Goal: Task Accomplishment & Management: Manage account settings

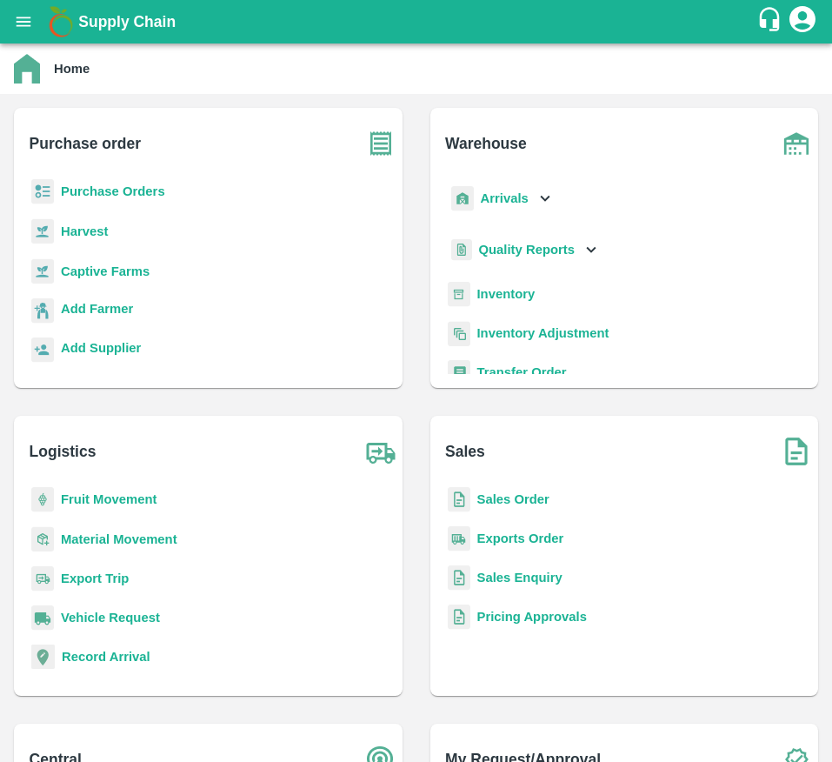
drag, startPoint x: 515, startPoint y: 491, endPoint x: 513, endPoint y: 500, distance: 9.7
click at [513, 500] on p "Sales Order" at bounding box center [514, 499] width 72 height 19
click at [513, 500] on b "Sales Order" at bounding box center [514, 499] width 72 height 14
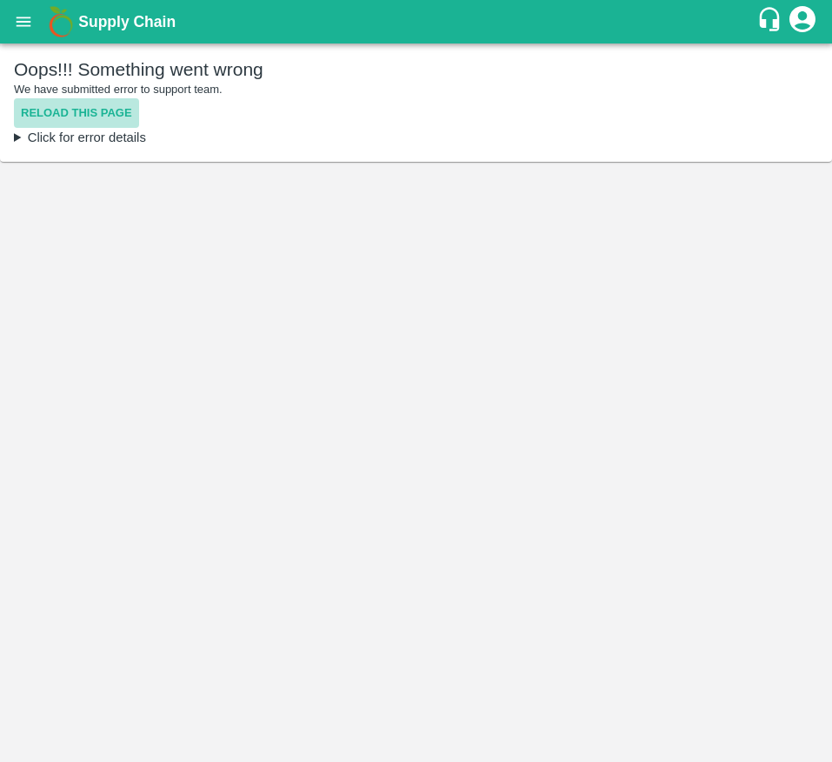
click at [53, 110] on button "Reload this page" at bounding box center [76, 113] width 125 height 30
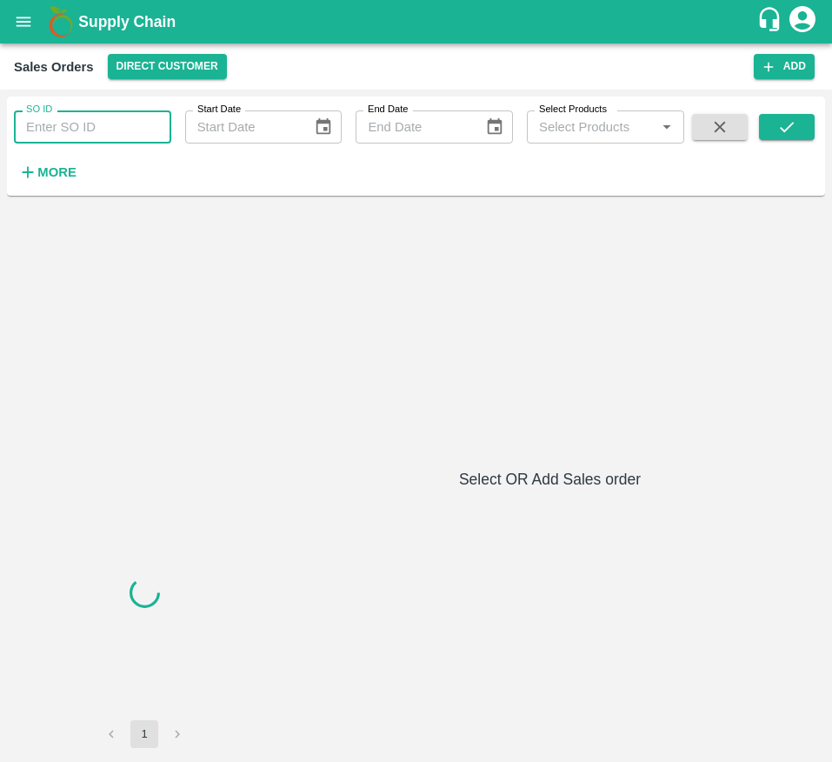
click at [114, 113] on input "SO ID" at bounding box center [92, 126] width 157 height 33
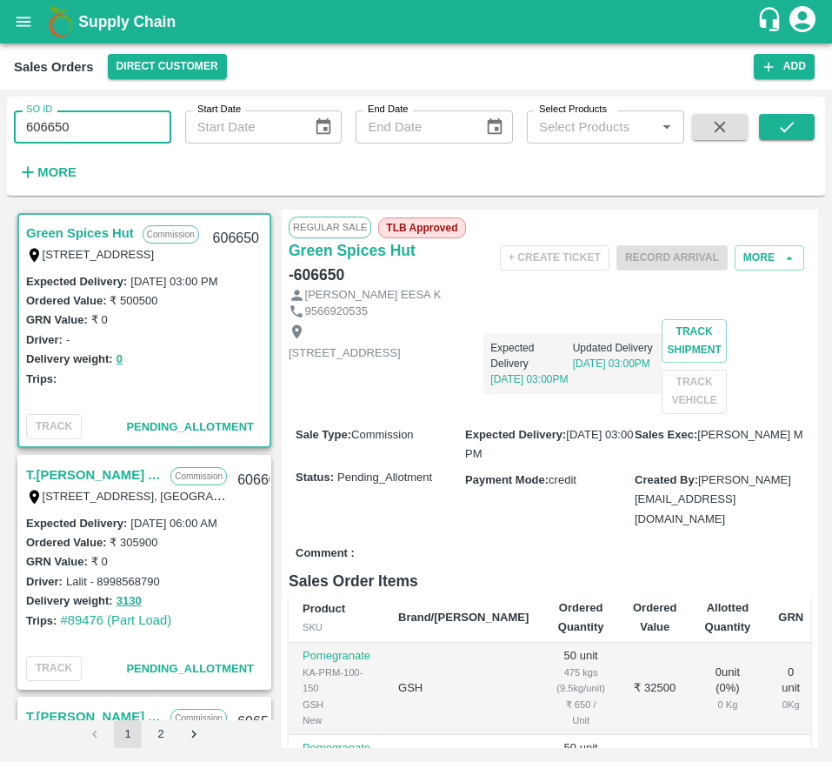
type input "606650"
click at [738, 250] on button "More" at bounding box center [770, 257] width 70 height 25
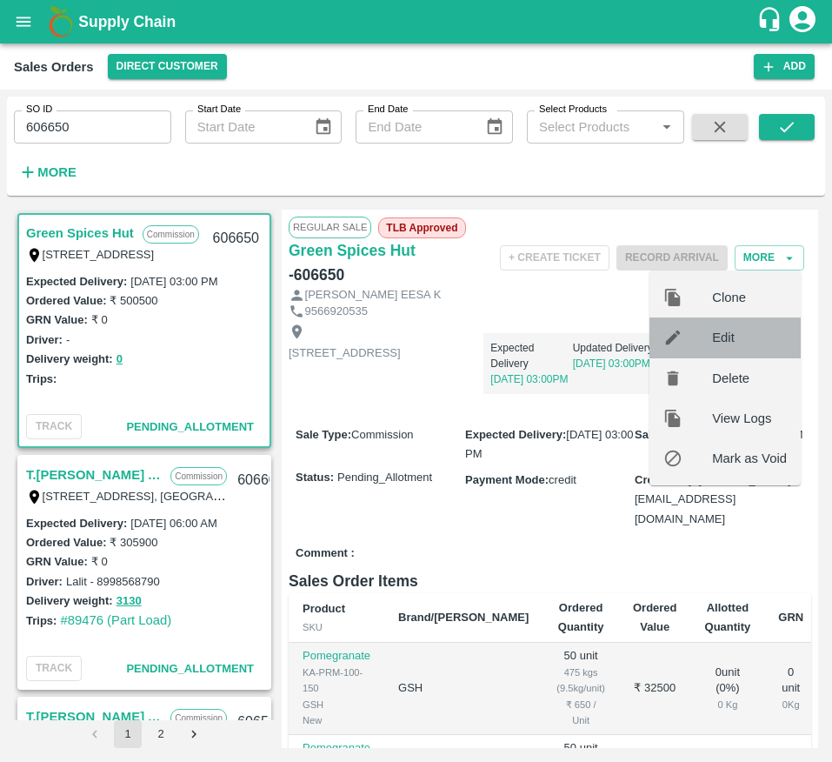
click at [703, 344] on div at bounding box center [688, 337] width 49 height 19
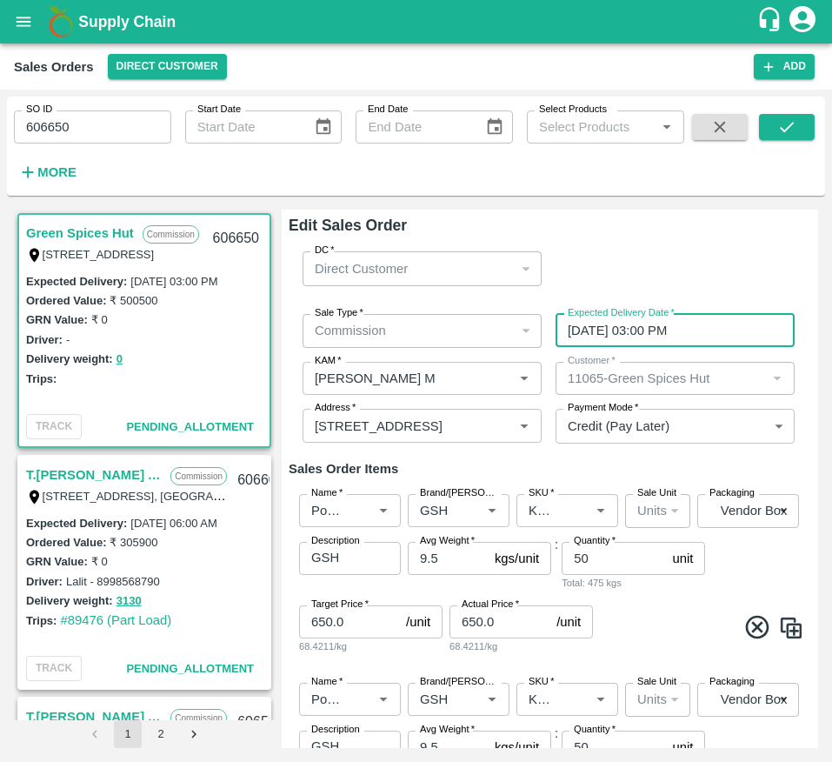
click at [629, 327] on input "07/10/2025 03:00 PM" at bounding box center [669, 330] width 227 height 33
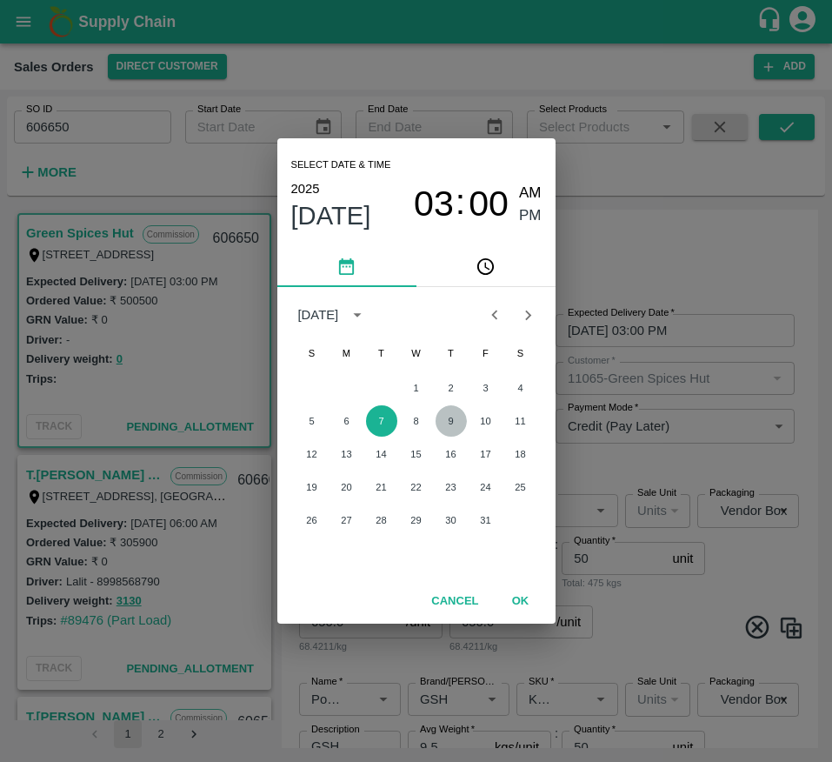
click at [451, 417] on button "9" at bounding box center [451, 420] width 31 height 31
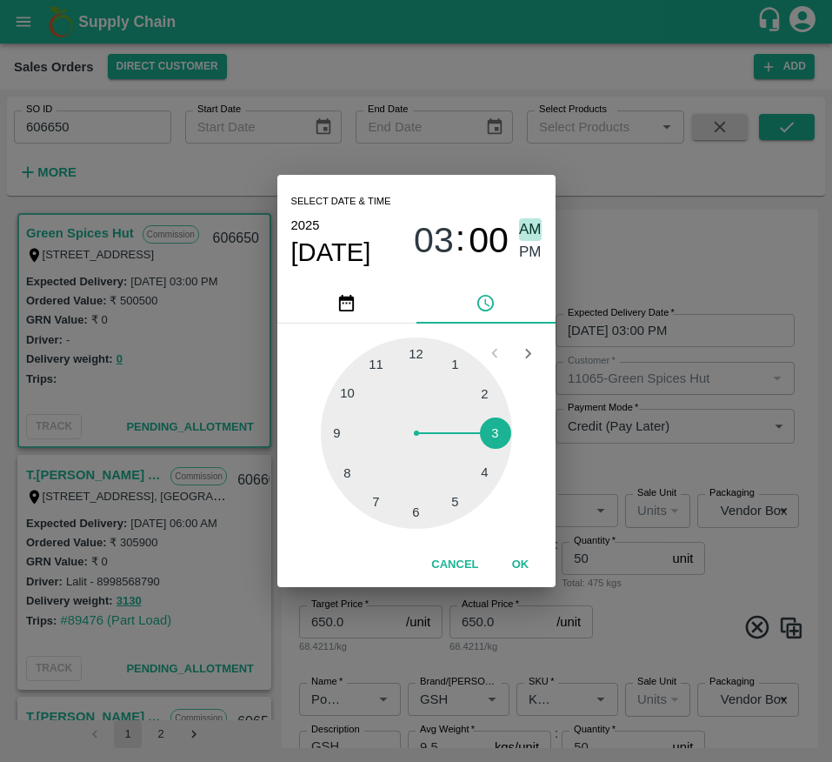
click at [536, 238] on span "AM" at bounding box center [530, 229] width 23 height 23
click at [530, 257] on span "PM" at bounding box center [530, 252] width 23 height 23
type input "09/10/2025 03:00 PM"
click at [518, 571] on button "OK" at bounding box center [521, 565] width 56 height 30
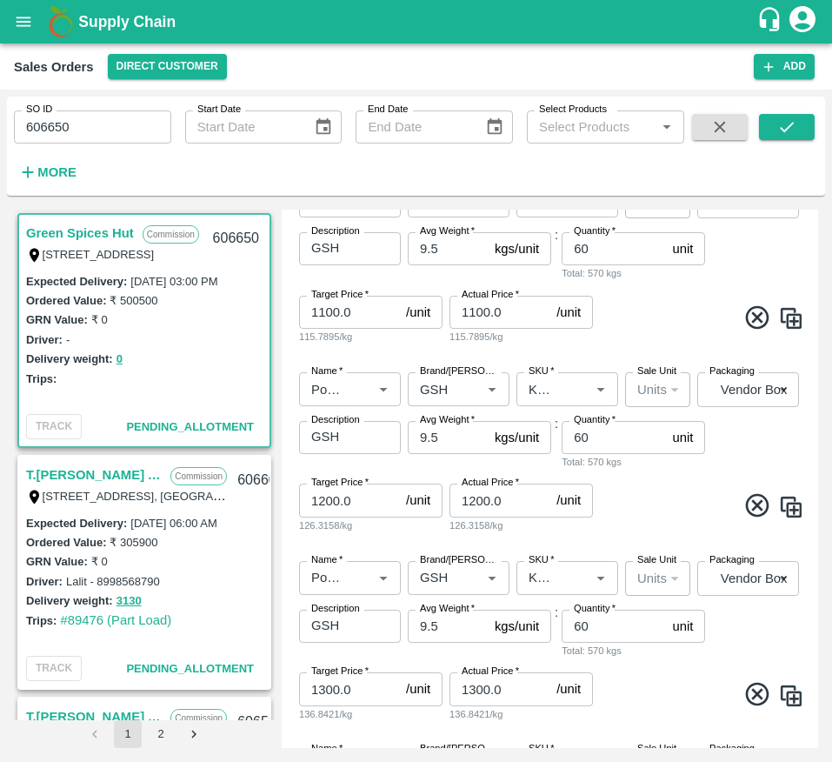
scroll to position [1473, 0]
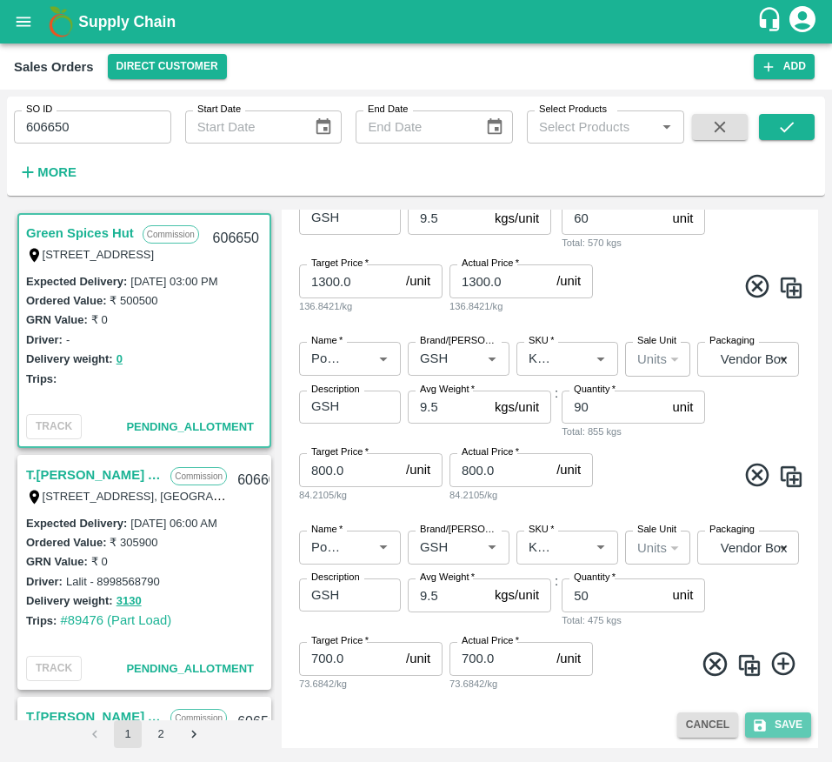
click at [771, 725] on button "Save" at bounding box center [778, 724] width 66 height 25
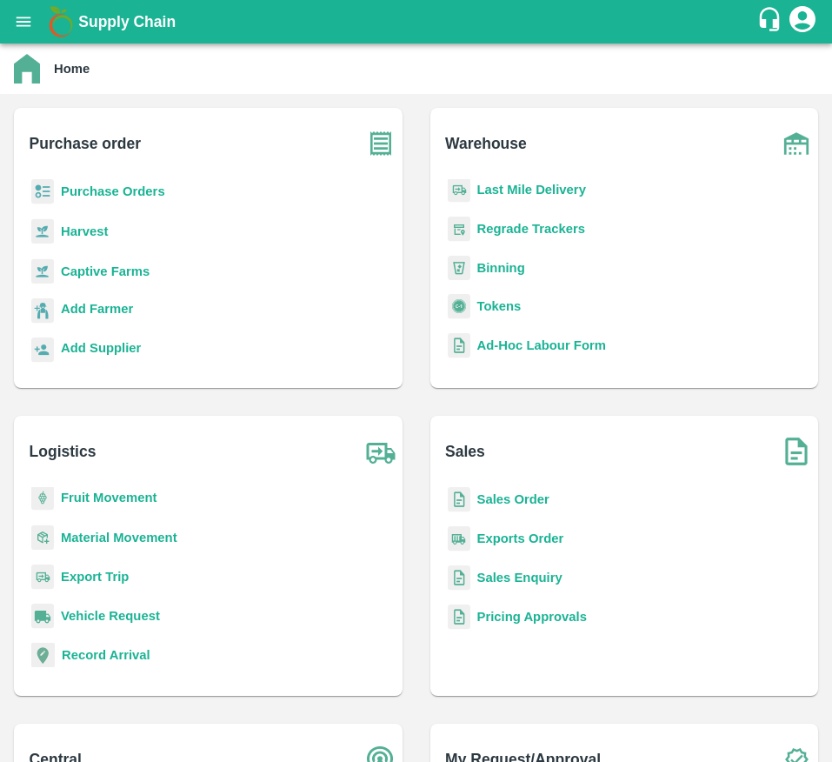
scroll to position [227, 0]
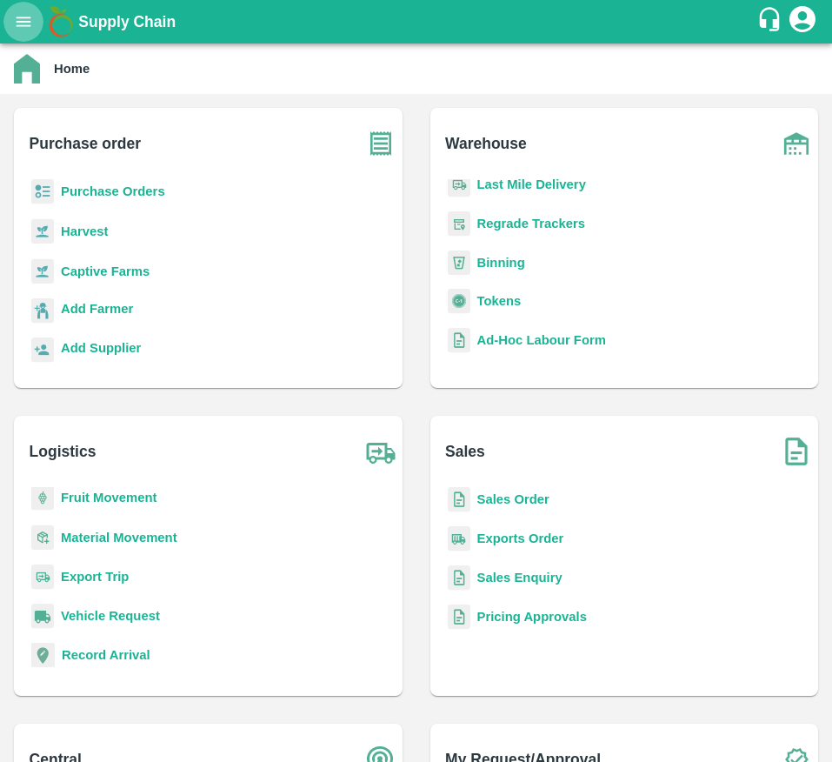
click at [12, 8] on button "open drawer" at bounding box center [23, 22] width 40 height 40
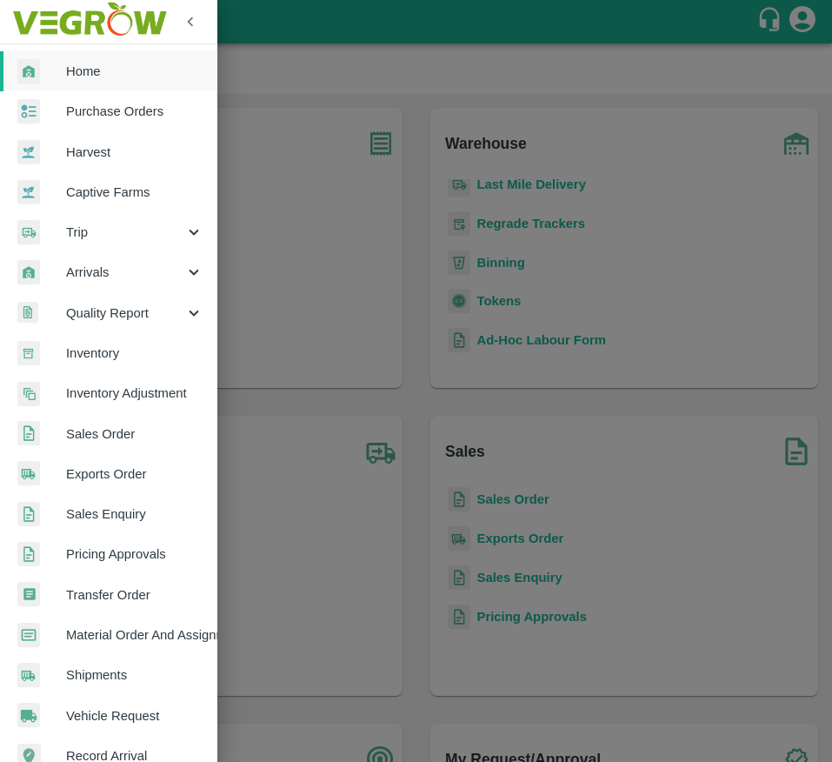
click at [120, 630] on span "Material Order And Assignment" at bounding box center [134, 634] width 137 height 19
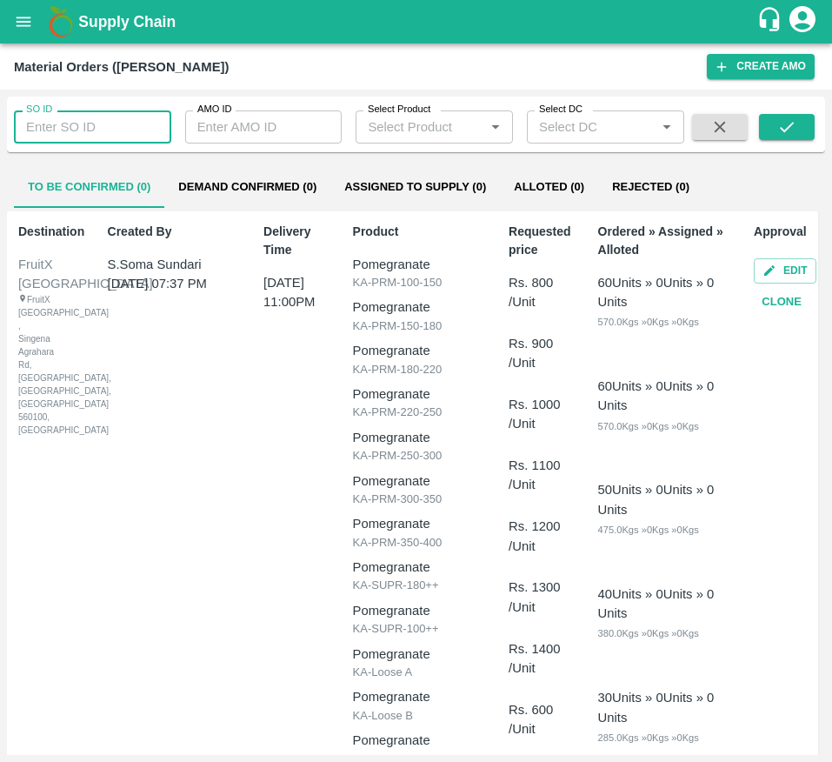
click at [121, 117] on input "SO ID" at bounding box center [92, 126] width 157 height 33
paste input "606650"
type input "606650"
click at [765, 115] on button "submit" at bounding box center [787, 127] width 56 height 26
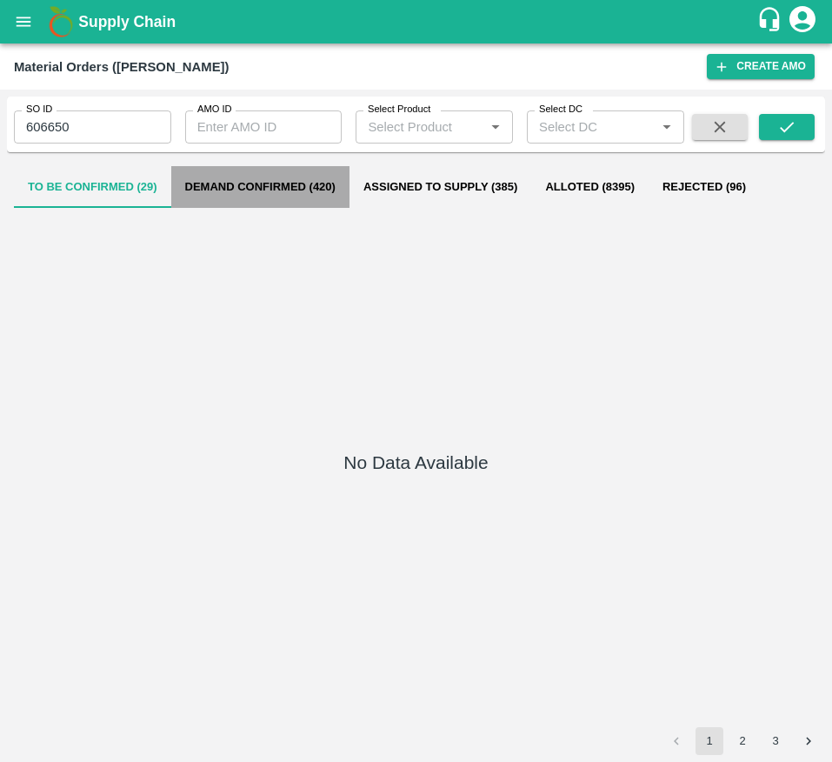
click at [323, 194] on button "Demand Confirmed (420)" at bounding box center [260, 187] width 178 height 42
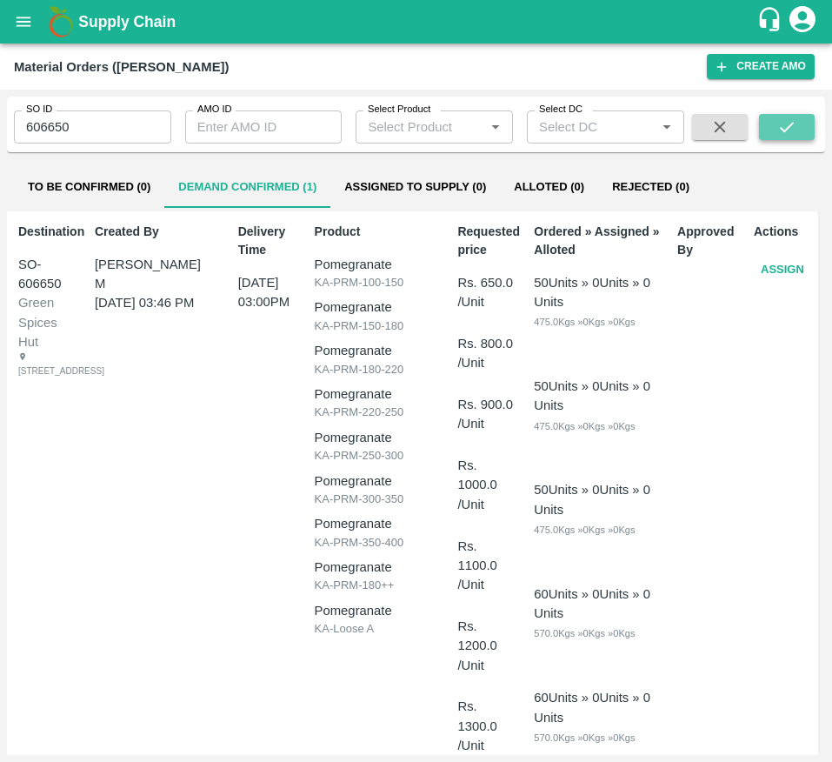
click at [775, 127] on button "submit" at bounding box center [787, 127] width 56 height 26
click at [770, 270] on button "Assign" at bounding box center [782, 270] width 57 height 30
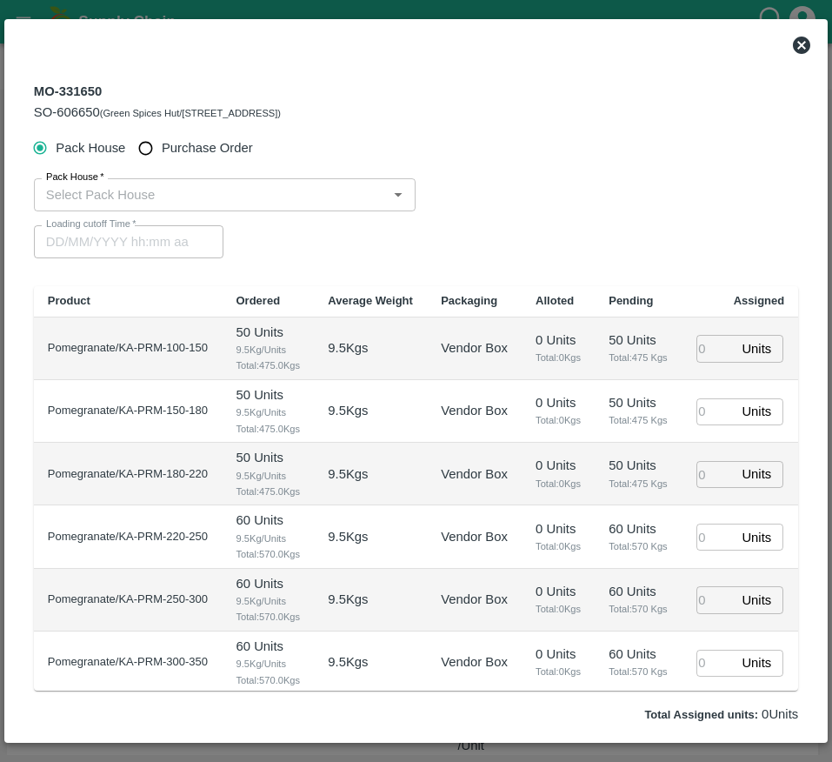
type input "09/10/2025 03:00 PM"
click at [190, 157] on span "Purchase Order" at bounding box center [207, 147] width 91 height 19
click at [162, 157] on input "Purchase Order" at bounding box center [146, 148] width 32 height 32
radio input "true"
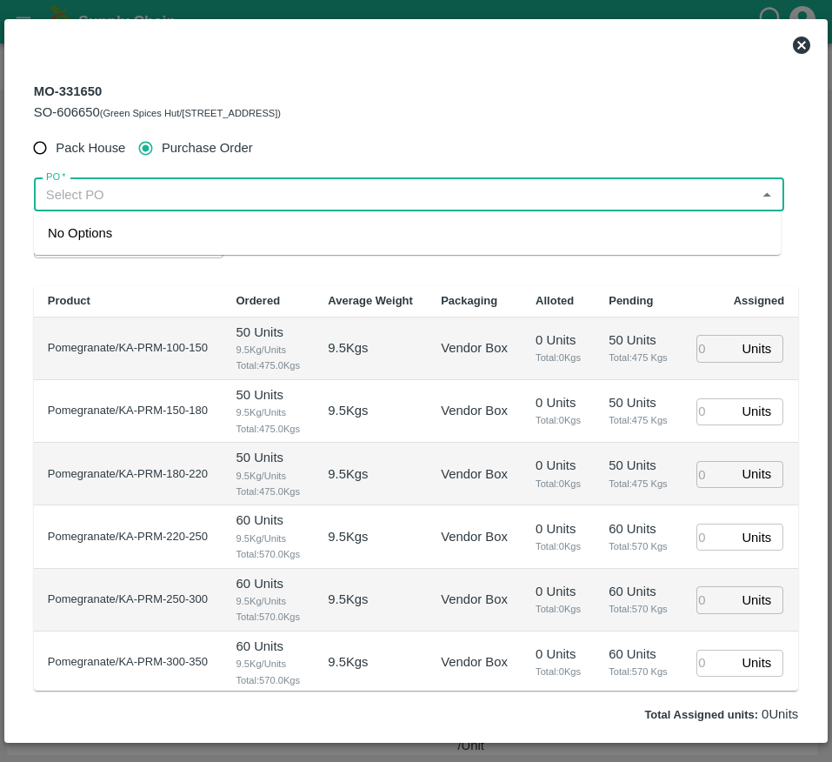
click at [62, 188] on input "PO   *" at bounding box center [394, 195] width 711 height 23
click at [120, 230] on div "PO-179544(S Narasimhamurthy-9945608836)" at bounding box center [182, 233] width 269 height 19
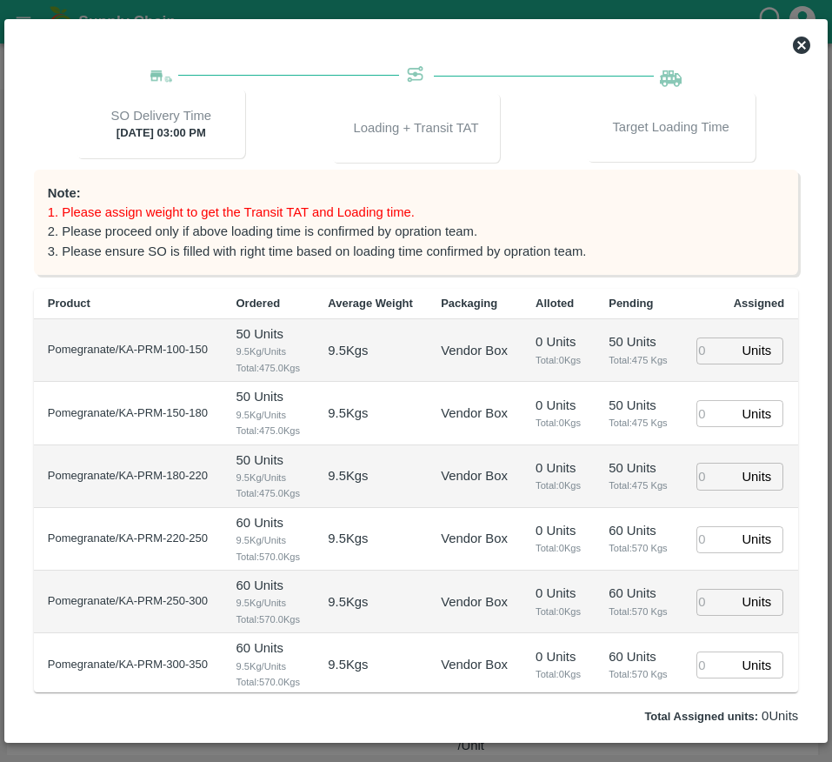
scroll to position [237, 0]
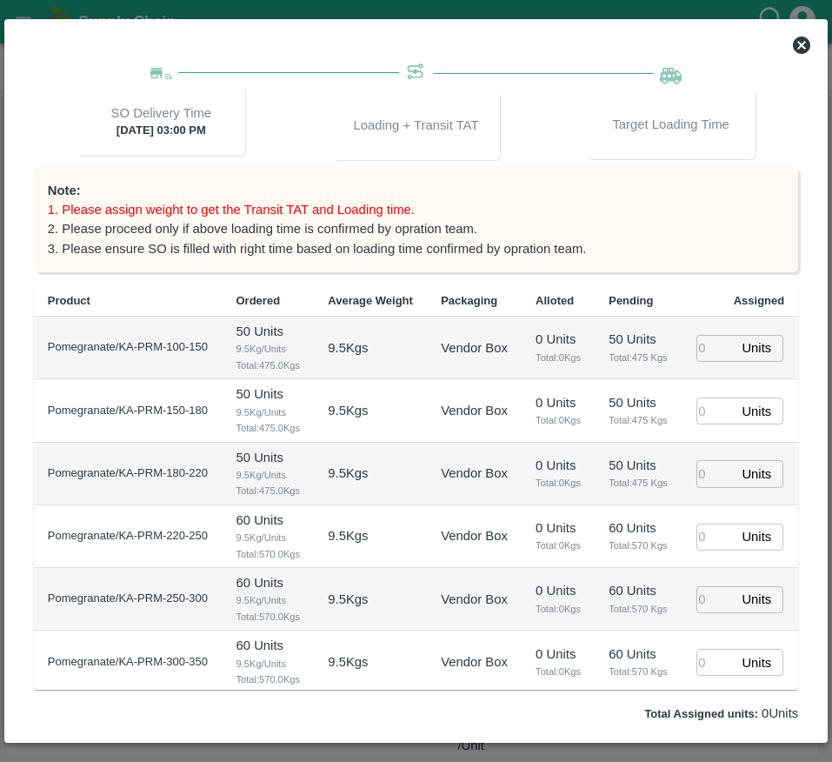
type input "PO-179544(S Narasimhamurthy-9945608836)"
click at [698, 362] on input "number" at bounding box center [716, 348] width 38 height 27
type input "20"
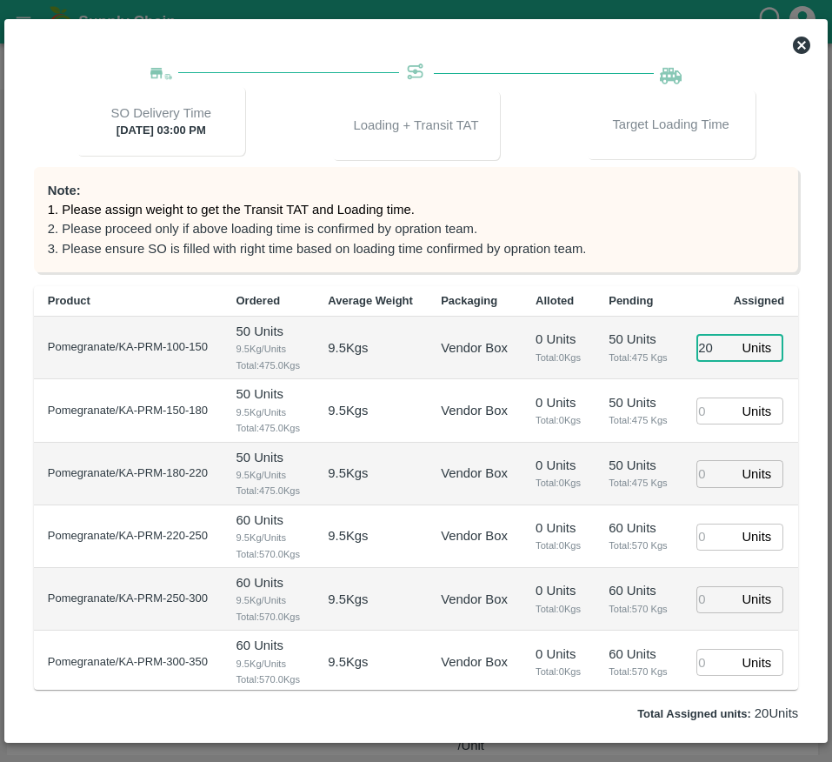
type input "08/10/2025 09:22 PM"
type input "20"
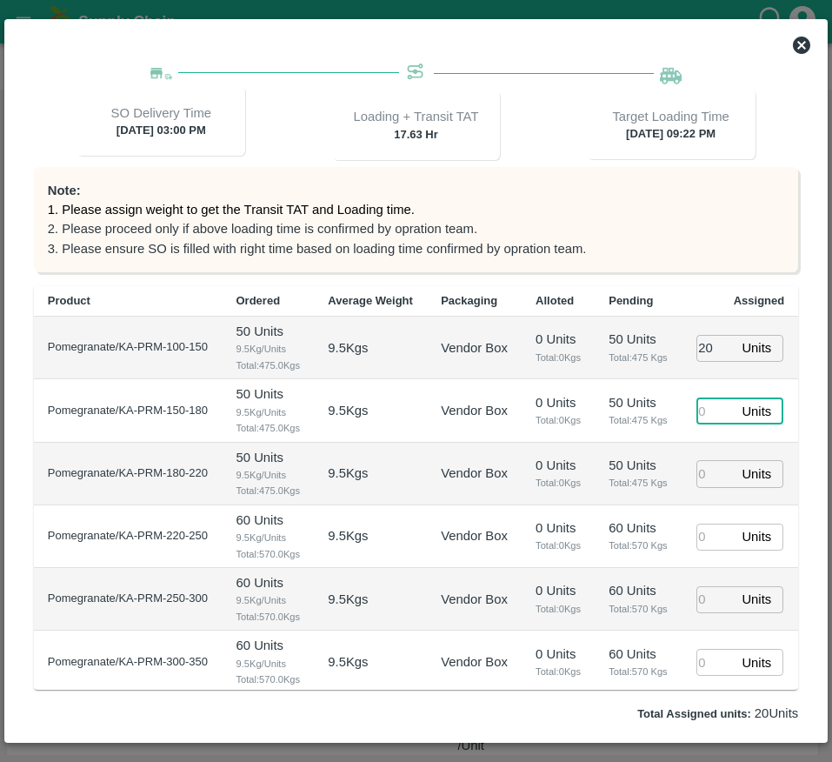
click at [705, 424] on input "number" at bounding box center [716, 410] width 38 height 27
type input "33"
click at [682, 442] on td "33 Units ​" at bounding box center [740, 410] width 117 height 63
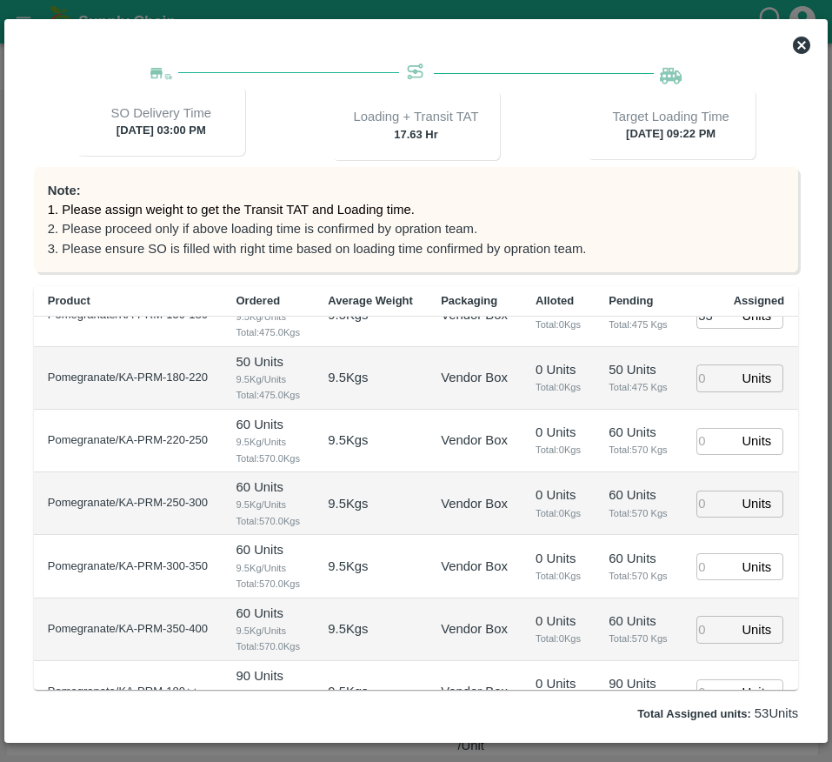
scroll to position [97, 0]
click at [705, 391] on input "number" at bounding box center [716, 377] width 38 height 27
type input "63"
click at [697, 454] on input "number" at bounding box center [716, 440] width 38 height 27
type input "66"
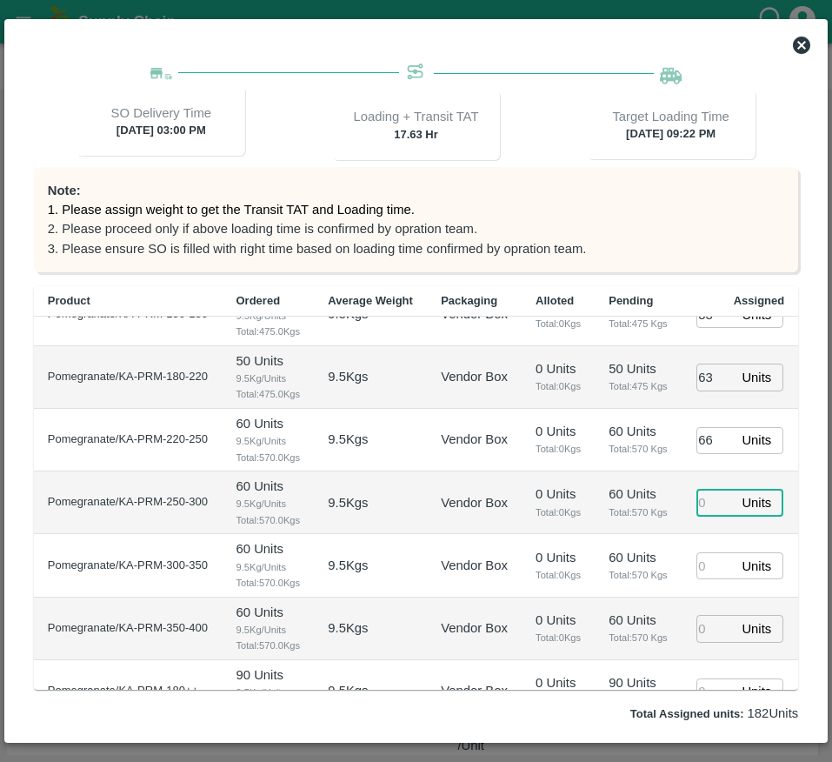
click at [697, 517] on input "number" at bounding box center [716, 503] width 38 height 27
type input "67"
click at [569, 534] on td "0 Units Total: 0 Kgs" at bounding box center [558, 502] width 73 height 63
type input "08/10/2025 07:22 PM"
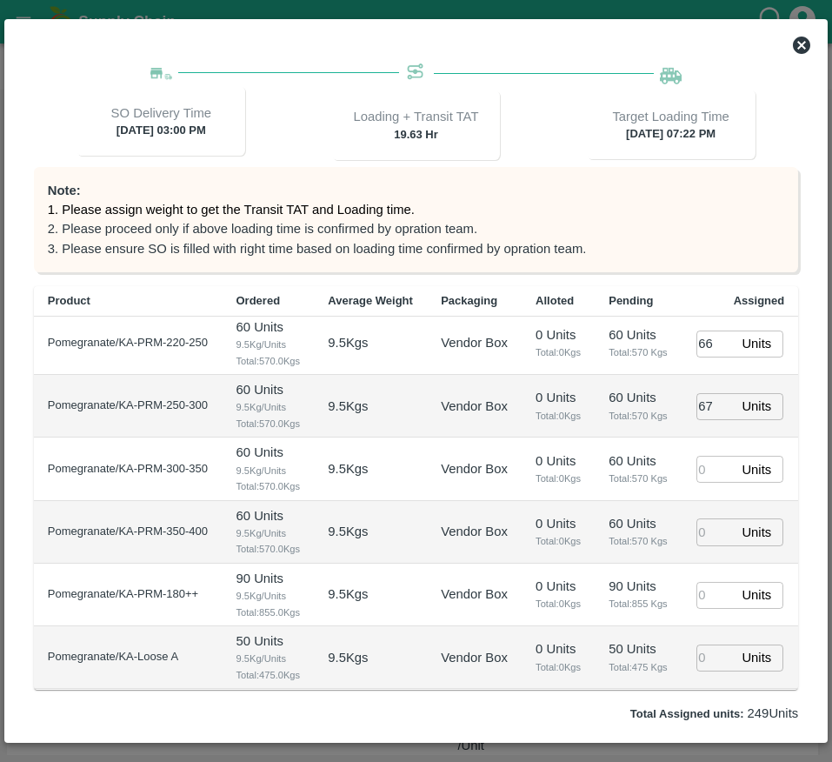
scroll to position [256, 0]
click at [697, 483] on input "number" at bounding box center [716, 469] width 38 height 27
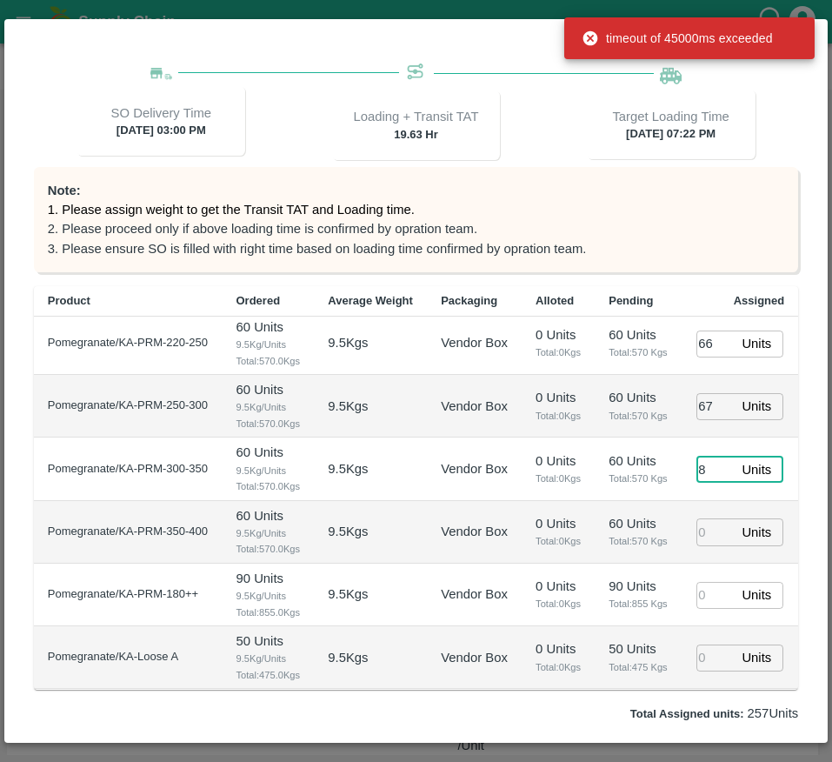
type input "88"
type input "08/10/2025 08:22 PM"
type input "88"
click at [705, 545] on input "number" at bounding box center [716, 531] width 38 height 27
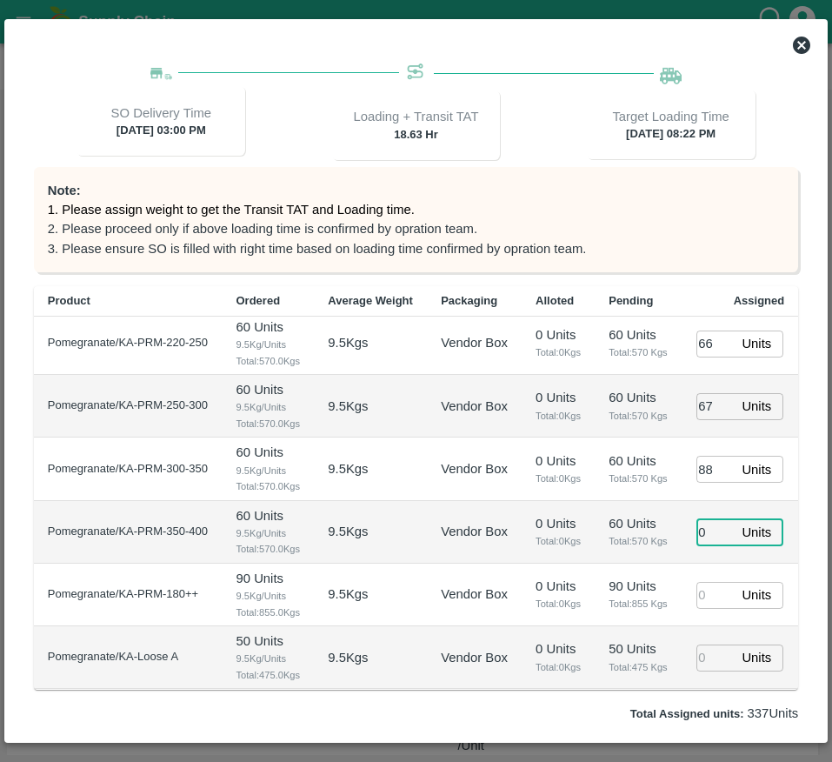
scroll to position [357, 0]
type input "0"
click at [699, 582] on input "number" at bounding box center [716, 595] width 38 height 27
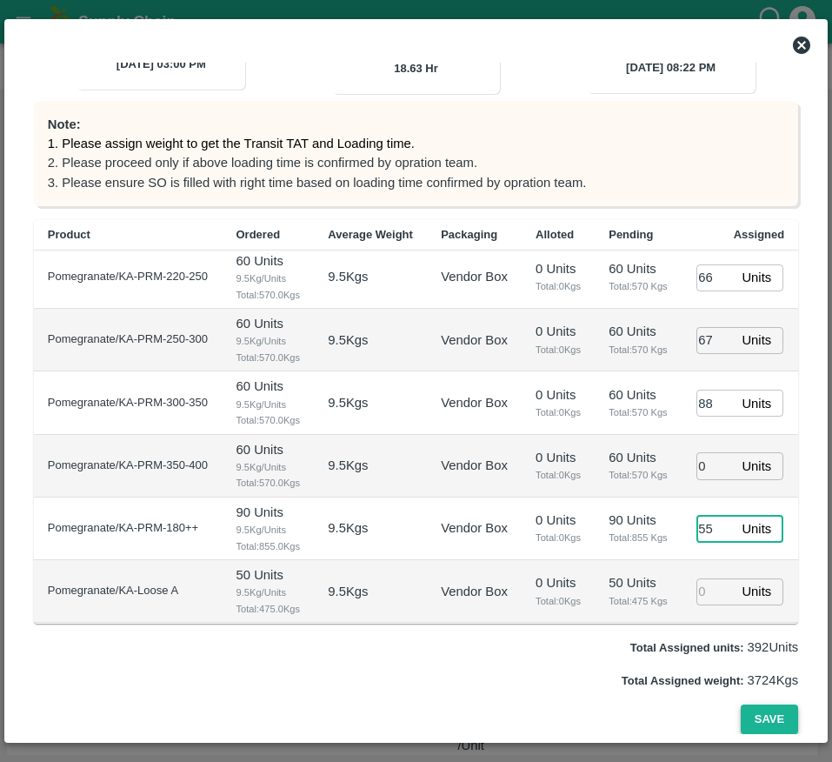
type input "55"
click at [746, 732] on button "Save" at bounding box center [769, 720] width 57 height 30
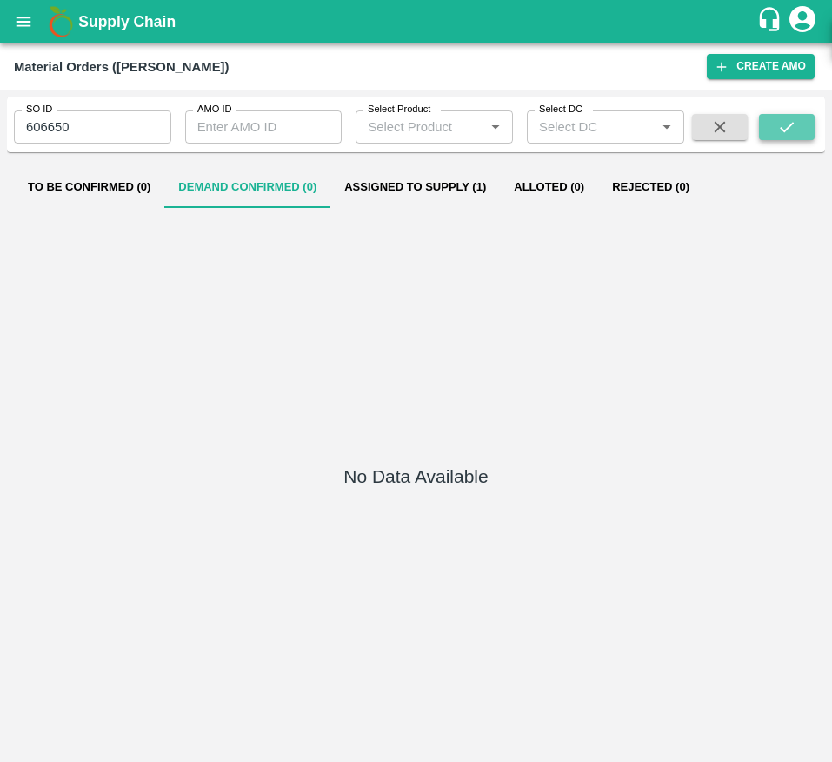
click at [795, 135] on icon "submit" at bounding box center [787, 126] width 19 height 19
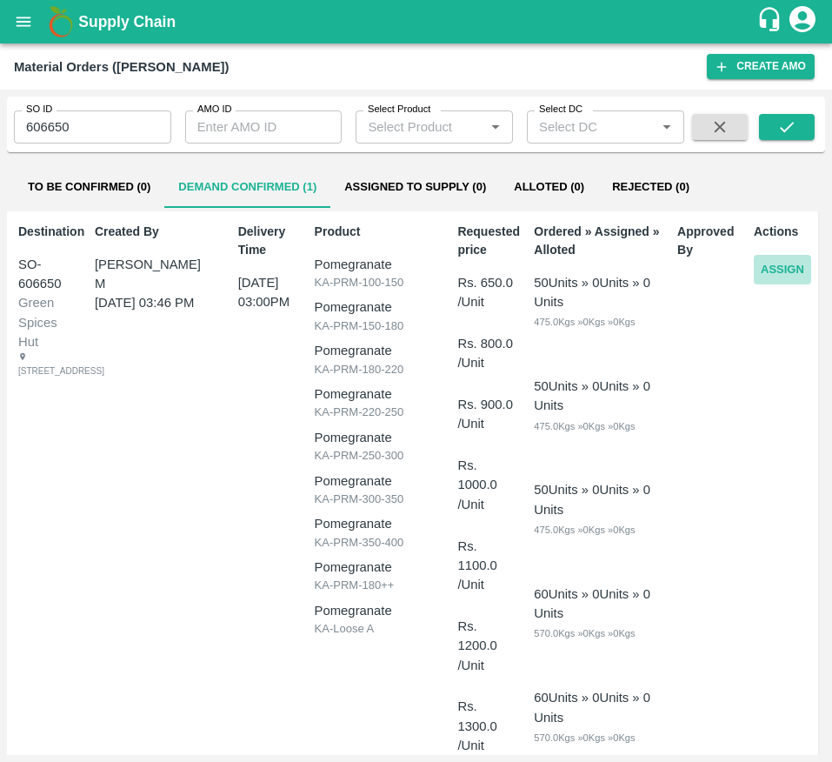
click at [782, 270] on button "Assign" at bounding box center [782, 270] width 57 height 30
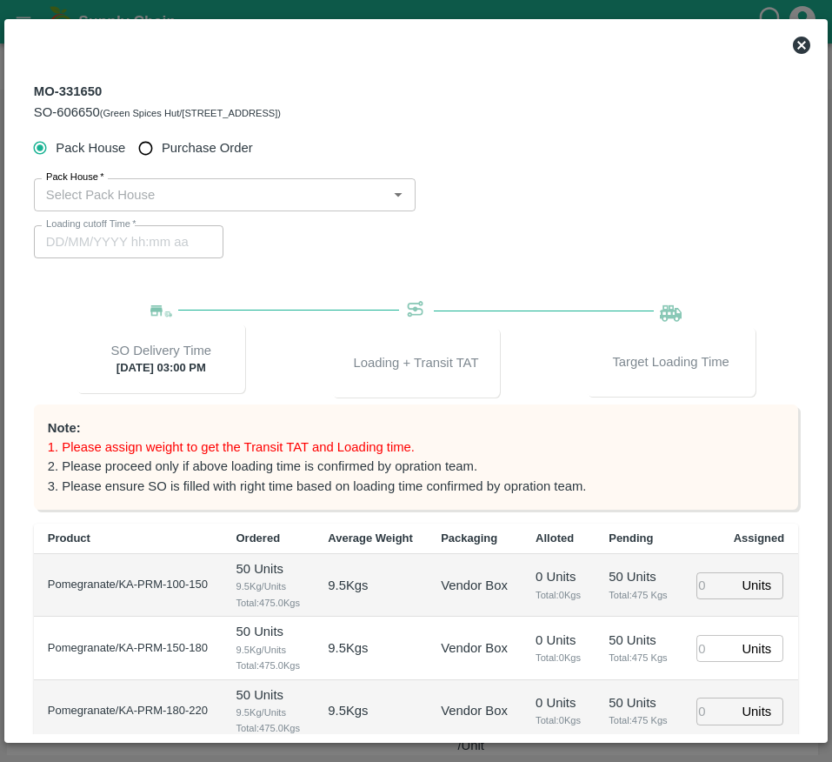
click at [196, 138] on span "Purchase Order" at bounding box center [207, 147] width 91 height 19
click at [162, 137] on input "Purchase Order" at bounding box center [146, 148] width 32 height 32
radio input "true"
click at [801, 50] on icon at bounding box center [801, 45] width 17 height 17
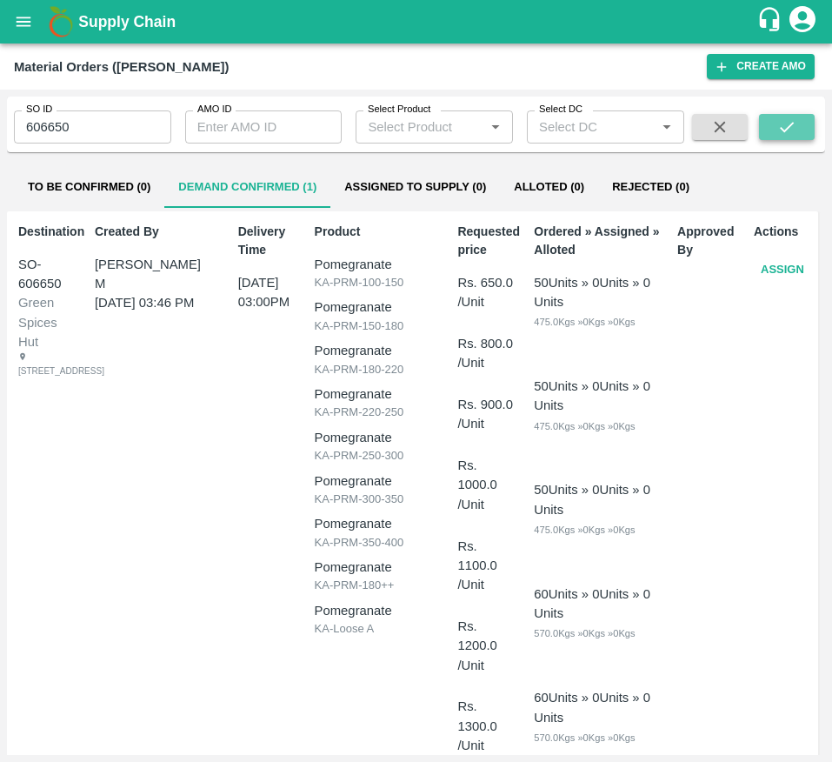
click at [789, 124] on icon "submit" at bounding box center [787, 126] width 19 height 19
click at [768, 266] on button "Assign" at bounding box center [782, 270] width 57 height 30
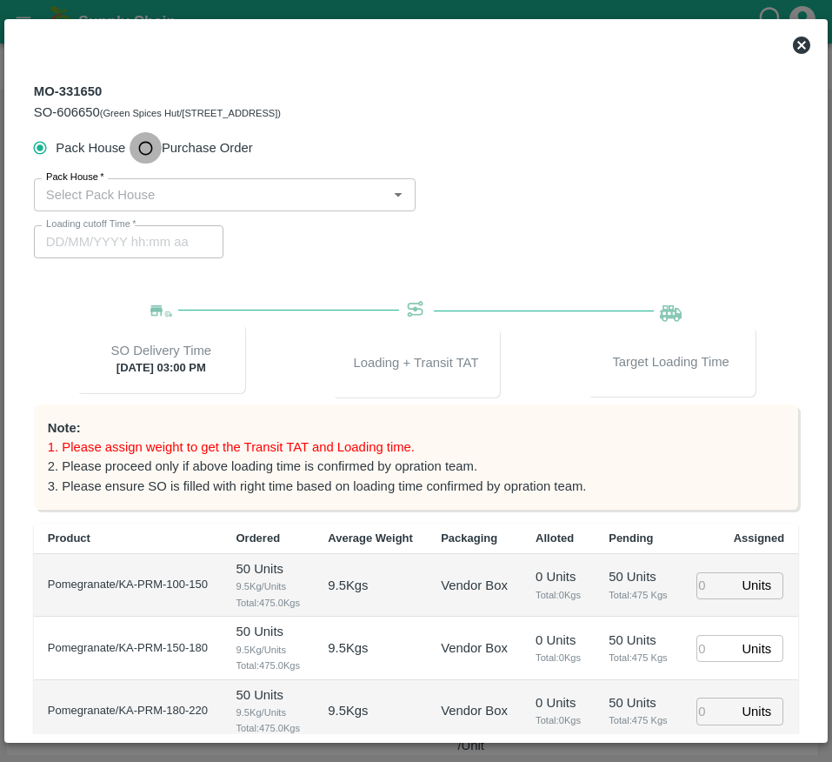
click at [159, 164] on input "Purchase Order" at bounding box center [146, 148] width 32 height 32
radio input "true"
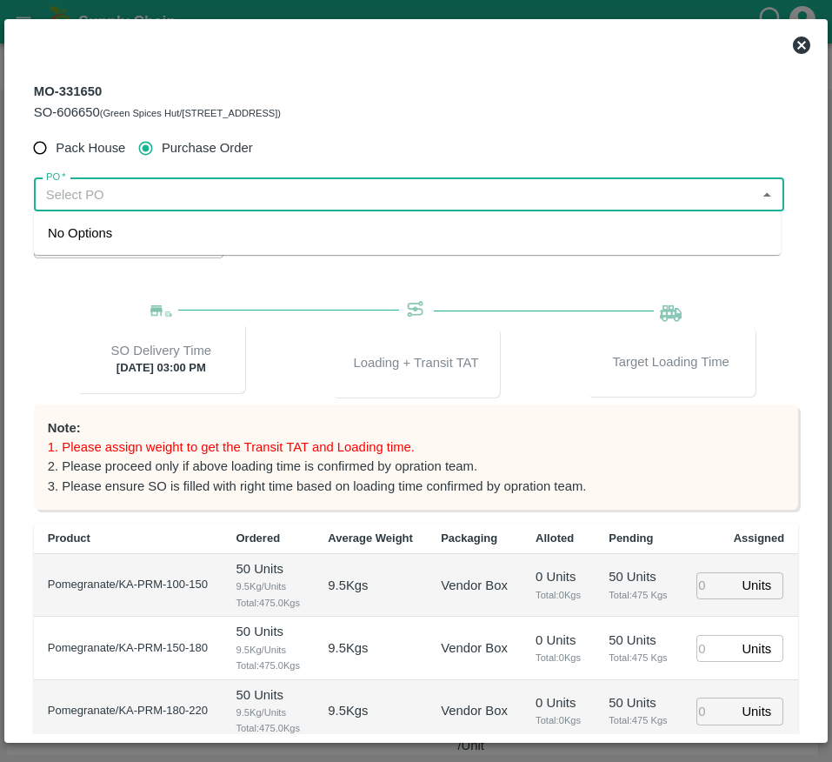
click at [111, 190] on input "PO   *" at bounding box center [394, 195] width 711 height 23
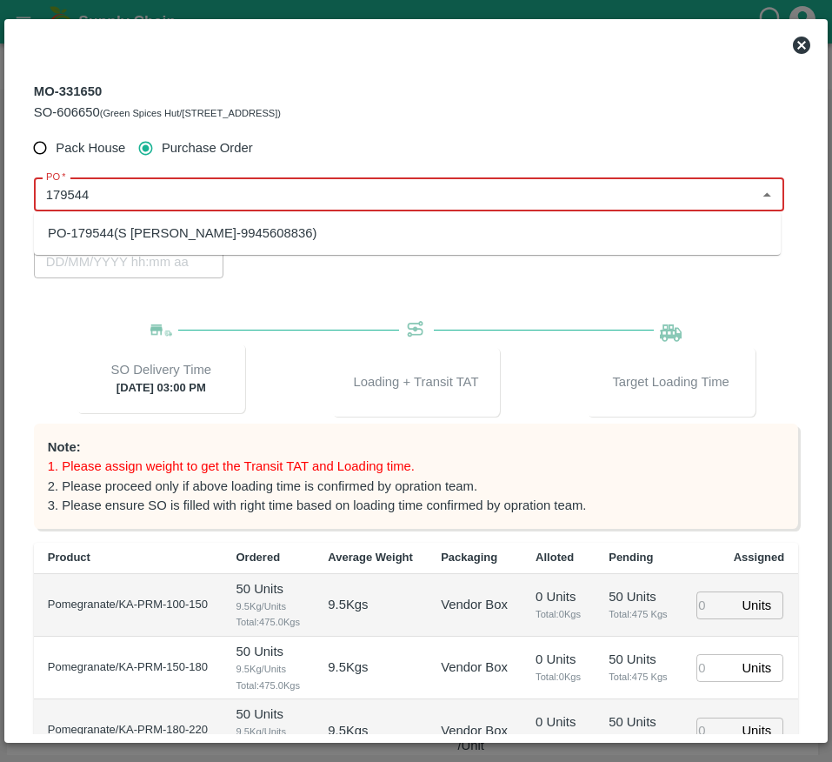
click at [166, 227] on div "PO-179544(S Narasimhamurthy-9945608836)" at bounding box center [182, 233] width 269 height 19
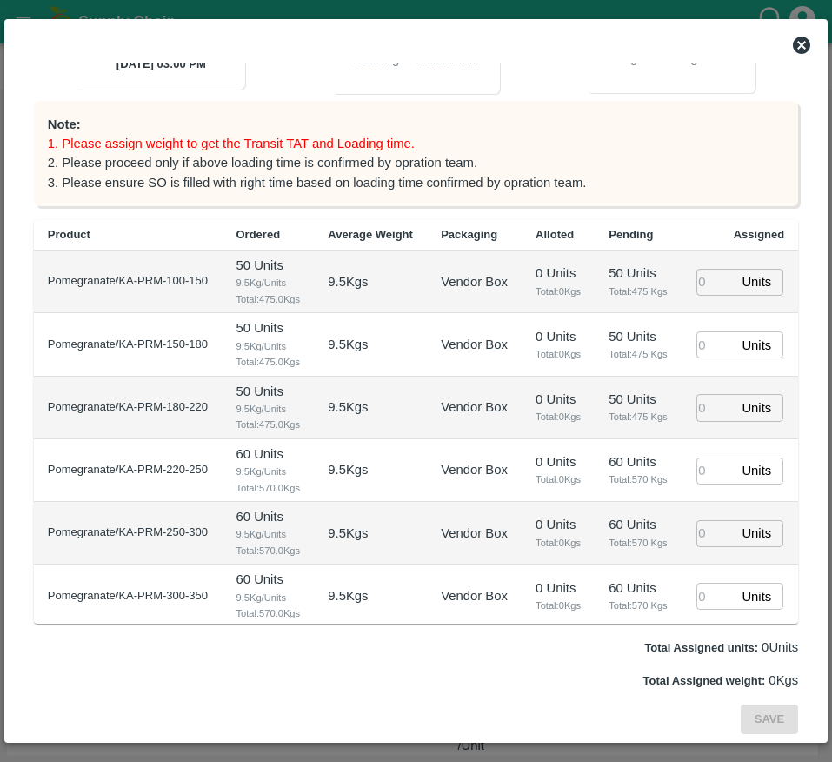
type input "PO-179544(S Narasimhamurthy-9945608836)"
click at [698, 296] on input "number" at bounding box center [716, 282] width 38 height 27
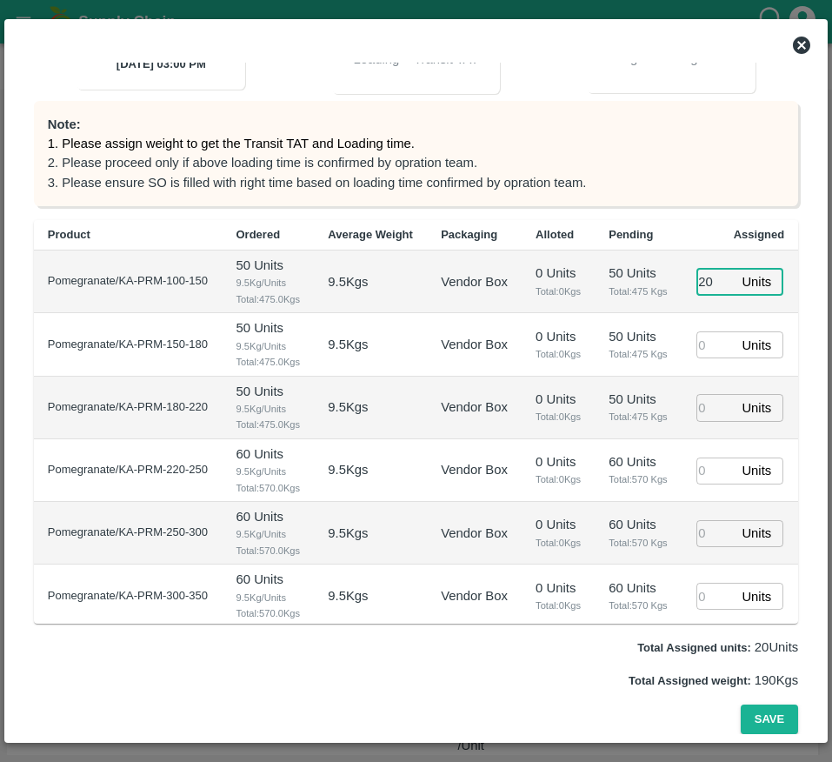
type input "20"
click at [702, 358] on input "number" at bounding box center [716, 344] width 38 height 27
type input "11/10/2025 09:22 PM"
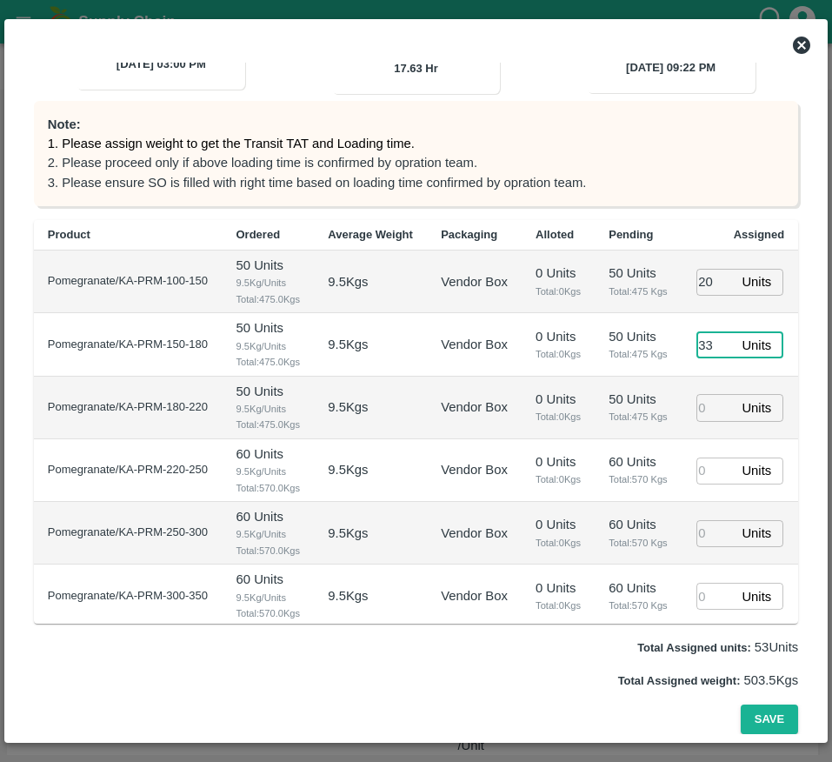
type input "33"
click at [703, 421] on input "number" at bounding box center [716, 407] width 38 height 27
type input "63"
click at [702, 502] on td "Units ​" at bounding box center [740, 470] width 117 height 63
click at [702, 484] on input "number" at bounding box center [716, 471] width 38 height 27
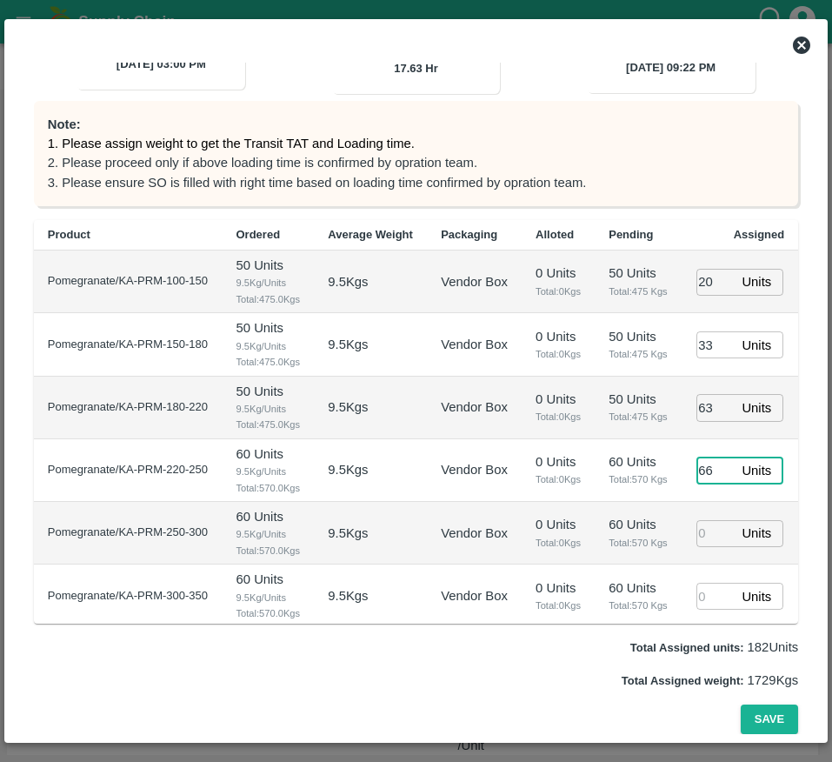
type input "66"
click at [627, 439] on td "50 Units Total: 475 Kgs" at bounding box center [638, 408] width 87 height 63
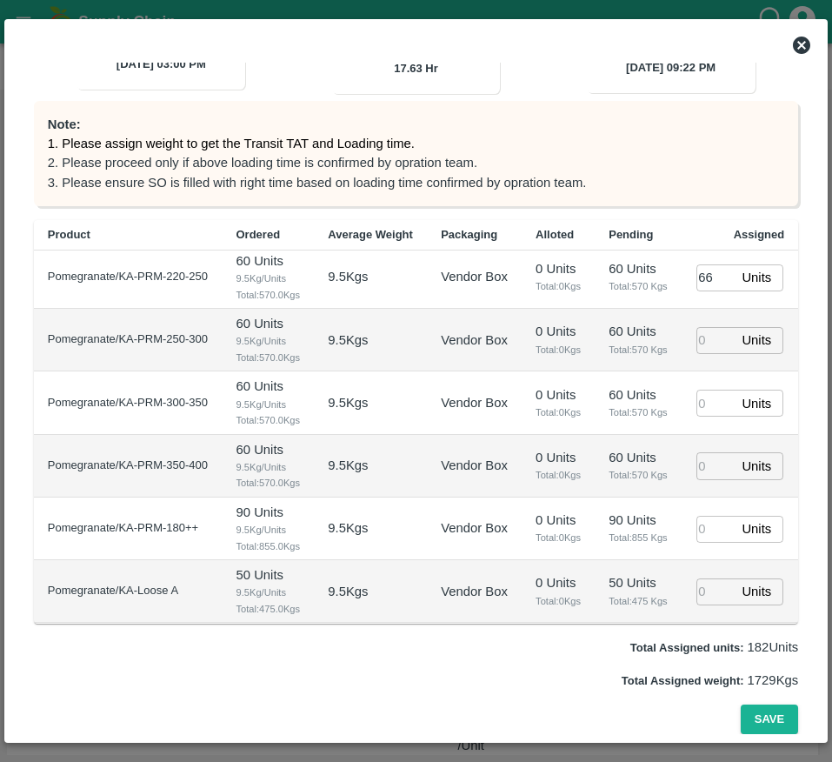
scroll to position [205, 0]
click at [705, 354] on input "number" at bounding box center [716, 340] width 38 height 27
type input "67"
type input "11/10/2025 07:22 PM"
type input "67"
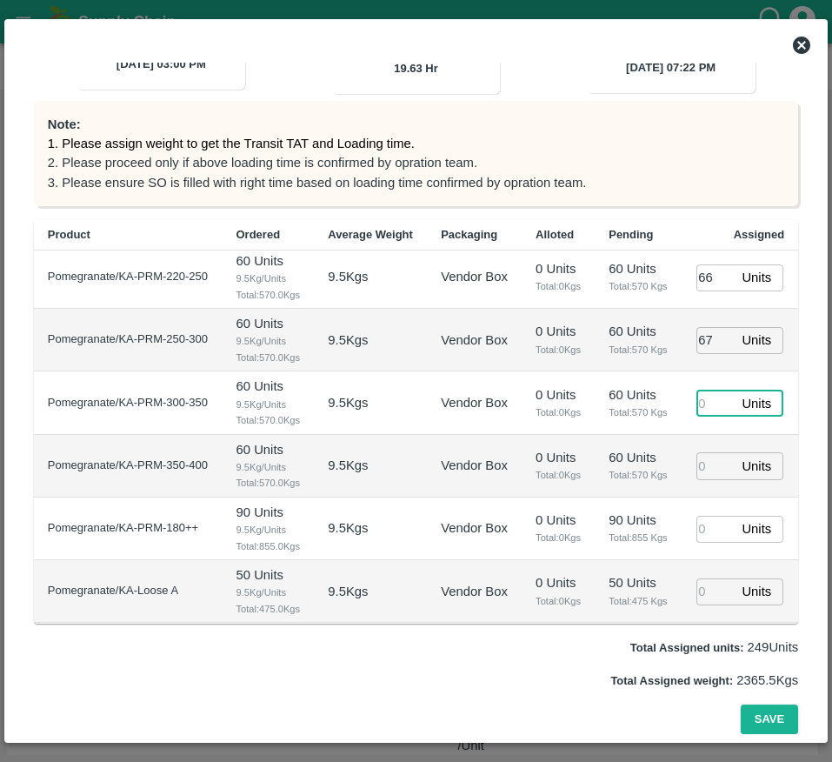
click at [703, 417] on input "number" at bounding box center [716, 403] width 38 height 27
type input "88"
type input "11/10/2025 08:22 PM"
type input "88"
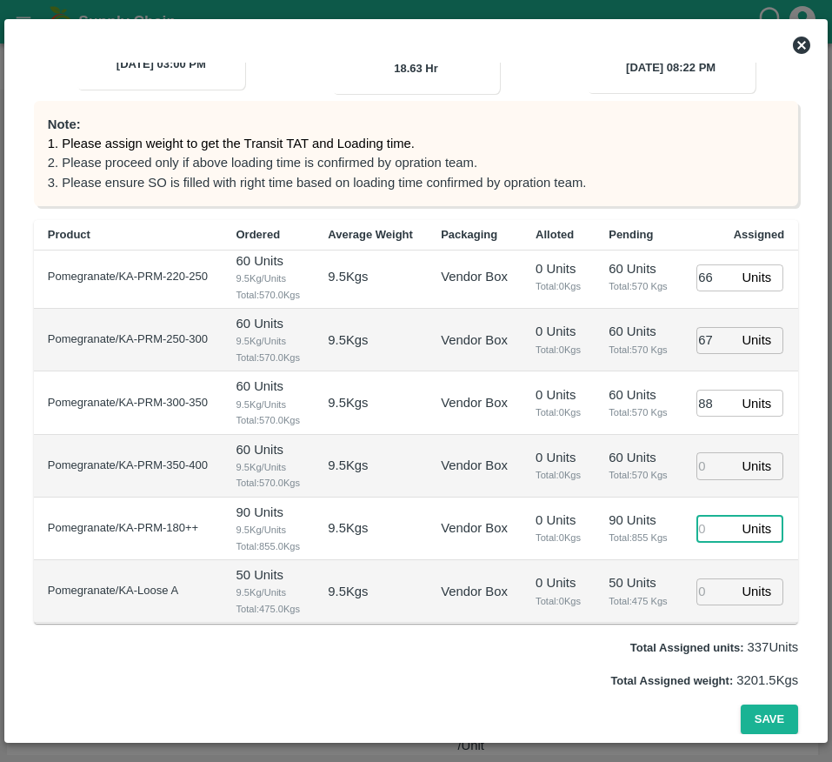
click at [701, 516] on input "number" at bounding box center [716, 529] width 38 height 27
type input "55"
click at [764, 738] on div "MO-331650 SO-606650 (Green Spices Hut/Shop no 74, MADURAI MATTUTHAVANI FRUIT MA…" at bounding box center [416, 381] width 824 height 724
click at [769, 715] on button "Save" at bounding box center [769, 720] width 57 height 30
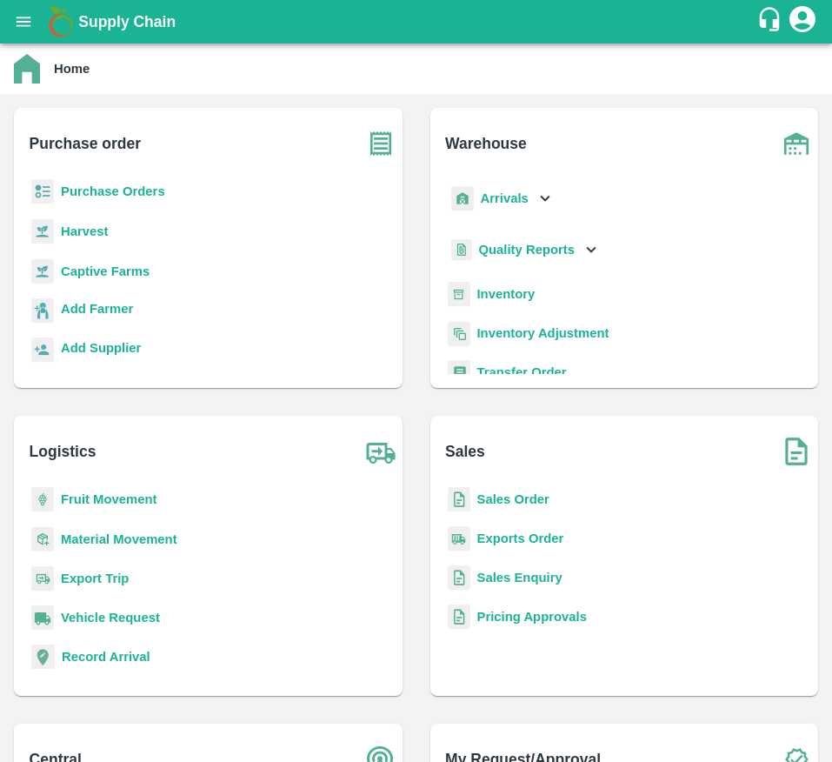
click at [110, 197] on b "Purchase Orders" at bounding box center [113, 191] width 104 height 14
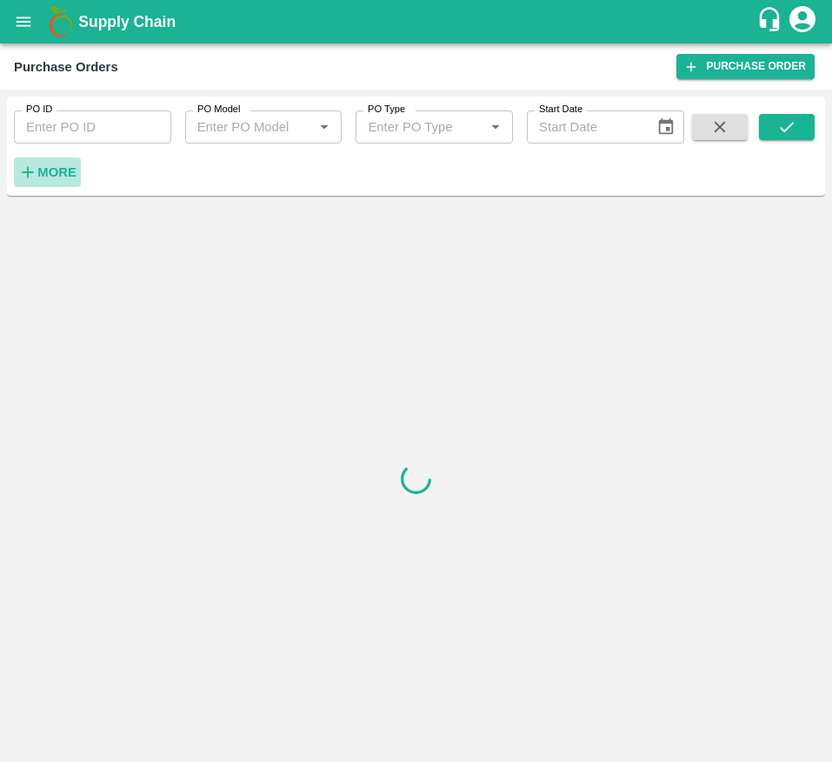
click at [58, 158] on button "More" at bounding box center [47, 172] width 67 height 30
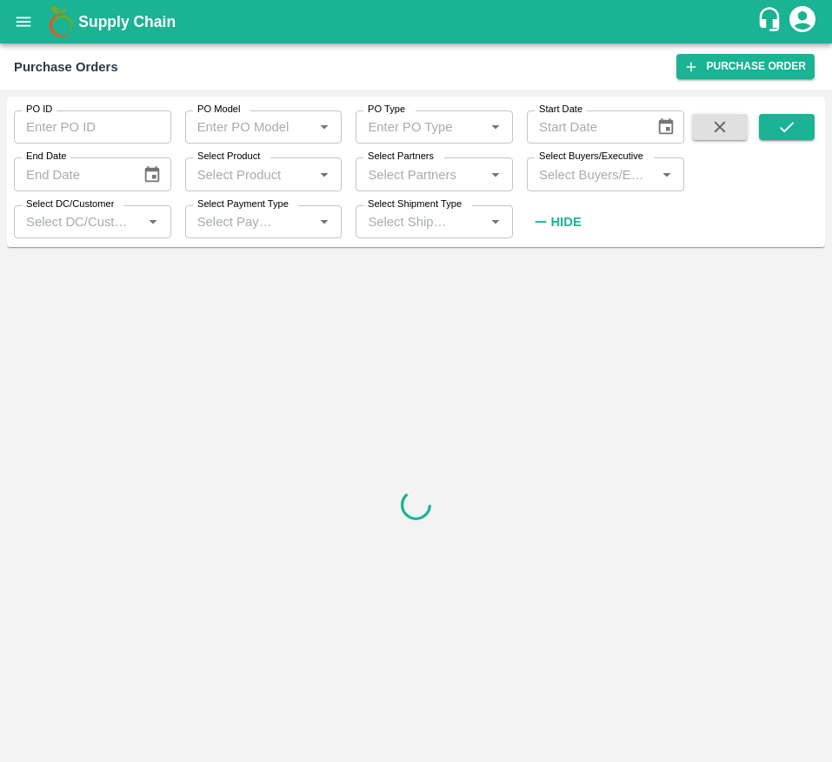
click at [582, 178] on input "Select Buyers/Executive" at bounding box center [591, 174] width 118 height 23
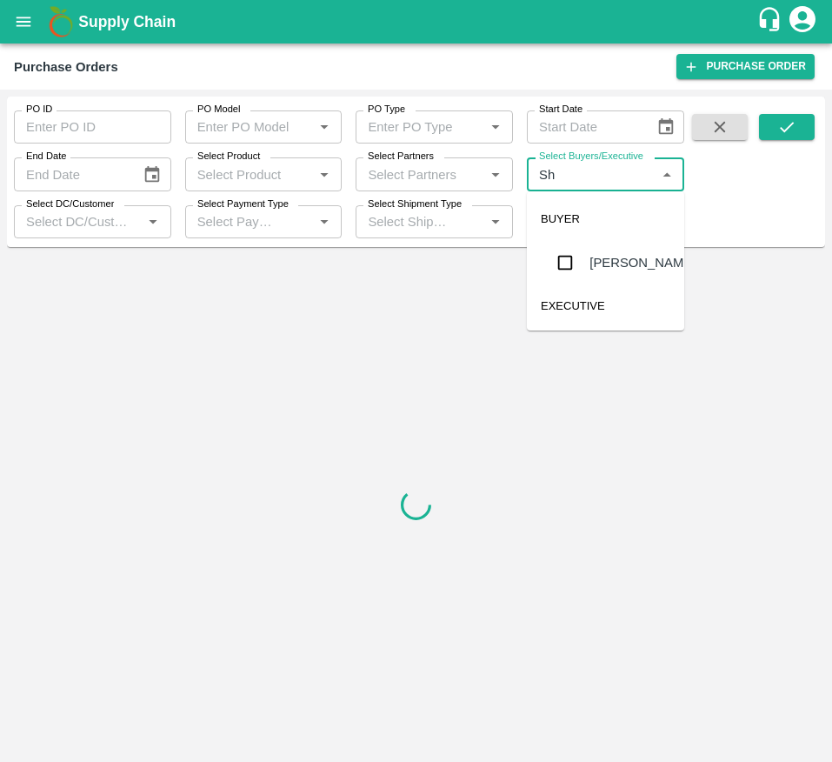
type input "S"
type input "lava"
click at [600, 304] on div "Lavanur Naga Sivananda Reddy" at bounding box center [630, 283] width 81 height 77
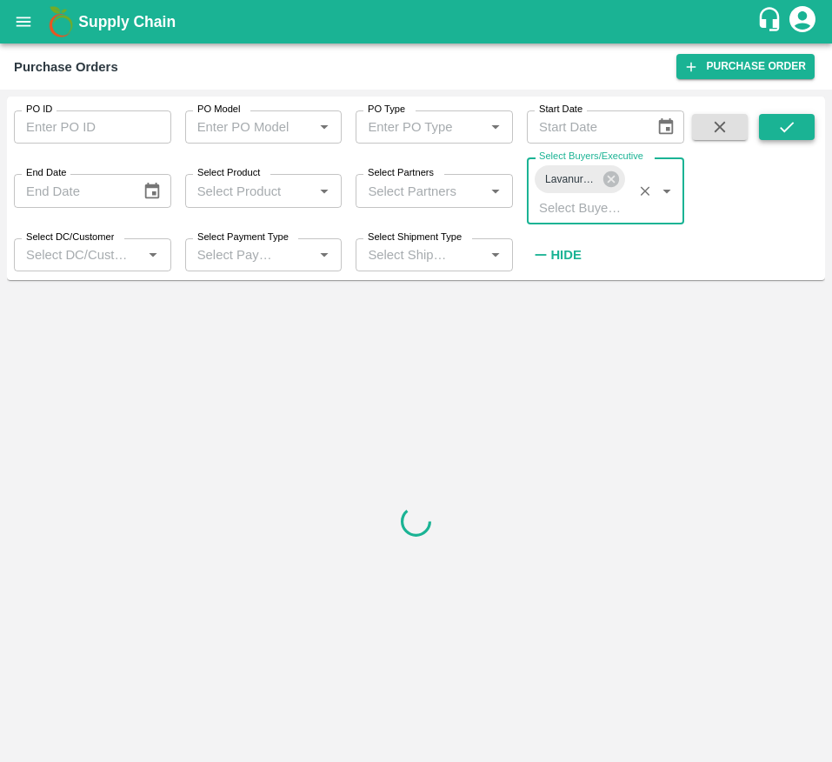
click at [796, 117] on icon "submit" at bounding box center [787, 126] width 19 height 19
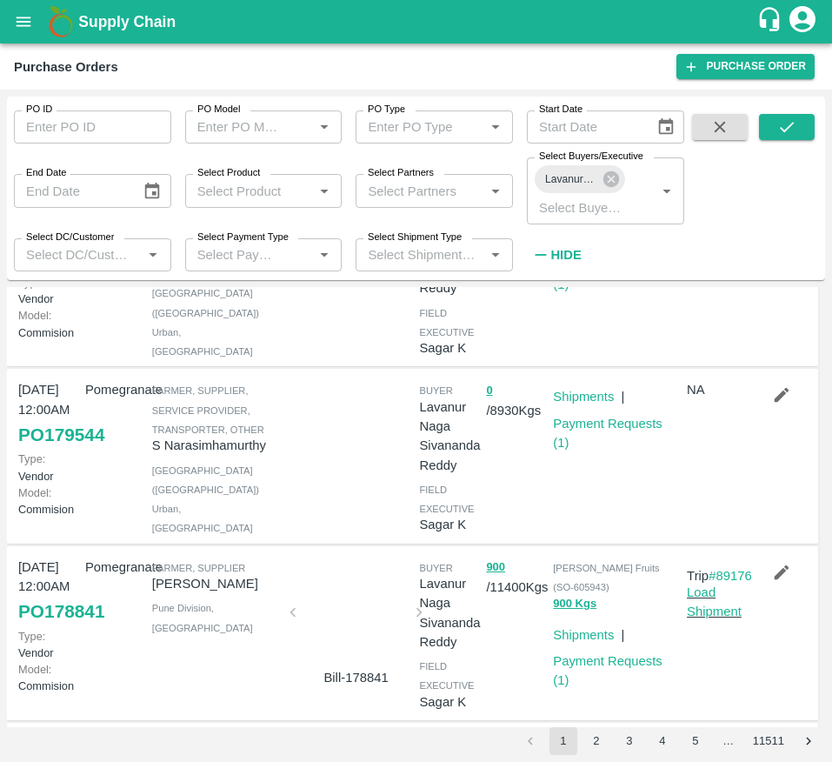
scroll to position [128, 0]
drag, startPoint x: 569, startPoint y: 404, endPoint x: 745, endPoint y: -114, distance: 547.6
drag, startPoint x: 745, startPoint y: -114, endPoint x: 690, endPoint y: 531, distance: 647.8
click at [690, 531] on div "NA" at bounding box center [713, 454] width 67 height 165
drag, startPoint x: 579, startPoint y: 404, endPoint x: 488, endPoint y: -114, distance: 526.4
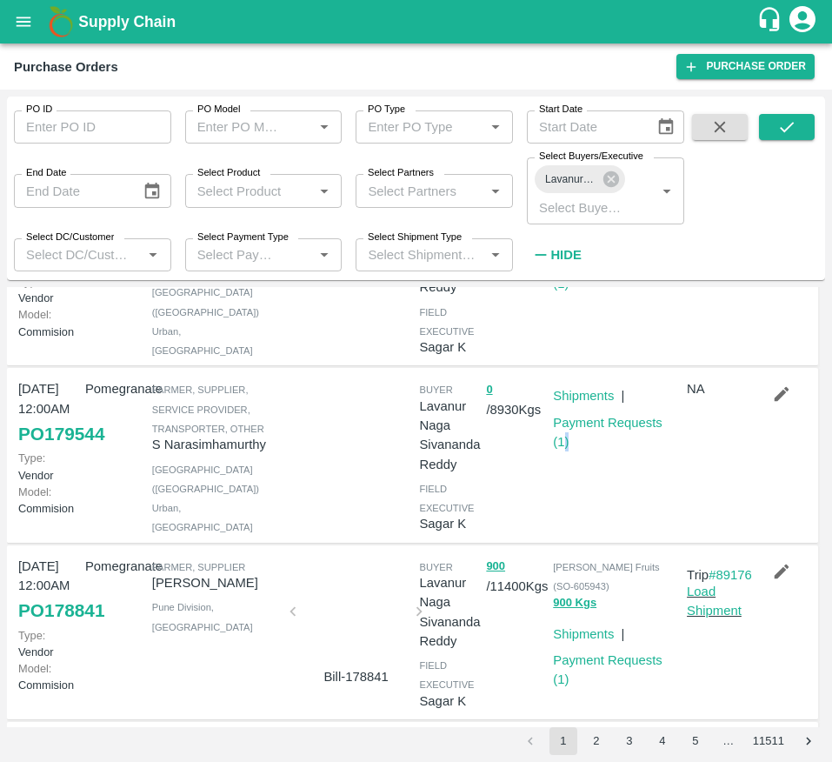
drag, startPoint x: 488, startPoint y: -114, endPoint x: 565, endPoint y: 477, distance: 595.6
click at [565, 477] on div "Shipments | Payment Requests ( 1 )" at bounding box center [613, 454] width 134 height 165
drag, startPoint x: 590, startPoint y: 404, endPoint x: 492, endPoint y: -114, distance: 527.5
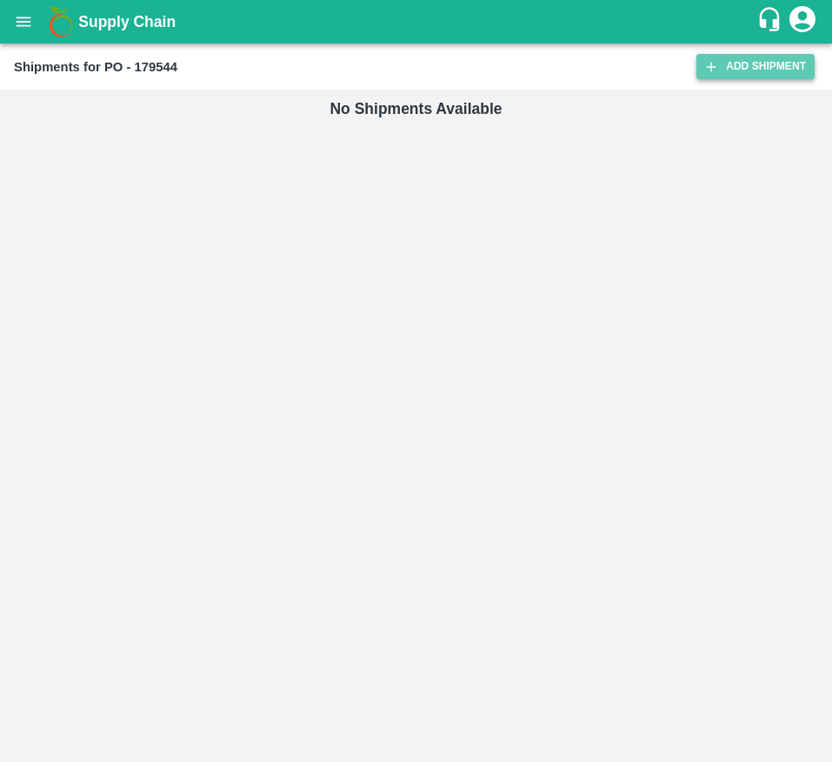
click at [740, 70] on link "Add Shipment" at bounding box center [756, 66] width 118 height 25
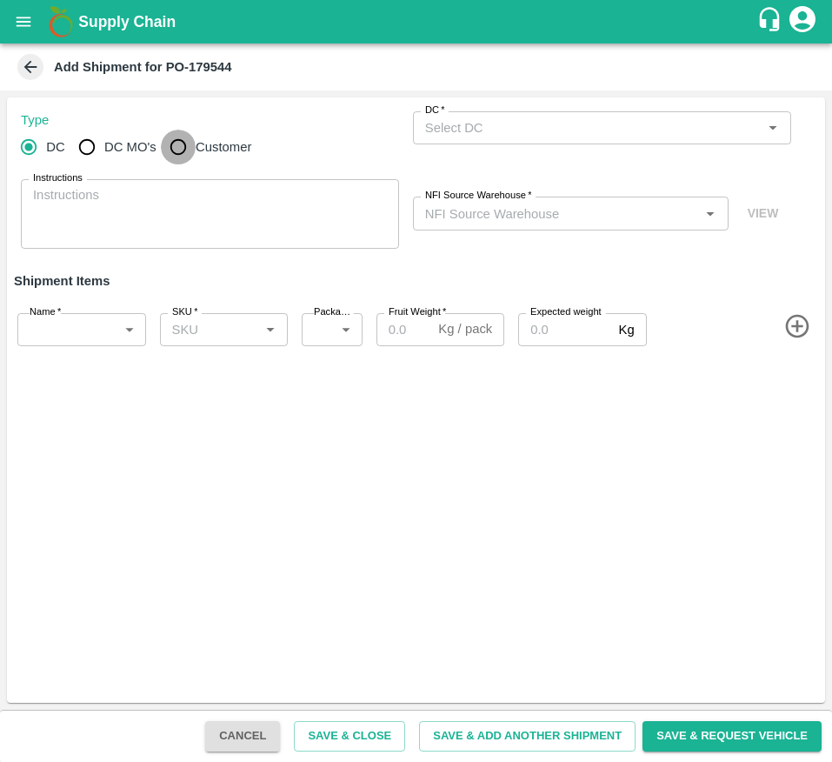
click at [180, 141] on input "Customer" at bounding box center [178, 147] width 35 height 35
radio input "true"
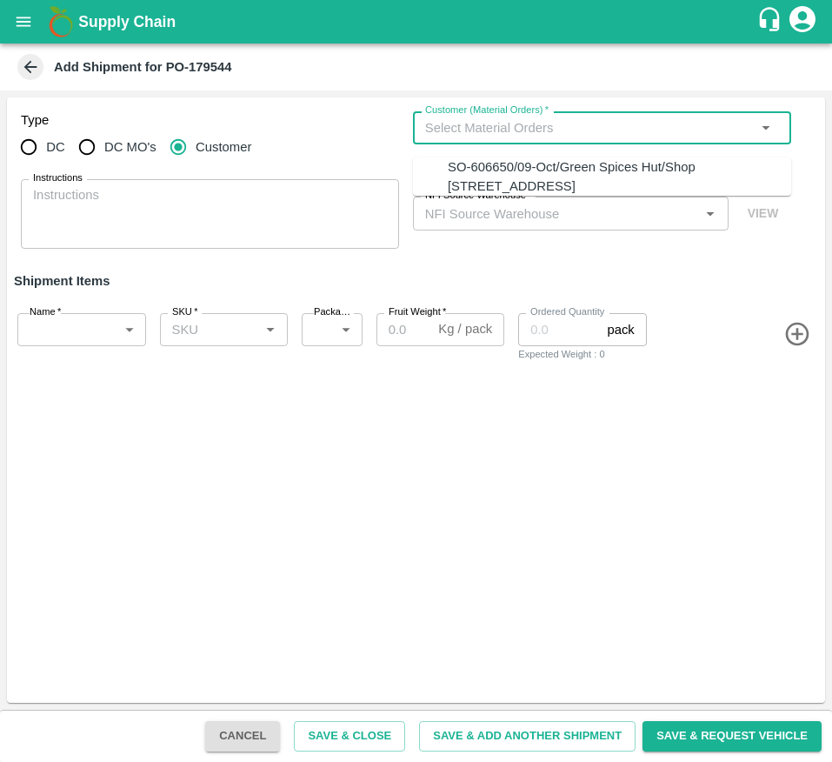
click at [483, 135] on input "Customer (Material Orders)   *" at bounding box center [587, 128] width 339 height 23
click at [483, 189] on div "SO-606650/09-Oct/Green Spices Hut/Shop [STREET_ADDRESS]" at bounding box center [620, 176] width 344 height 39
type input "SO-606650/09-Oct/Green Spices Hut/Shop [STREET_ADDRESS]"
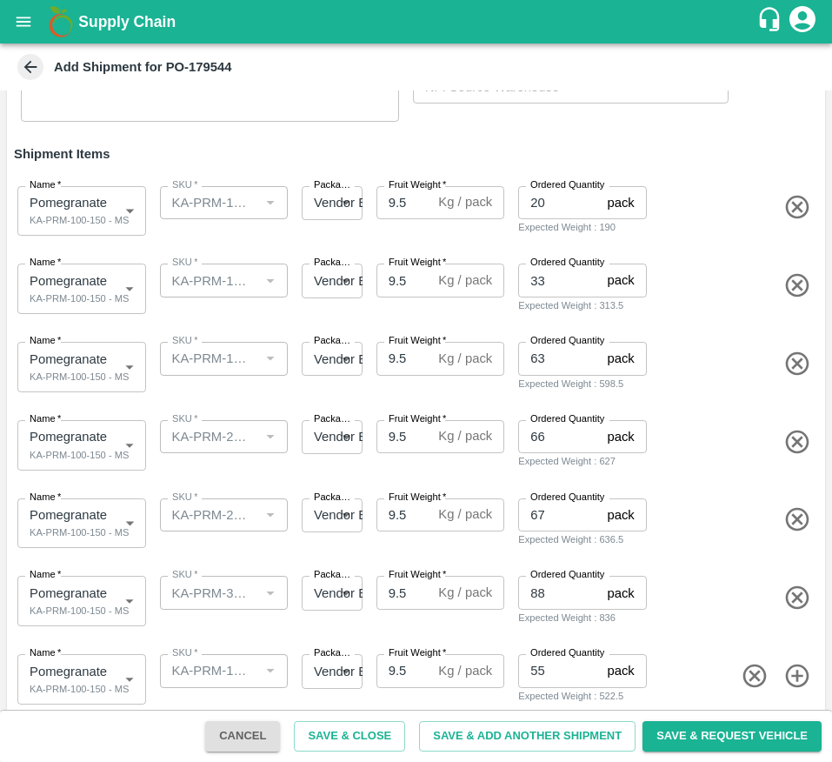
scroll to position [128, 0]
click at [50, 264] on label "Name   *" at bounding box center [45, 262] width 31 height 14
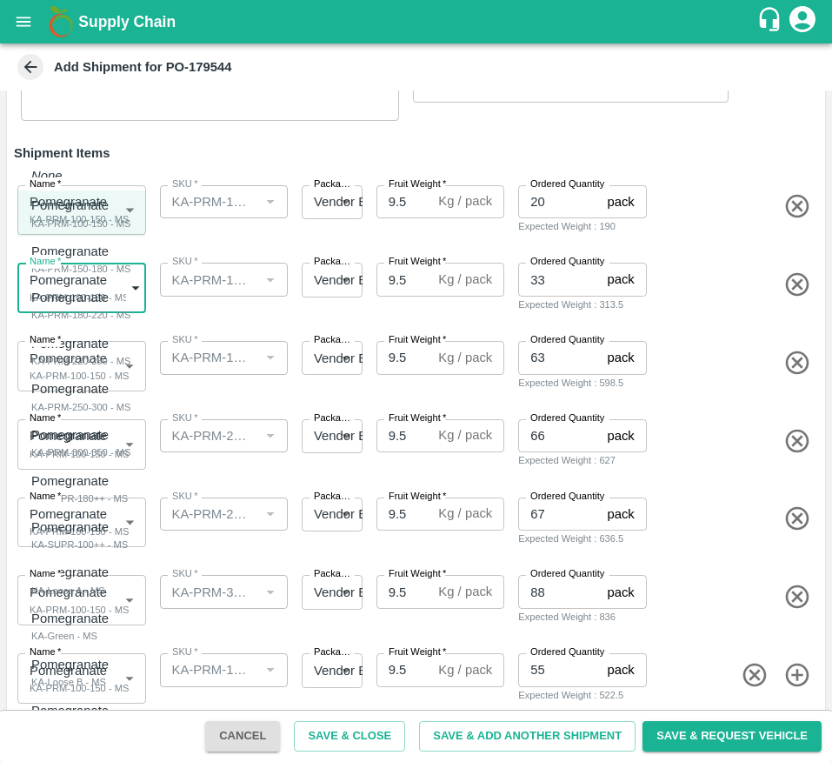
click at [66, 278] on body "Supply Chain Add Shipment for PO-179544 Type DC DC MO's Customer Customer (Mate…" at bounding box center [416, 381] width 832 height 762
click at [106, 240] on li "Pomegranate KA-PRM-150-180 - MS" at bounding box center [81, 260] width 128 height 46
type input "2097485"
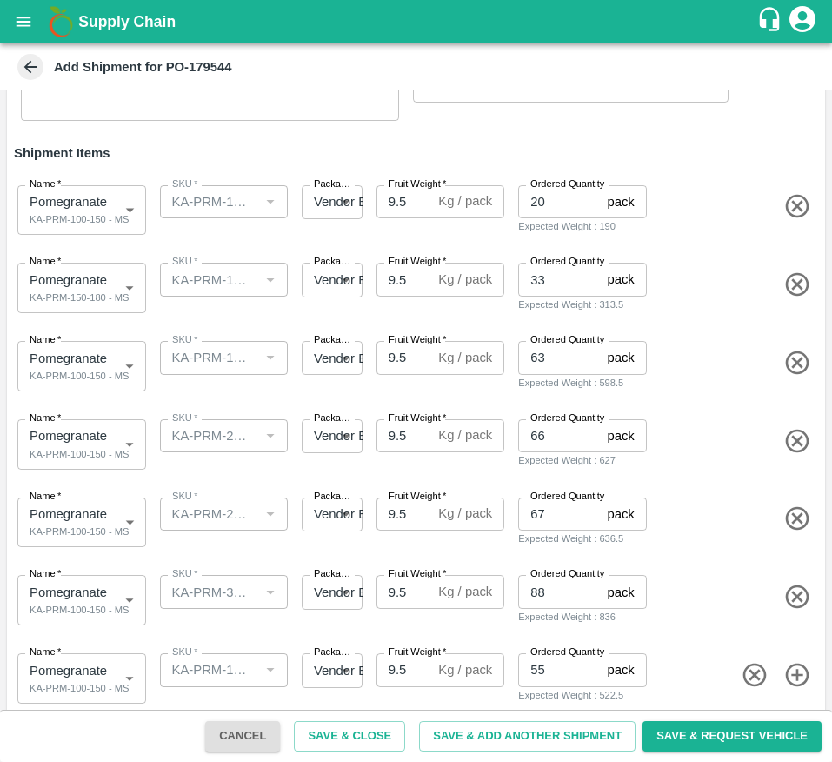
click at [66, 357] on body "Supply Chain Add Shipment for PO-179544 Type DC DC MO's Customer Customer (Mate…" at bounding box center [416, 381] width 832 height 762
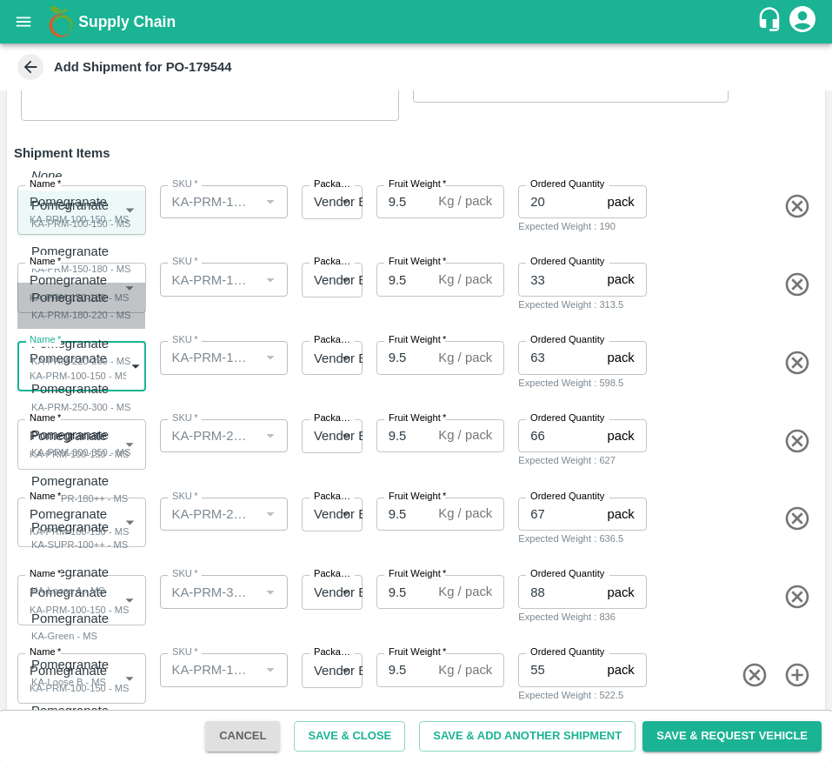
click at [110, 324] on li "Pomegranate KA-PRM-180-220 - MS" at bounding box center [81, 306] width 128 height 46
type input "2097486"
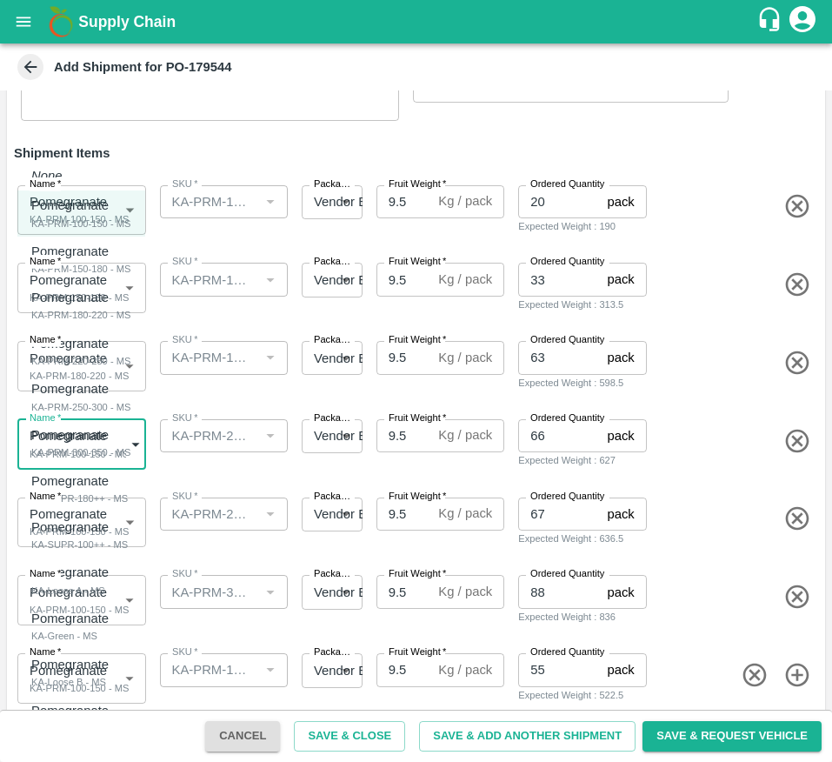
click at [71, 426] on body "Supply Chain Add Shipment for PO-179544 Type DC DC MO's Customer Customer (Mate…" at bounding box center [416, 381] width 832 height 762
click at [116, 346] on div "Pomegranate" at bounding box center [80, 343] width 99 height 19
type input "2097487"
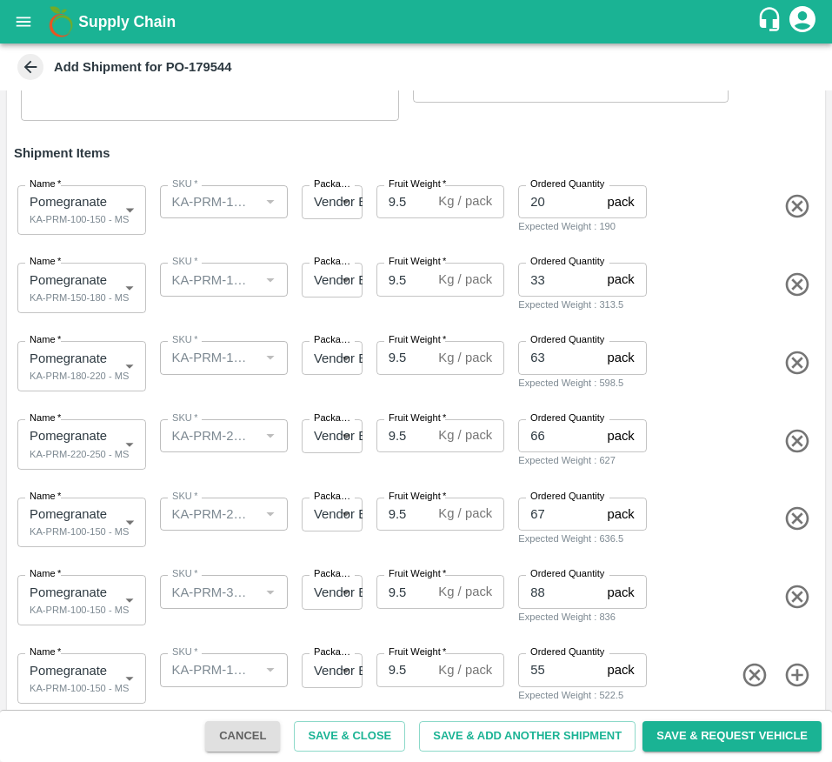
click at [59, 548] on div "Name   * Pomegranate KA-PRM-100-150 - MS 2097484 Name SKU   * SKU   * Packaging…" at bounding box center [412, 519] width 825 height 85
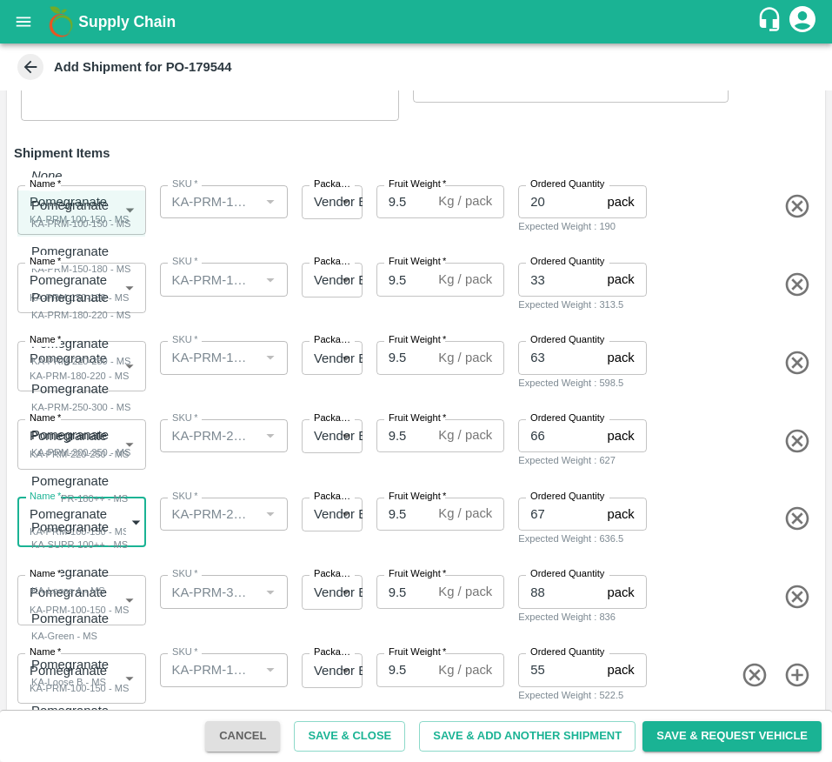
click at [77, 531] on body "Supply Chain Add Shipment for PO-179544 Type DC DC MO's Customer Customer (Mate…" at bounding box center [416, 381] width 832 height 762
click at [120, 406] on div "KA-PRM-250-300 - MS" at bounding box center [80, 407] width 99 height 16
type input "2097488"
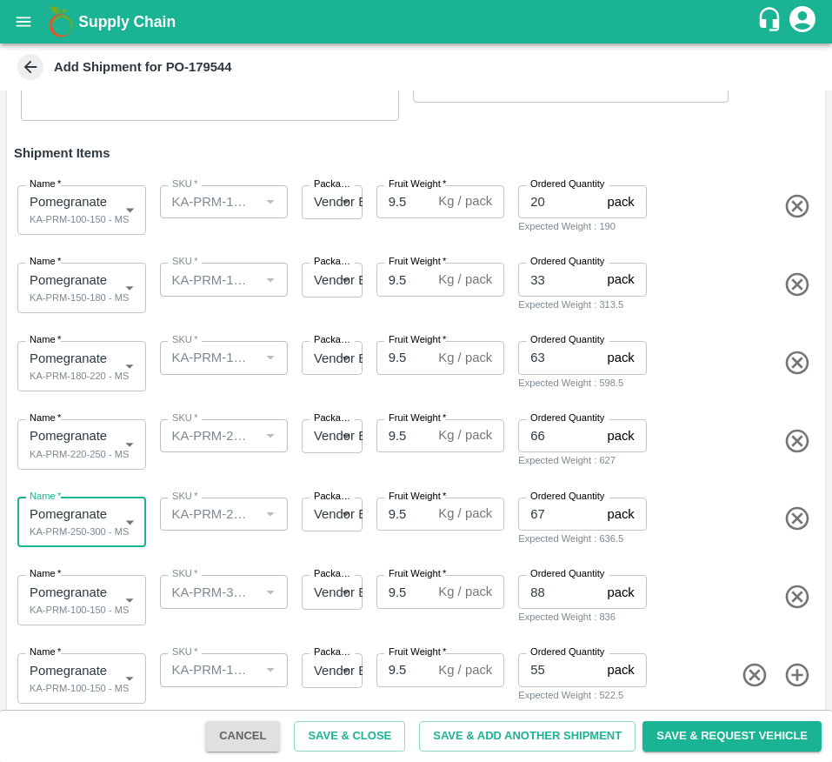
click at [57, 593] on body "Supply Chain Add Shipment for PO-179544 Type DC DC MO's Customer Customer (Mate…" at bounding box center [416, 381] width 832 height 762
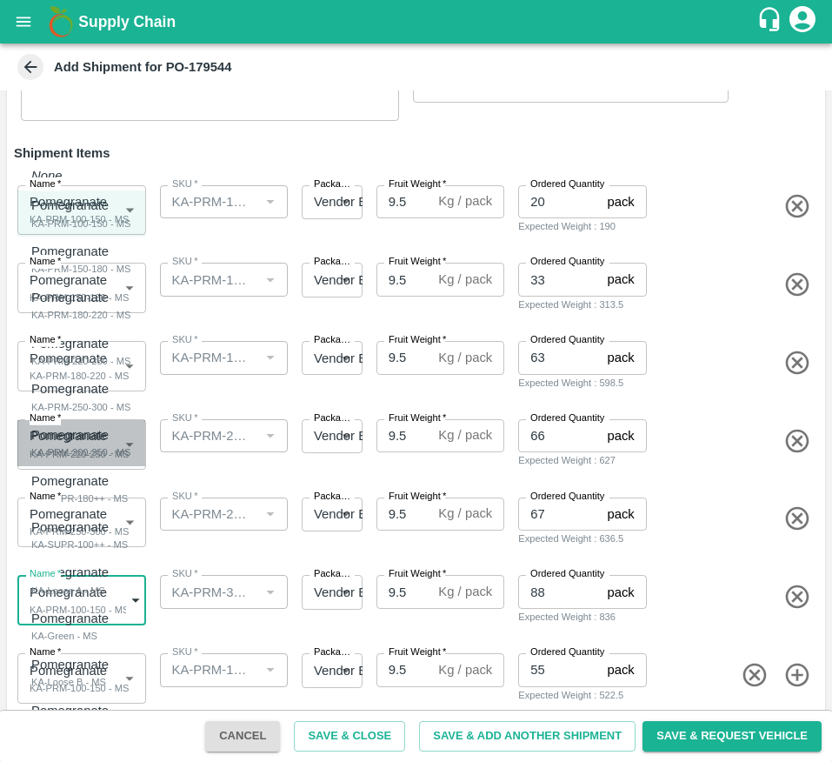
click at [123, 453] on div "KA-PRM-300-350 - MS" at bounding box center [80, 452] width 99 height 16
type input "2097489"
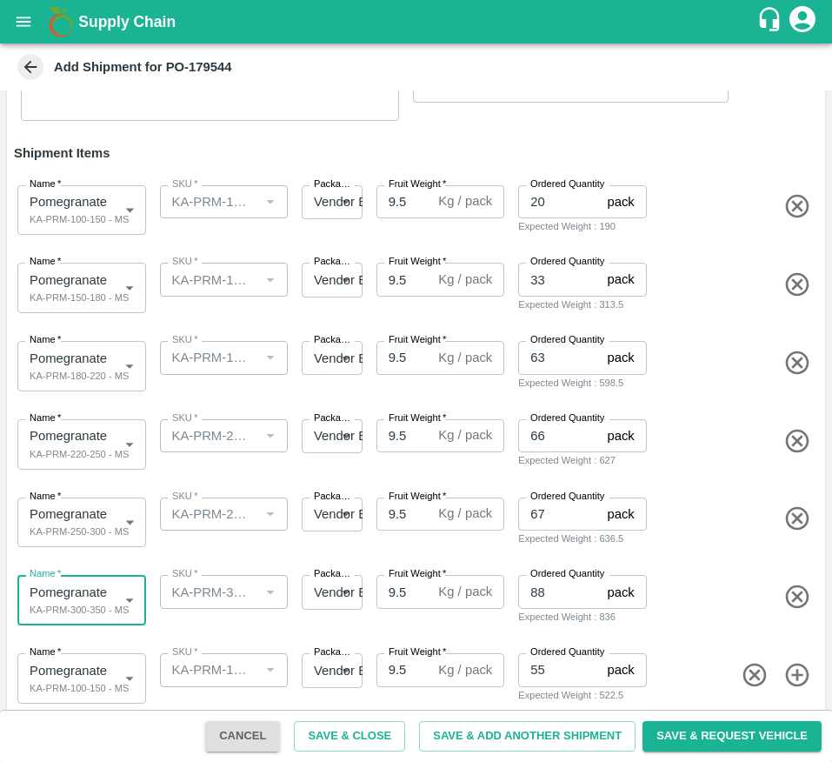
scroll to position [143, 0]
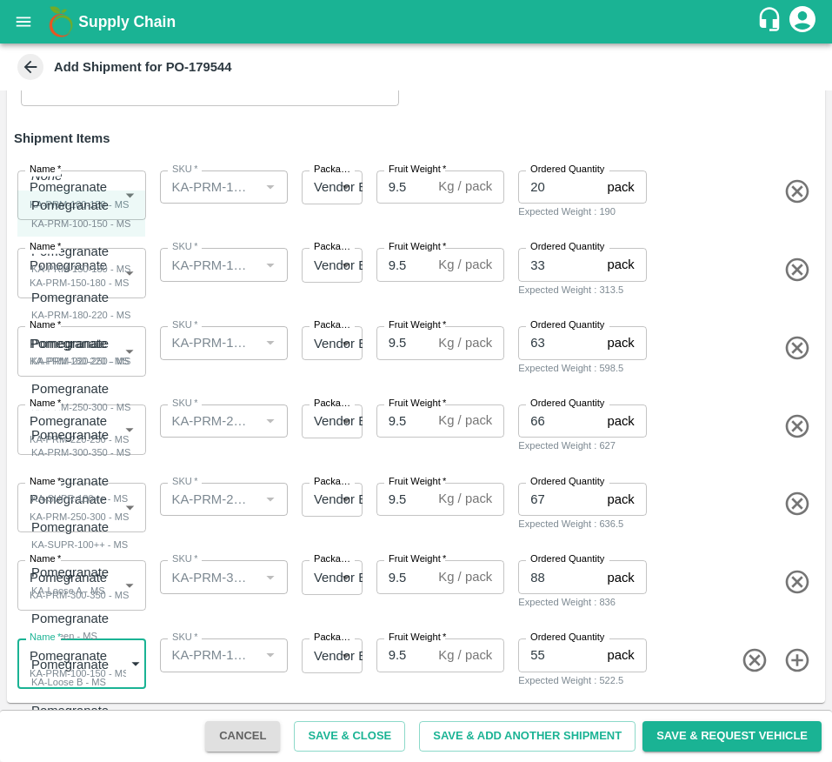
click at [76, 658] on body "Supply Chain Add Shipment for PO-179544 Type DC DC MO's Customer Customer (Mate…" at bounding box center [416, 381] width 832 height 762
click at [109, 491] on div "KA-SUPR-180++ - MS" at bounding box center [79, 499] width 97 height 16
type input "2097490"
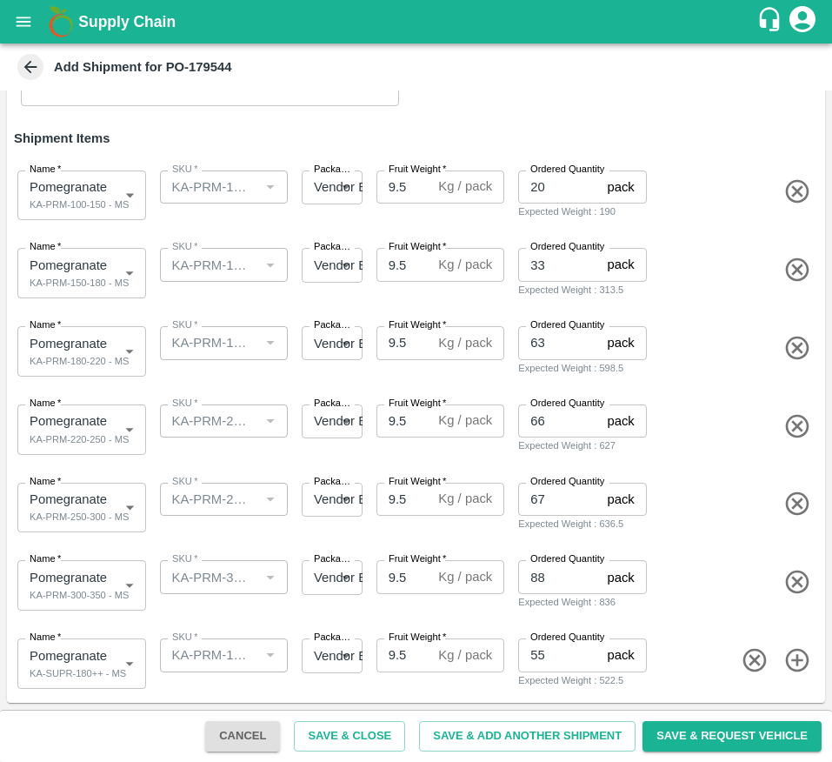
click at [224, 481] on div "SKU   * SKU   *" at bounding box center [221, 504] width 136 height 57
click at [718, 752] on div "Cancel Save & Close Save & Add Another Shipment Save & Request Vehicle" at bounding box center [416, 736] width 832 height 52
click at [731, 729] on button "Save & Request Vehicle" at bounding box center [732, 736] width 179 height 30
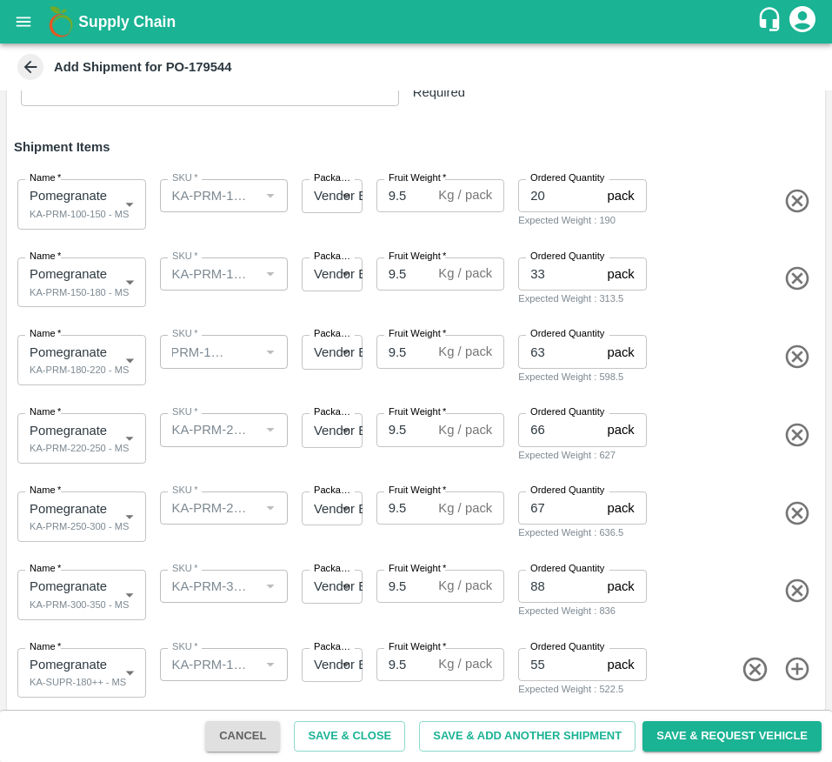
scroll to position [0, 0]
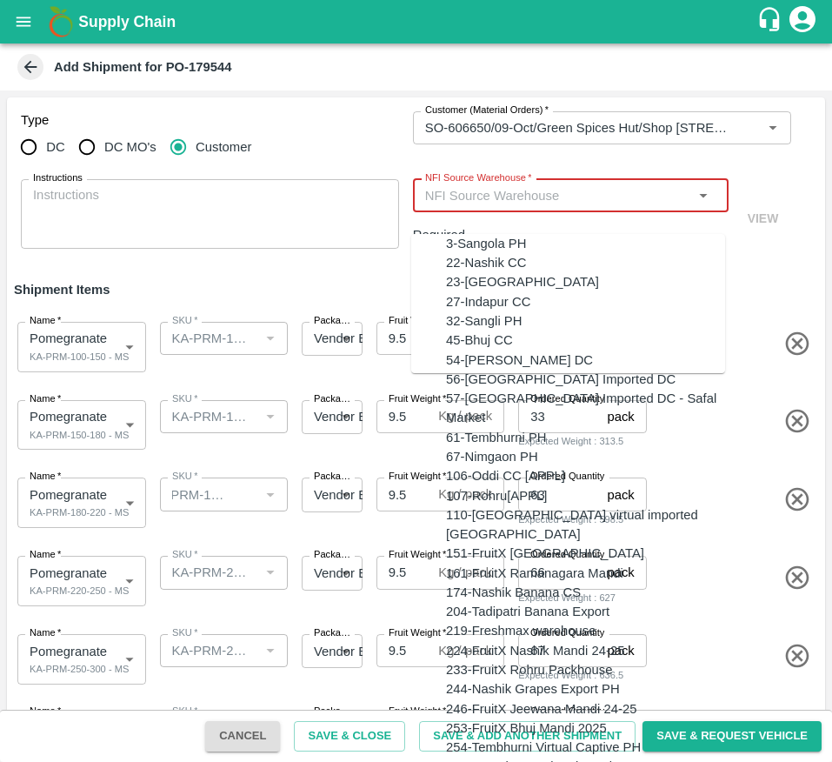
click at [572, 207] on input "NFI Source Warehouse   *" at bounding box center [556, 195] width 277 height 23
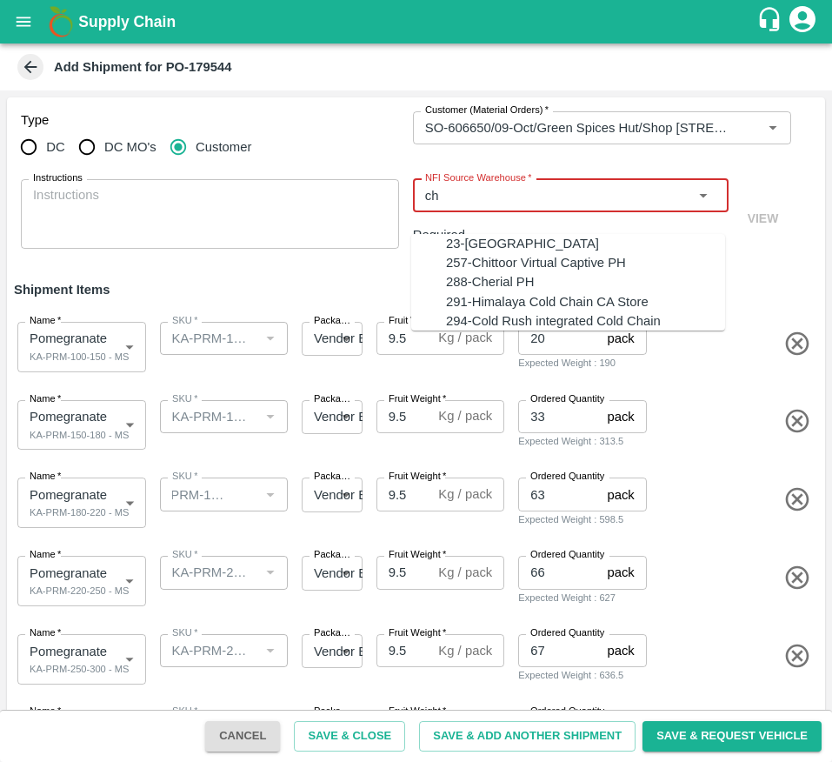
type input "c"
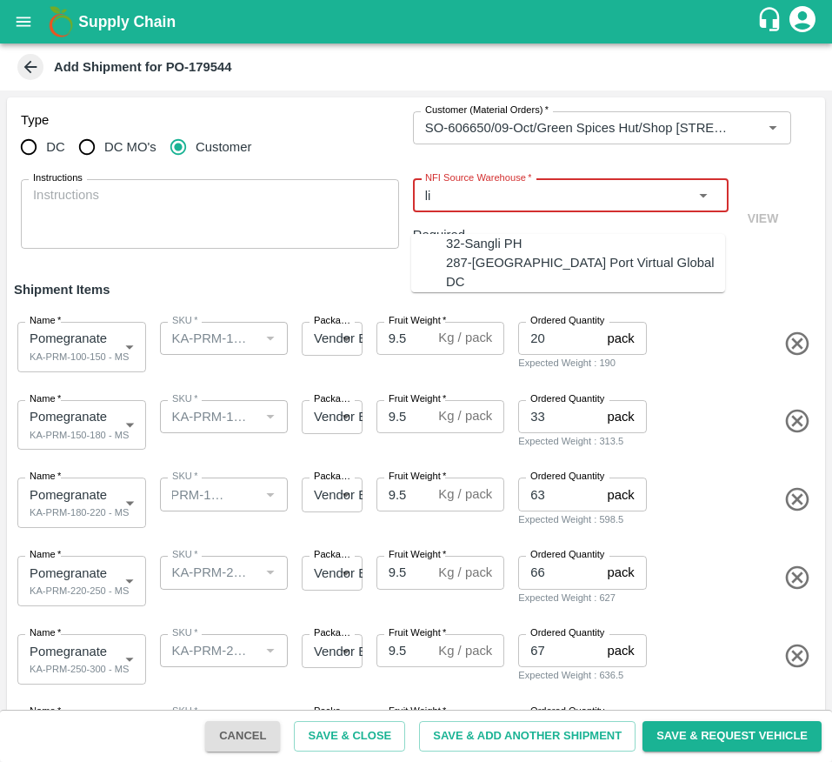
type input "l"
type input "c"
click at [573, 234] on div "27-Indapur CC" at bounding box center [585, 243] width 279 height 19
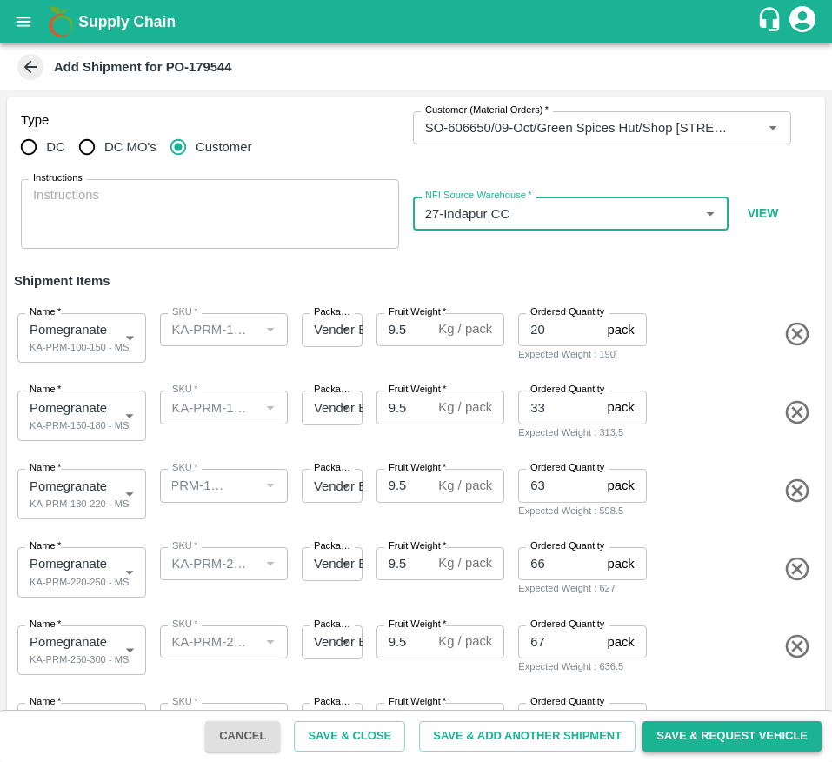
type input "27-Indapur CC"
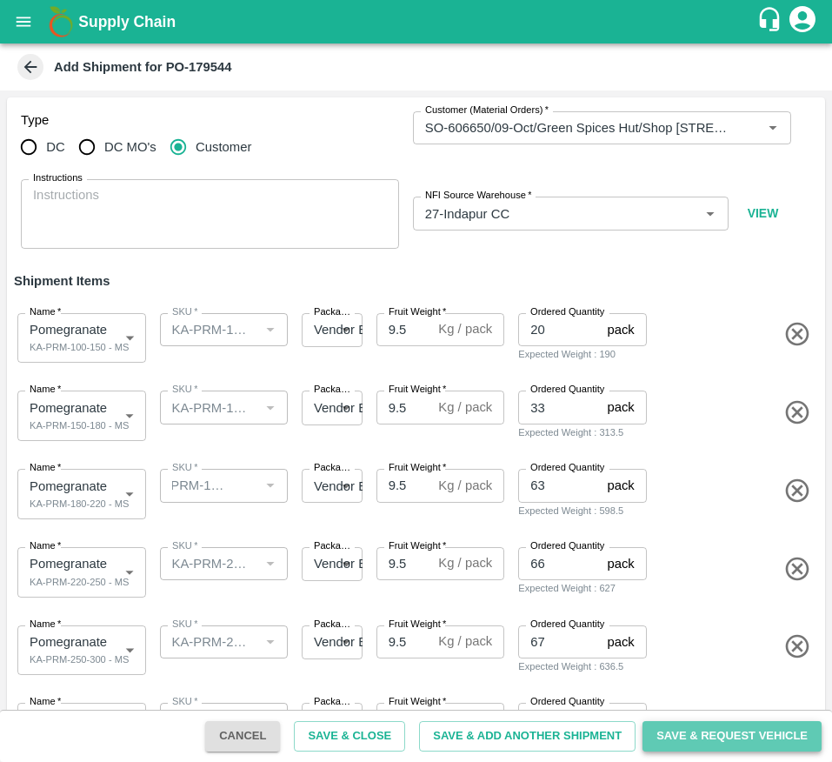
click at [765, 724] on button "Save & Request Vehicle" at bounding box center [732, 736] width 179 height 30
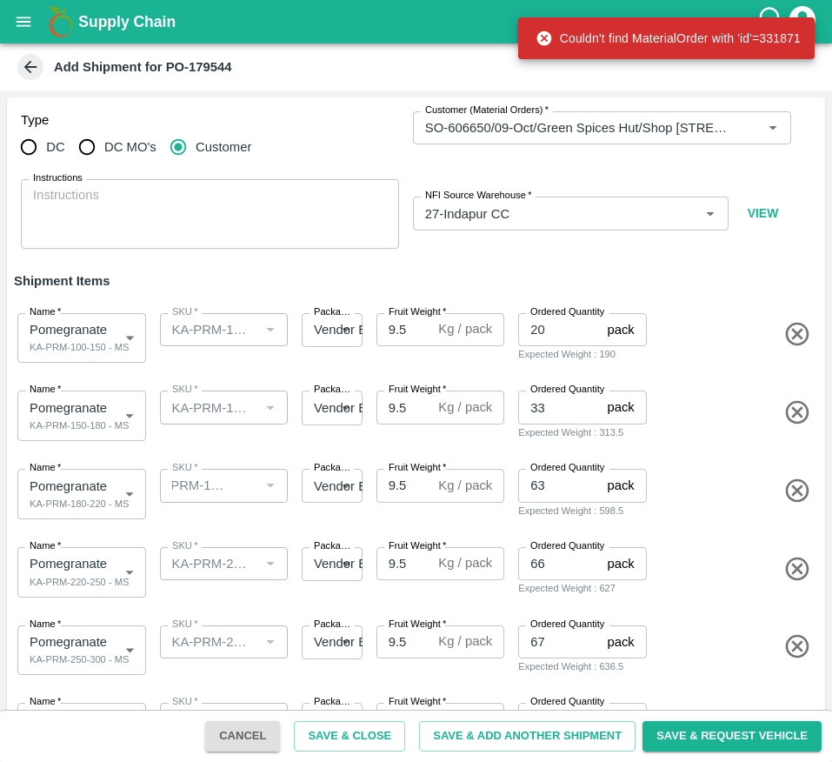
scroll to position [143, 0]
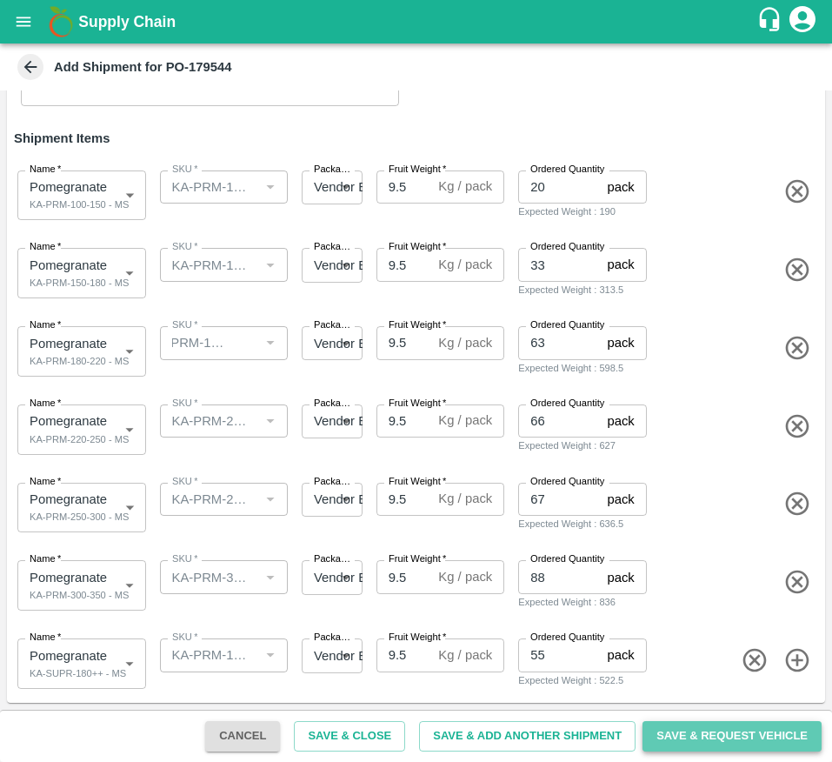
click at [734, 735] on button "Save & Request Vehicle" at bounding box center [732, 736] width 179 height 30
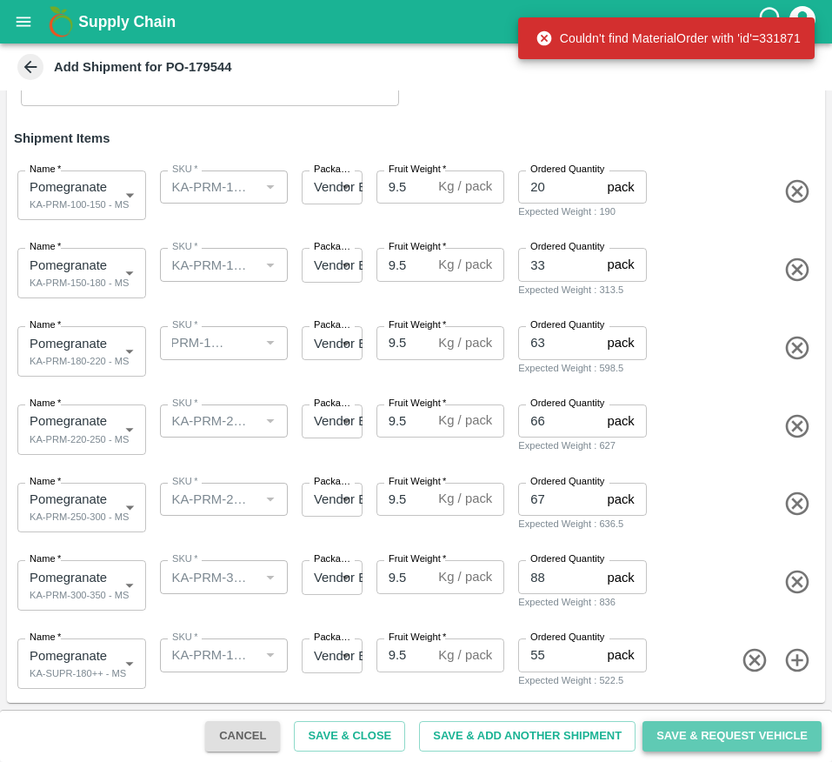
click at [734, 735] on button "Save & Request Vehicle" at bounding box center [732, 736] width 179 height 30
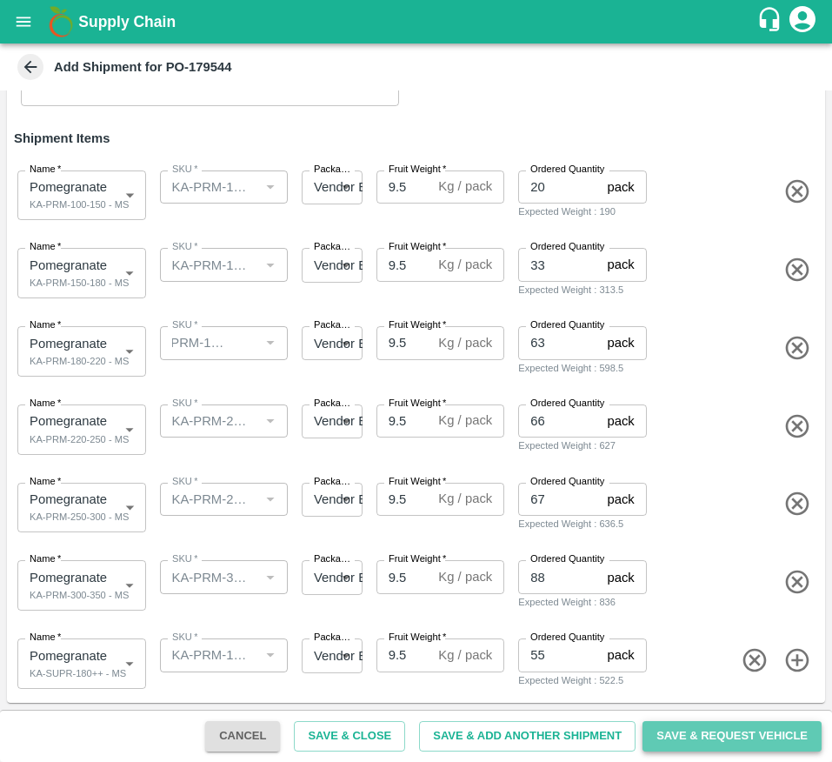
click at [706, 739] on button "Save & Request Vehicle" at bounding box center [732, 736] width 179 height 30
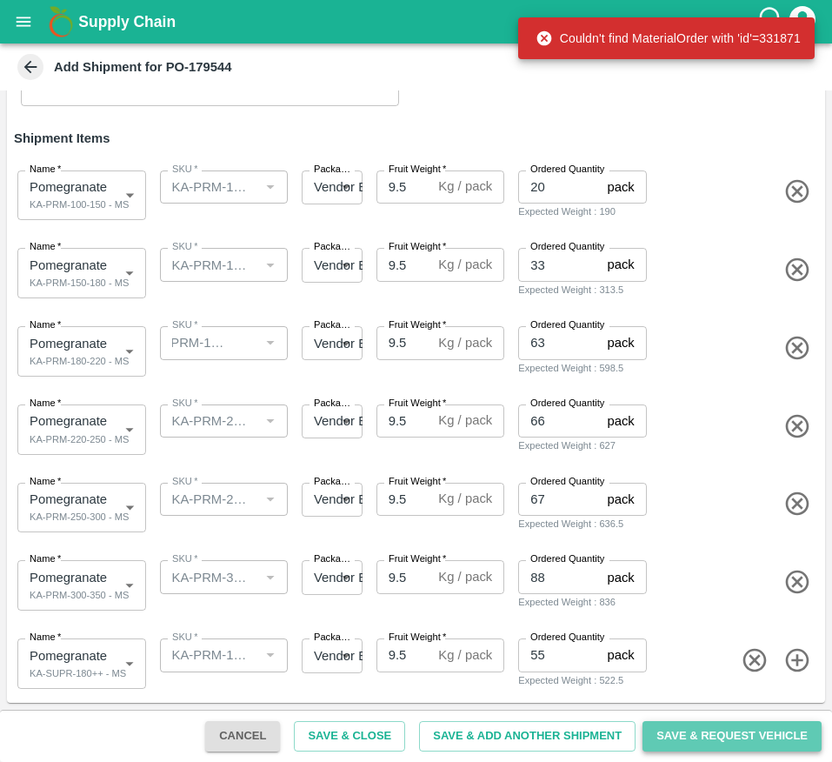
click at [706, 739] on button "Save & Request Vehicle" at bounding box center [732, 736] width 179 height 30
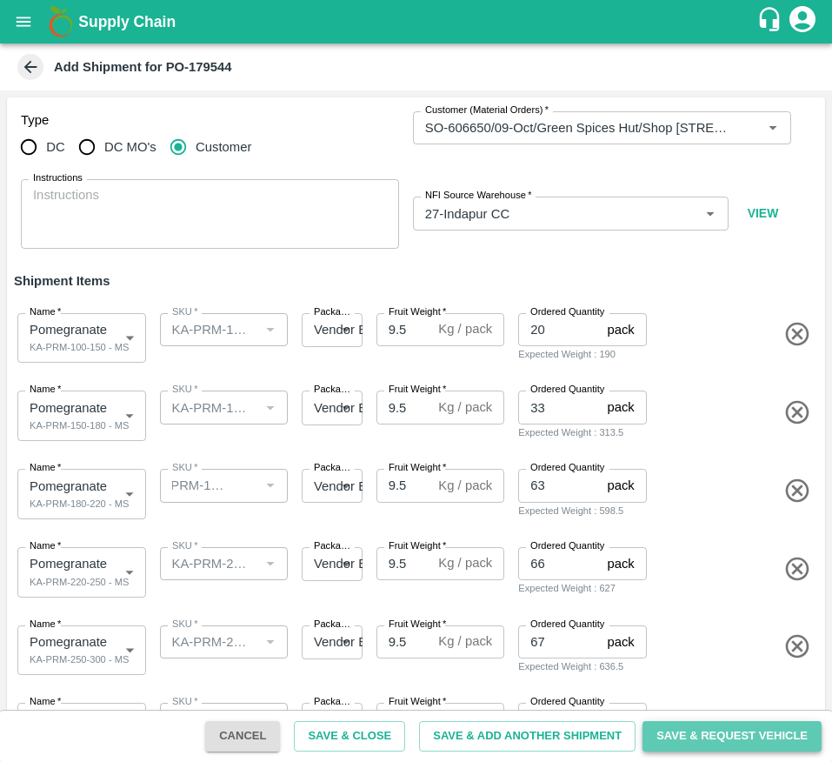
click at [755, 732] on button "Save & Request Vehicle" at bounding box center [732, 736] width 179 height 30
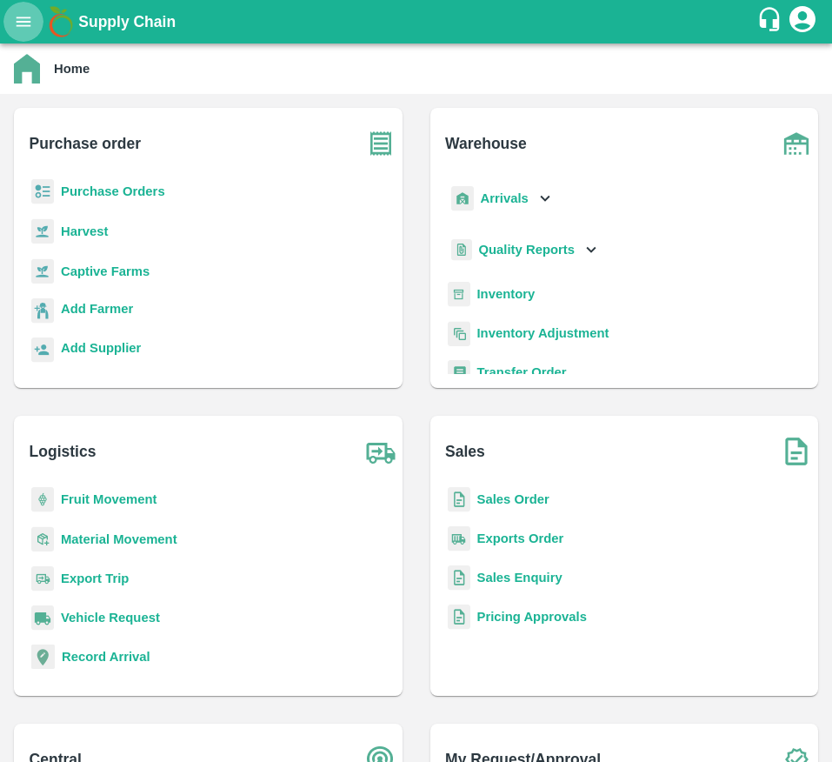
click at [25, 33] on button "open drawer" at bounding box center [23, 22] width 40 height 40
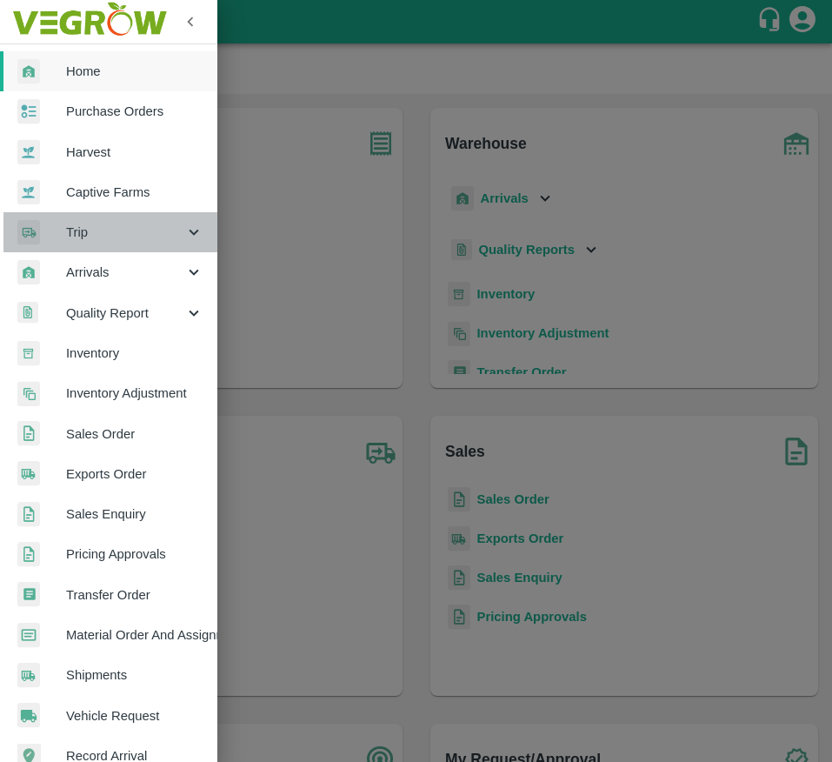
click at [155, 229] on span "Trip" at bounding box center [125, 232] width 118 height 19
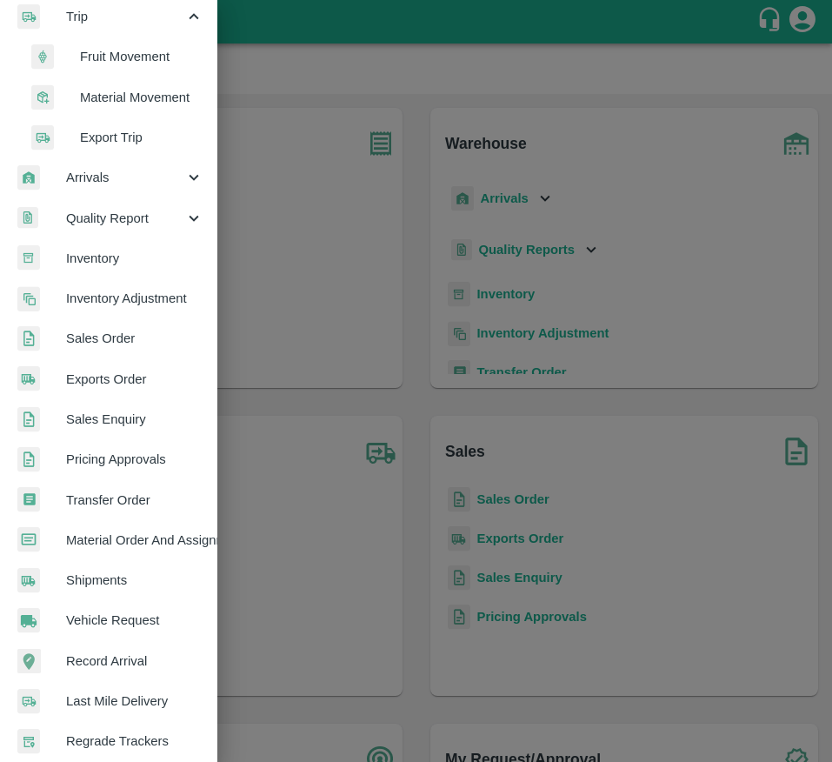
scroll to position [217, 0]
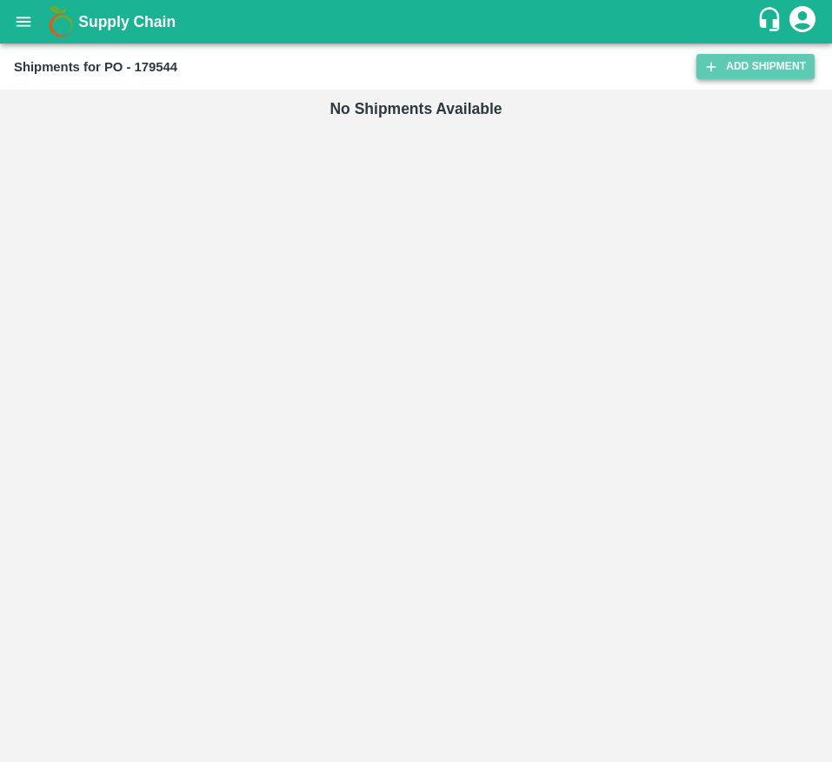
click at [756, 72] on link "Add Shipment" at bounding box center [756, 66] width 118 height 25
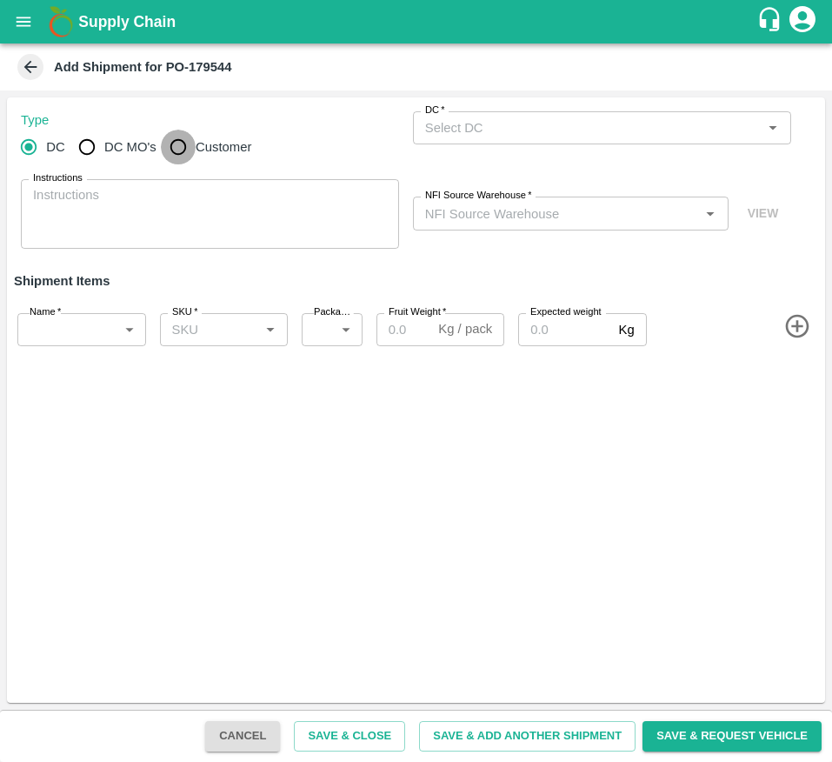
click at [172, 150] on input "Customer" at bounding box center [178, 147] width 35 height 35
radio input "true"
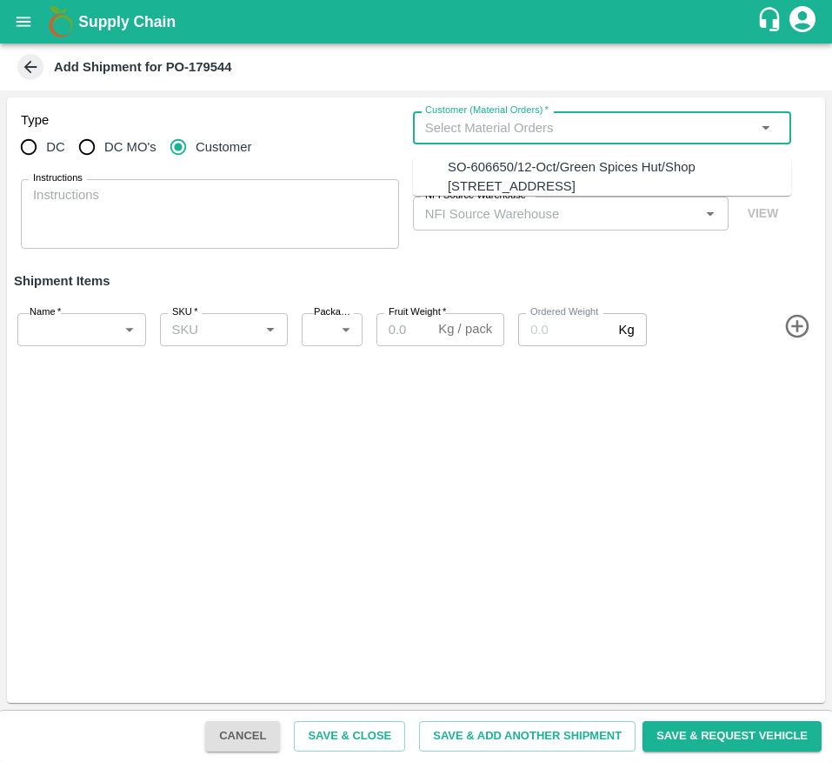
click at [481, 137] on input "Customer (Material Orders)   *" at bounding box center [587, 128] width 339 height 23
radio input "true"
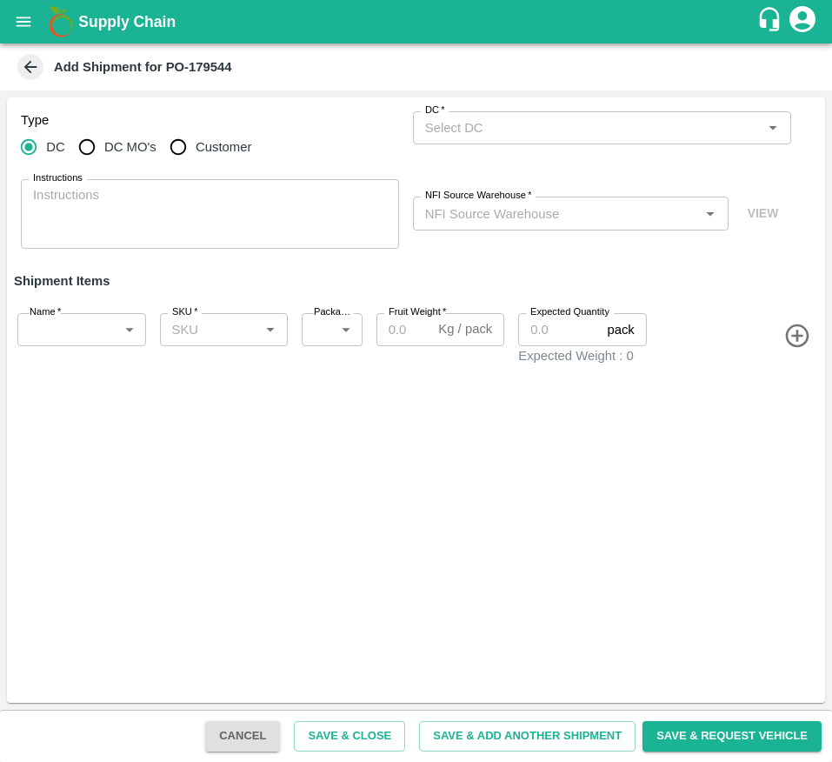
click at [487, 191] on label "NFI Source Warehouse   *" at bounding box center [478, 196] width 106 height 14
click at [487, 202] on input "NFI Source Warehouse   *" at bounding box center [556, 213] width 277 height 23
click at [212, 140] on span "Customer" at bounding box center [224, 146] width 56 height 19
click at [196, 140] on input "Customer" at bounding box center [178, 147] width 35 height 35
radio input "true"
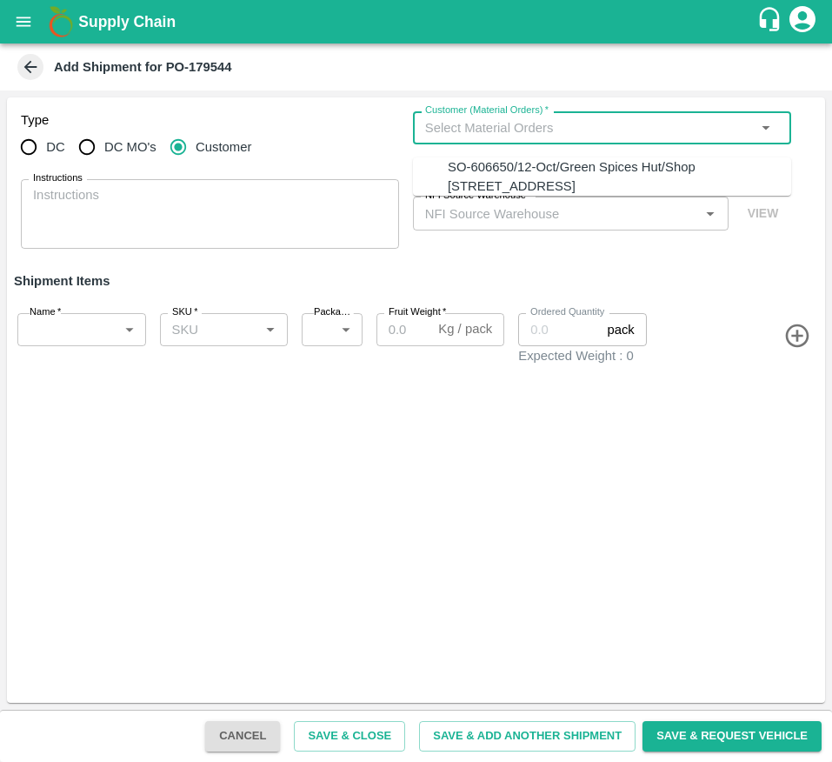
click at [458, 122] on input "Customer (Material Orders)   *" at bounding box center [587, 128] width 339 height 23
click at [473, 178] on div "SO-606650/12-Oct/Green Spices Hut/Shop no 74, MADURAI MATTUTHAVANI FRUIT MARKET…" at bounding box center [620, 176] width 344 height 39
type input "SO-606650/12-Oct/Green Spices Hut/Shop no 74, MADURAI MATTUTHAVANI FRUIT MARKET…"
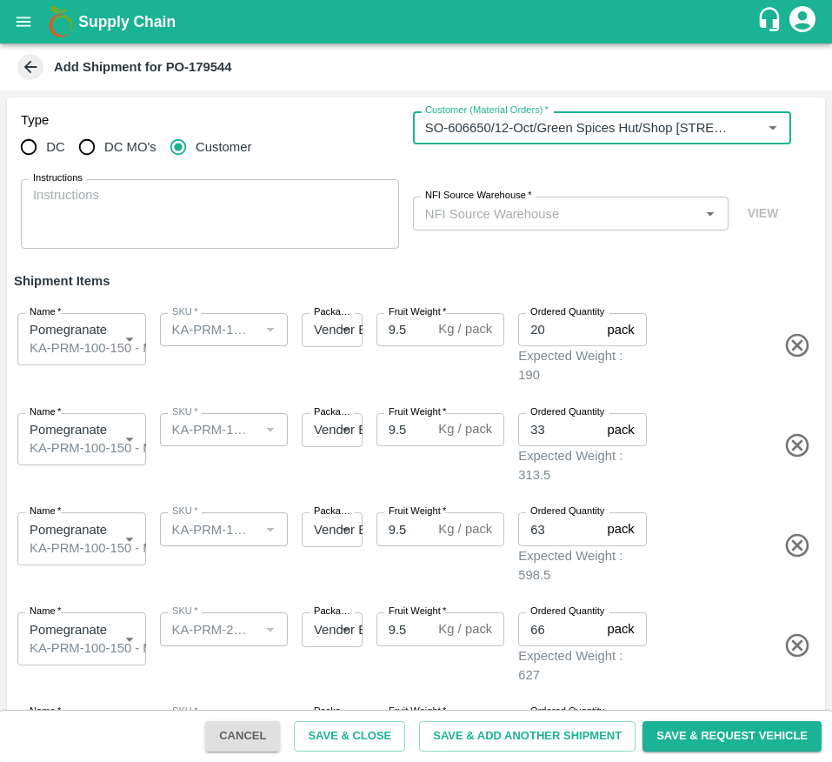
click at [469, 207] on input "NFI Source Warehouse   *" at bounding box center [556, 213] width 277 height 23
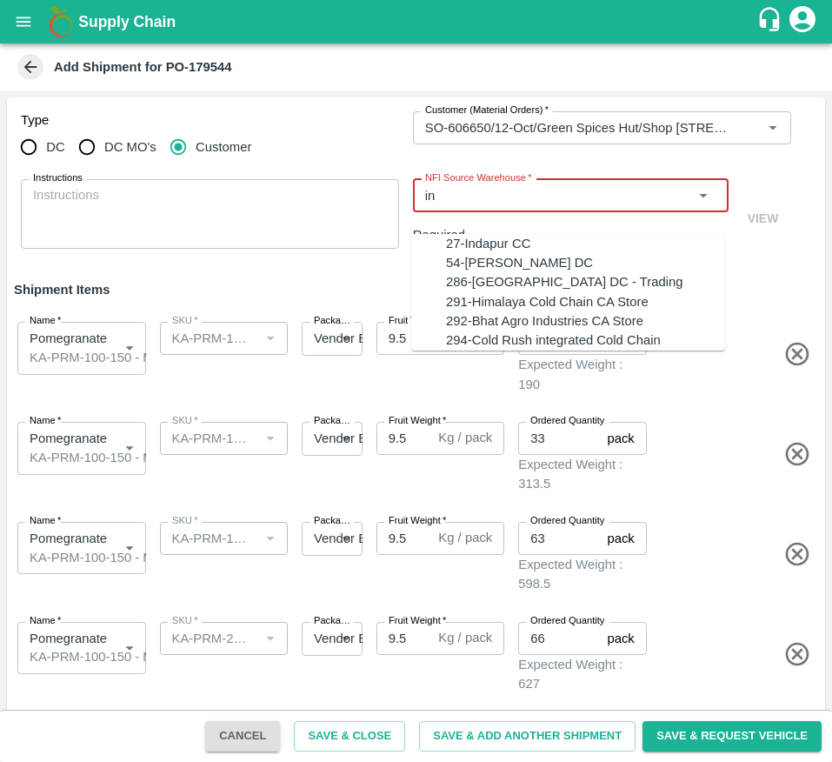
click at [463, 234] on div "27-Indapur CC" at bounding box center [488, 243] width 84 height 19
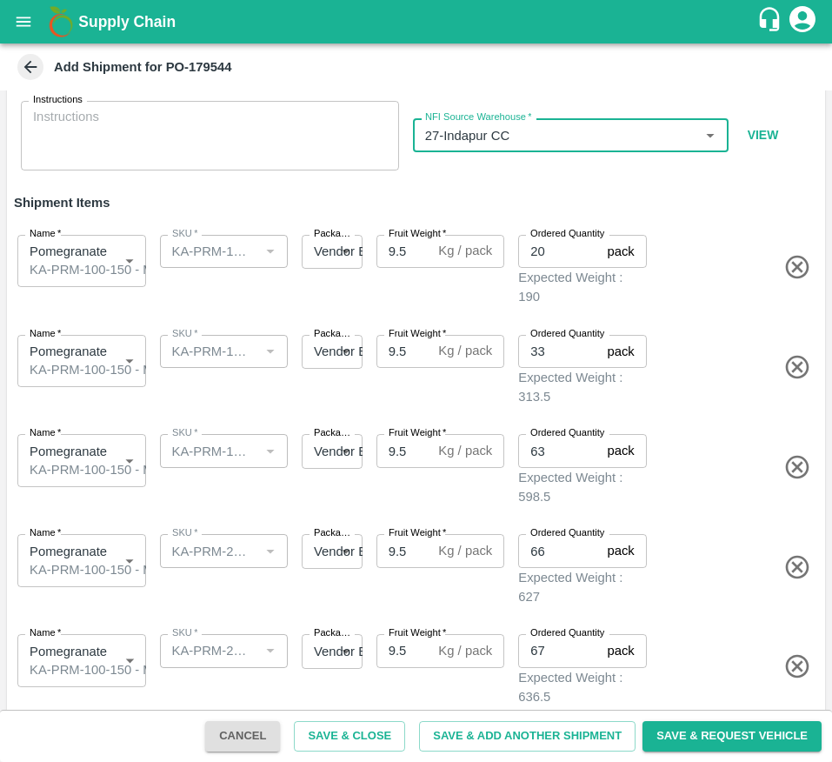
scroll to position [143, 0]
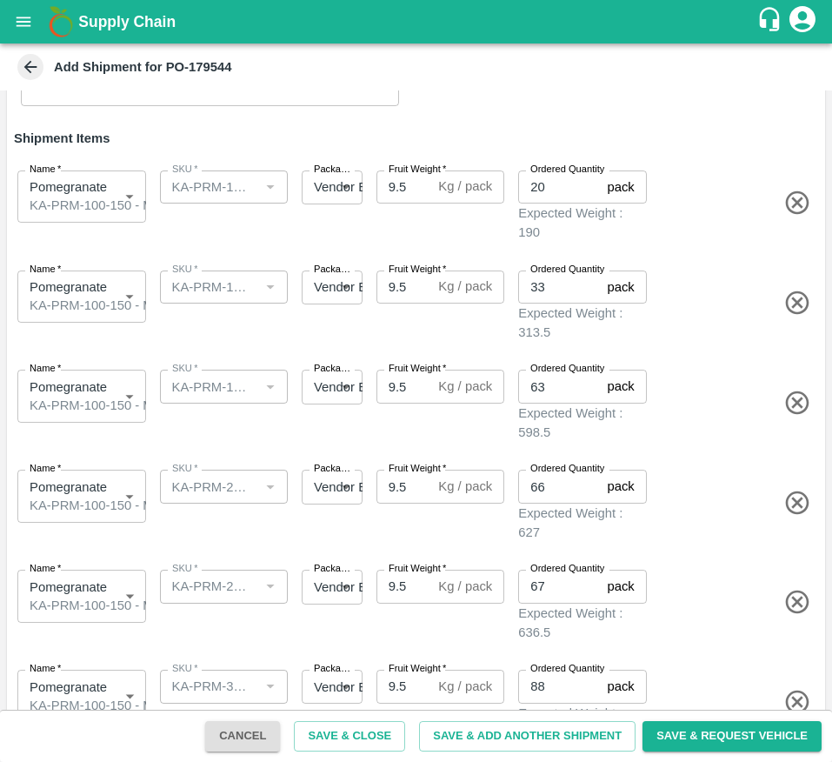
type input "27-Indapur CC"
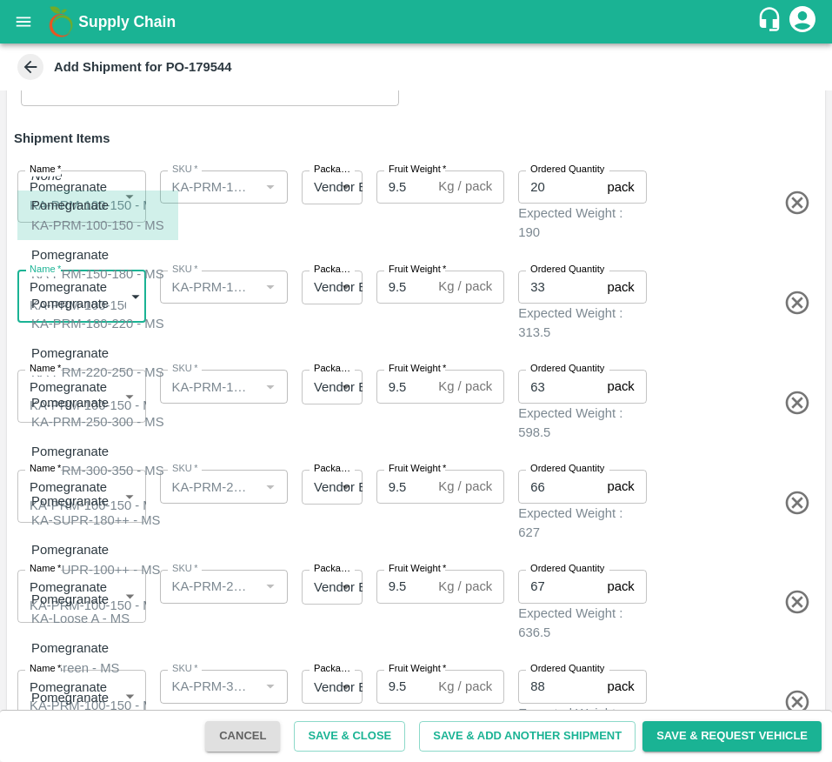
click at [85, 259] on body "Supply Chain Add Shipment for PO-179544 Type DC DC MO's Customer Customer (Mate…" at bounding box center [416, 381] width 832 height 762
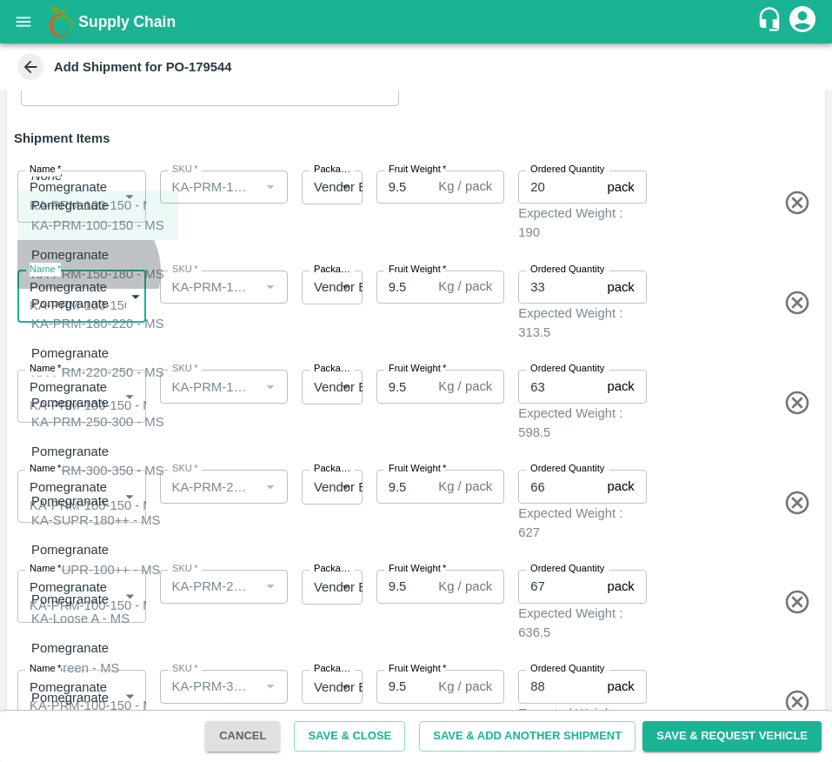
click at [85, 268] on div "KA-PRM-150-180 - MS" at bounding box center [97, 273] width 133 height 19
type input "2097485"
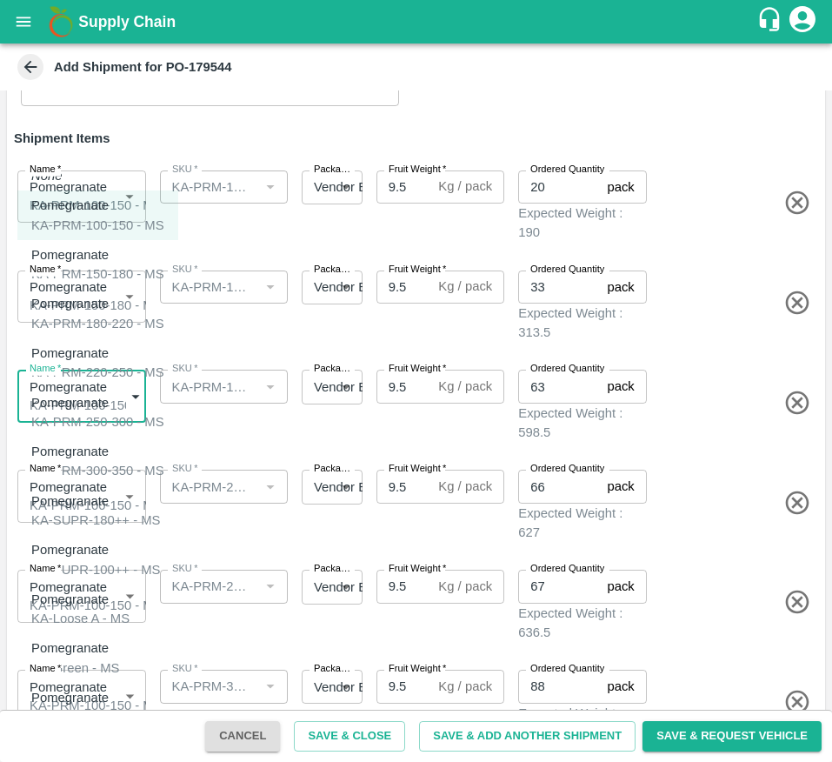
click at [85, 332] on body "Supply Chain Add Shipment for PO-179544 Type DC DC MO's Customer Customer (Mate…" at bounding box center [416, 381] width 832 height 762
click at [103, 322] on div "KA-PRM-180-220 - MS" at bounding box center [97, 323] width 133 height 19
type input "2097486"
click at [62, 418] on body "Supply Chain Add Shipment for PO-179544 Type DC DC MO's Customer Customer (Mate…" at bounding box center [416, 381] width 832 height 762
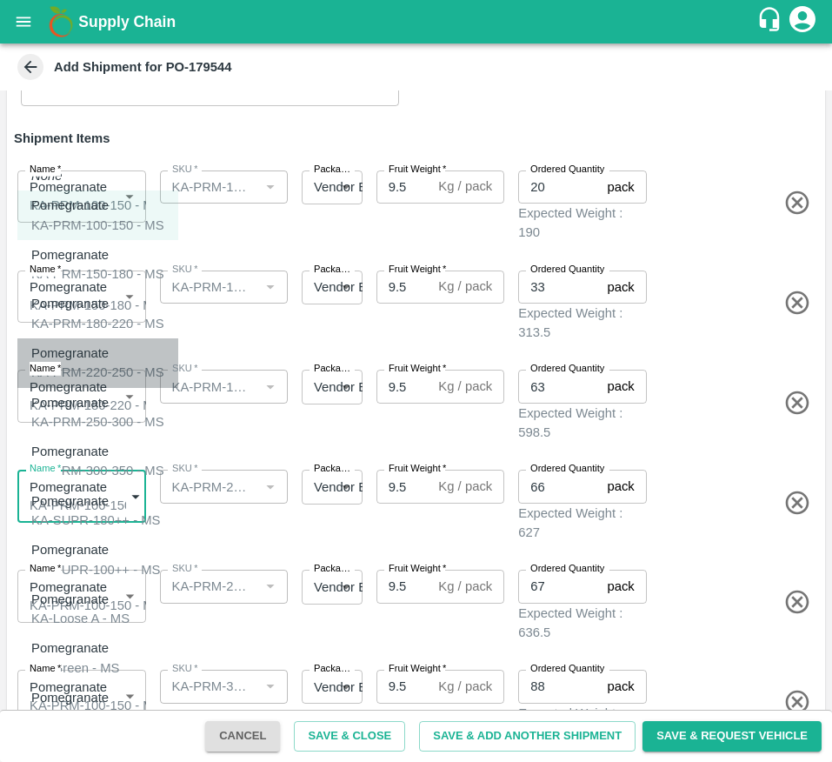
click at [98, 363] on div "KA-PRM-220-250 - MS" at bounding box center [97, 372] width 133 height 19
type input "2097487"
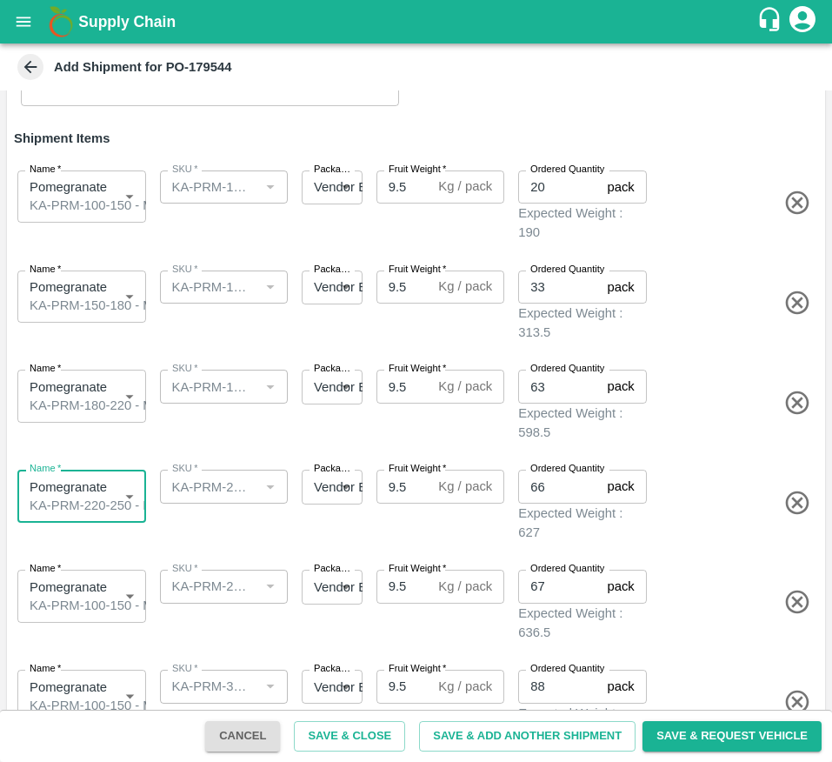
click at [74, 503] on body "Supply Chain Add Shipment for PO-179544 Type DC DC MO's Customer Customer (Mate…" at bounding box center [416, 381] width 832 height 762
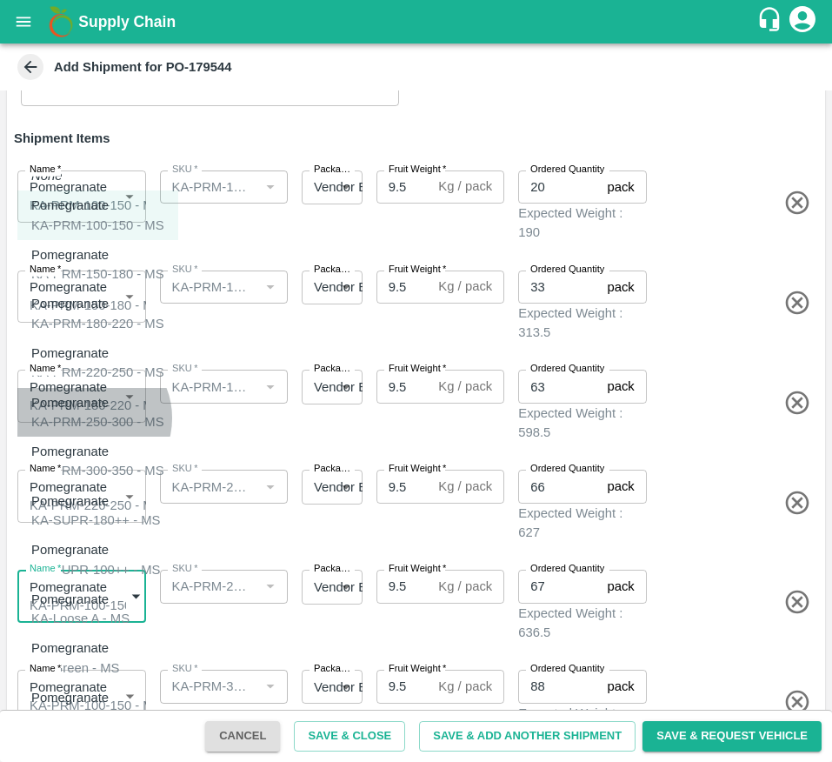
click at [91, 412] on div "KA-PRM-250-300 - MS" at bounding box center [97, 421] width 133 height 19
type input "2097488"
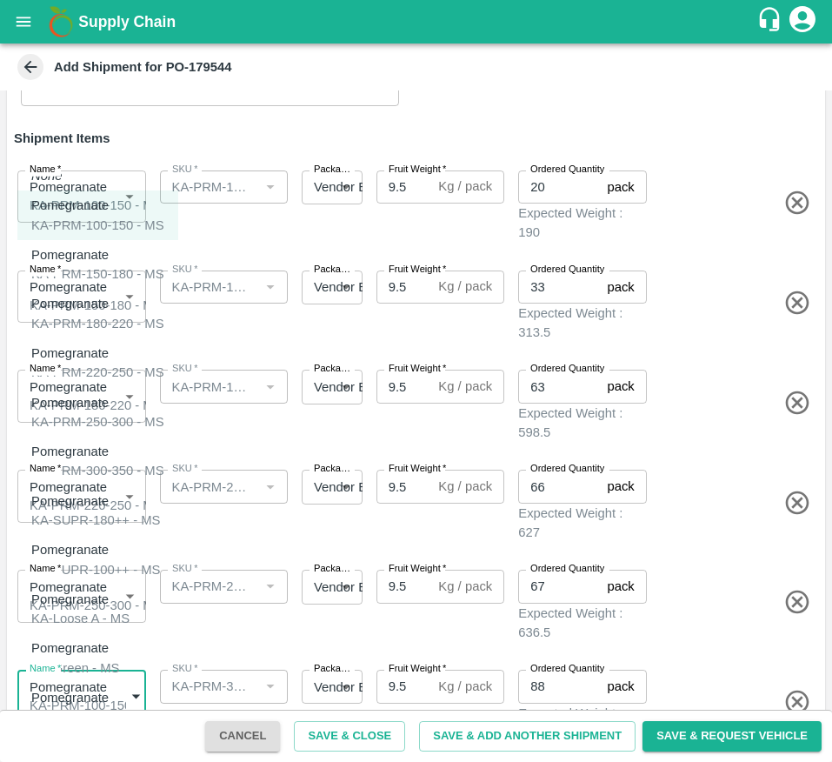
click at [74, 568] on body "Supply Chain Add Shipment for PO-179544 Type DC DC MO's Customer Customer (Mate…" at bounding box center [416, 381] width 832 height 762
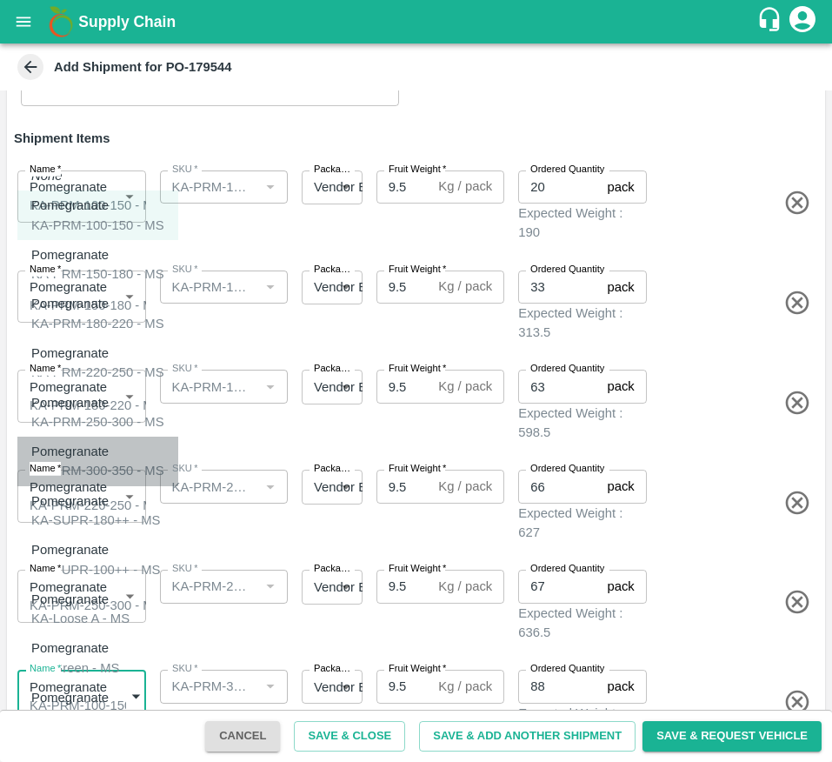
click at [111, 461] on div "KA-PRM-300-350 - MS" at bounding box center [97, 470] width 133 height 19
type input "2097489"
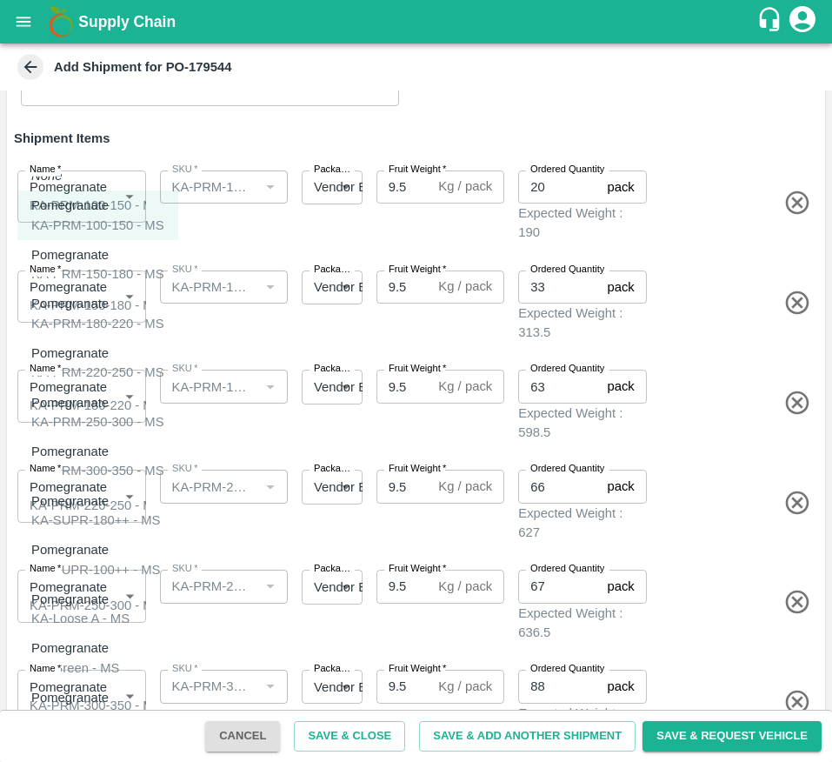
click at [49, 669] on body "Supply Chain Add Shipment for PO-179544 Type DC DC MO's Customer Customer (Mate…" at bounding box center [416, 381] width 832 height 762
click at [106, 511] on div "KA-SUPR-180++ - MS" at bounding box center [96, 520] width 130 height 19
type input "2097490"
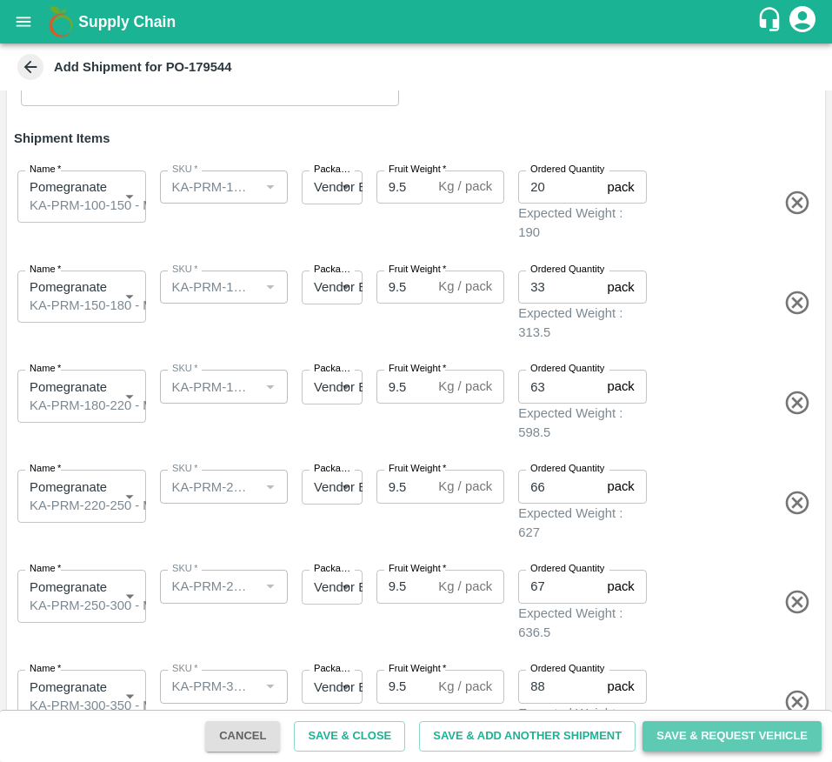
click at [712, 726] on button "Save & Request Vehicle" at bounding box center [732, 736] width 179 height 30
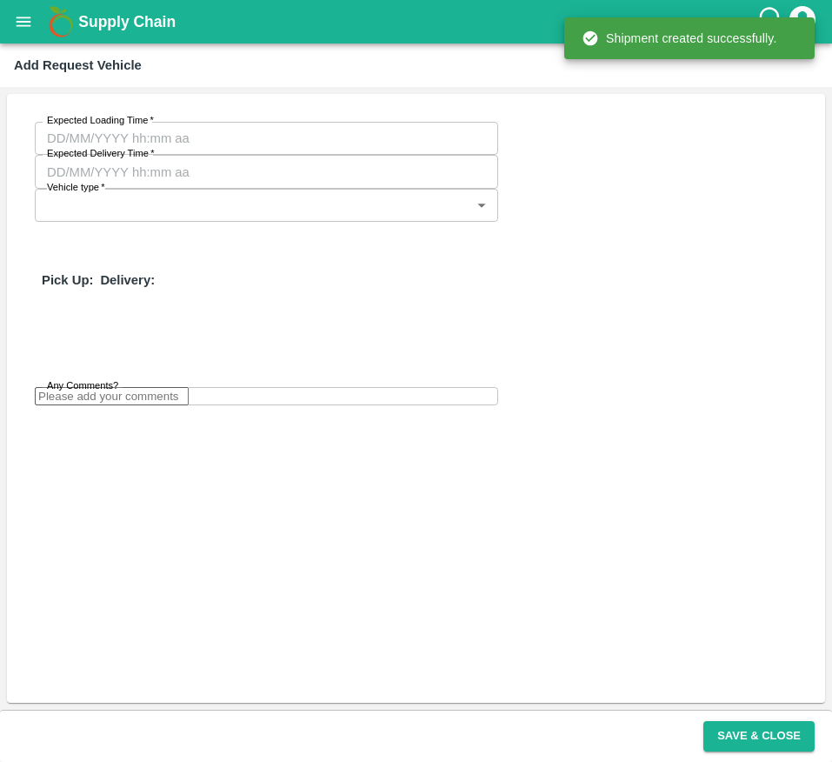
type input "DD/MM/YYYY hh:mm aa"
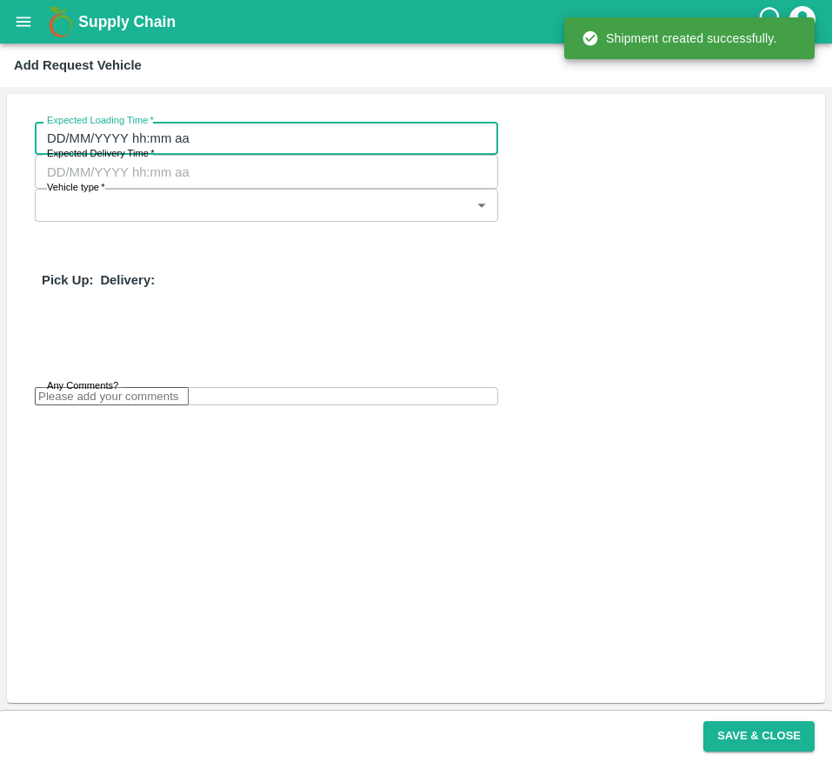
type input "11/10/2025 08:22 PM"
click at [164, 133] on input "DD/MM/YYYY hh:mm aa" at bounding box center [260, 138] width 451 height 33
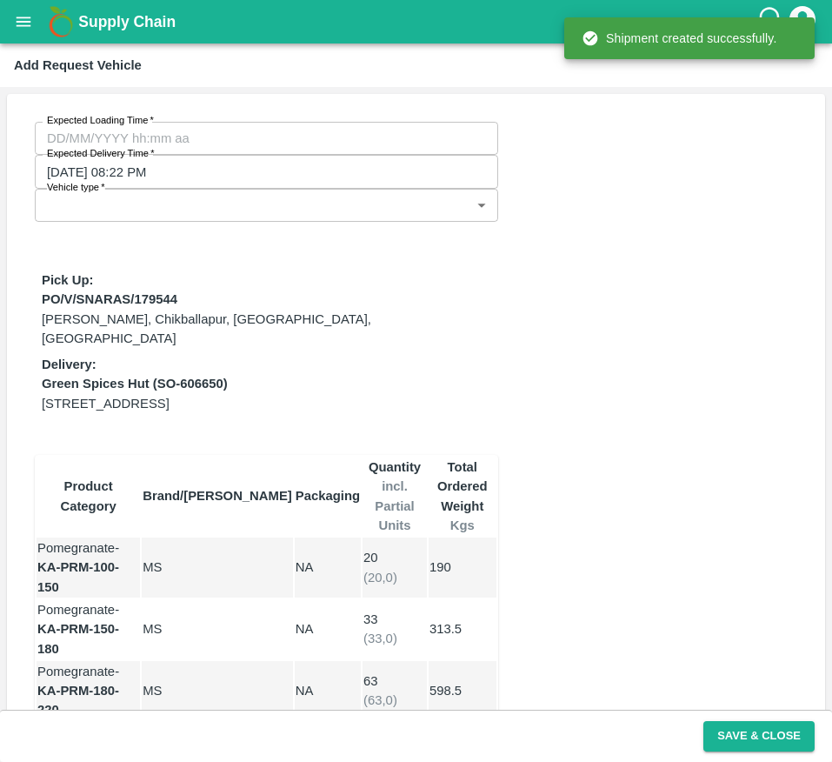
type input "06/10/2025 12:00 AM"
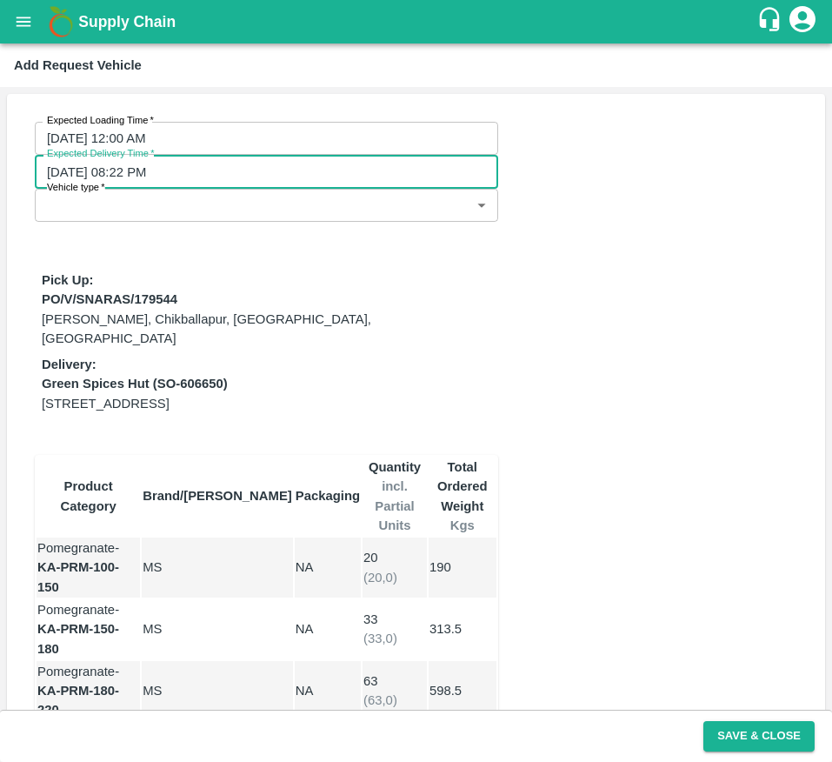
click at [379, 155] on input "11/10/2025 08:22 PM" at bounding box center [260, 171] width 451 height 33
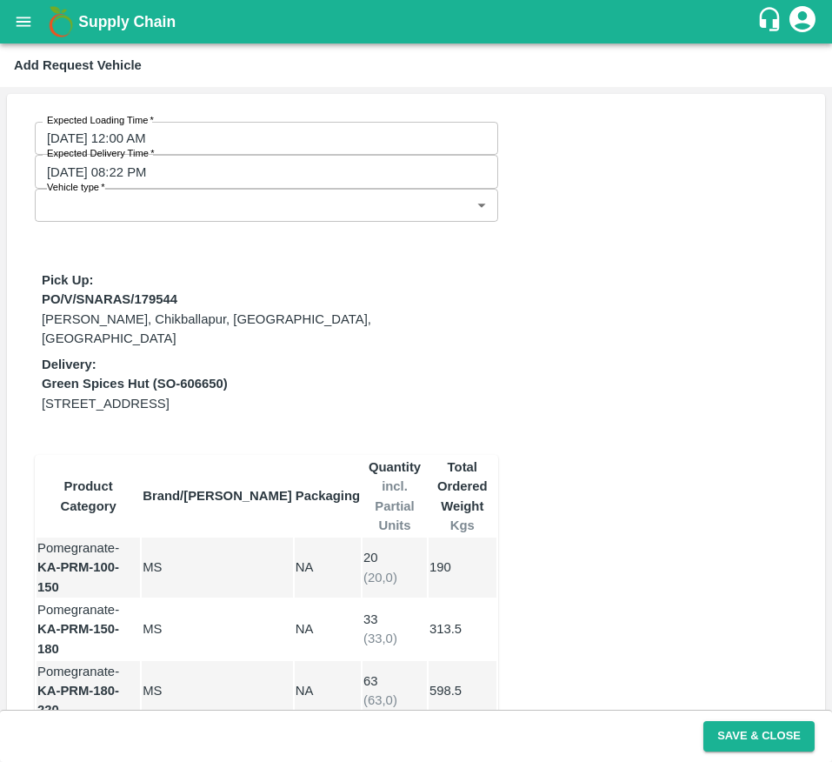
type input "08/10/2025 08:22 PM"
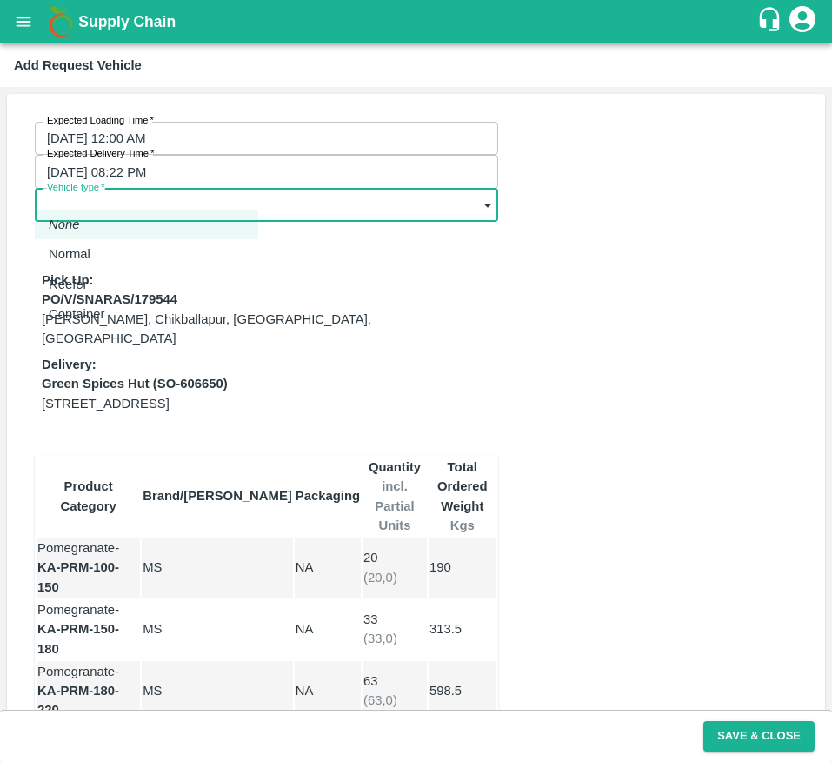
drag, startPoint x: 177, startPoint y: 187, endPoint x: 177, endPoint y: 244, distance: 57.4
click at [177, 244] on body "Supply Chain Add Request Vehicle Expected Loading Time   * 06/10/2025 12:00 AM …" at bounding box center [416, 381] width 832 height 762
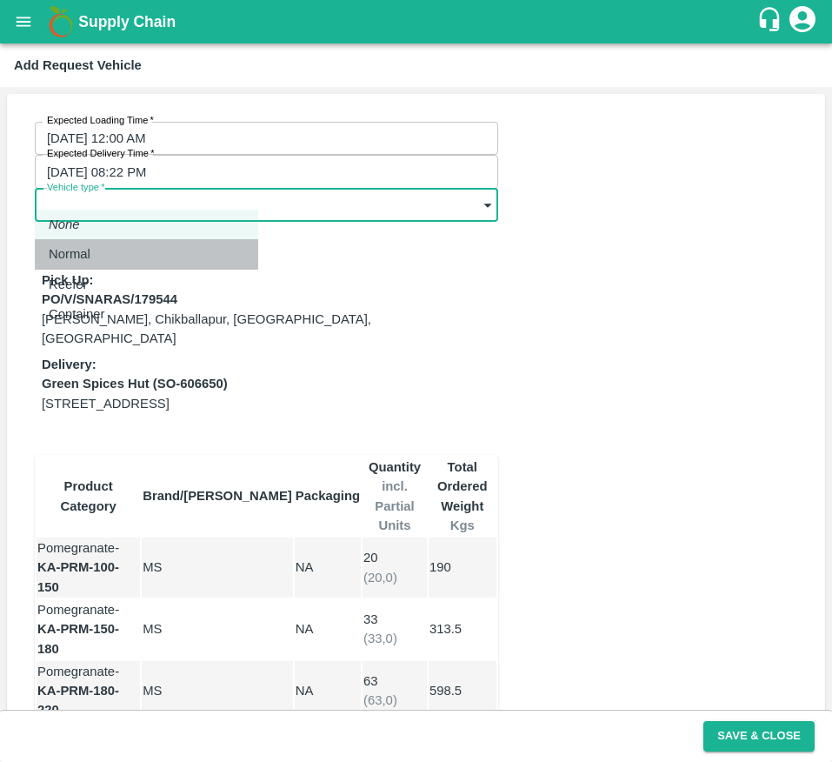
click at [99, 244] on div "Normal" at bounding box center [74, 253] width 50 height 19
type input "1"
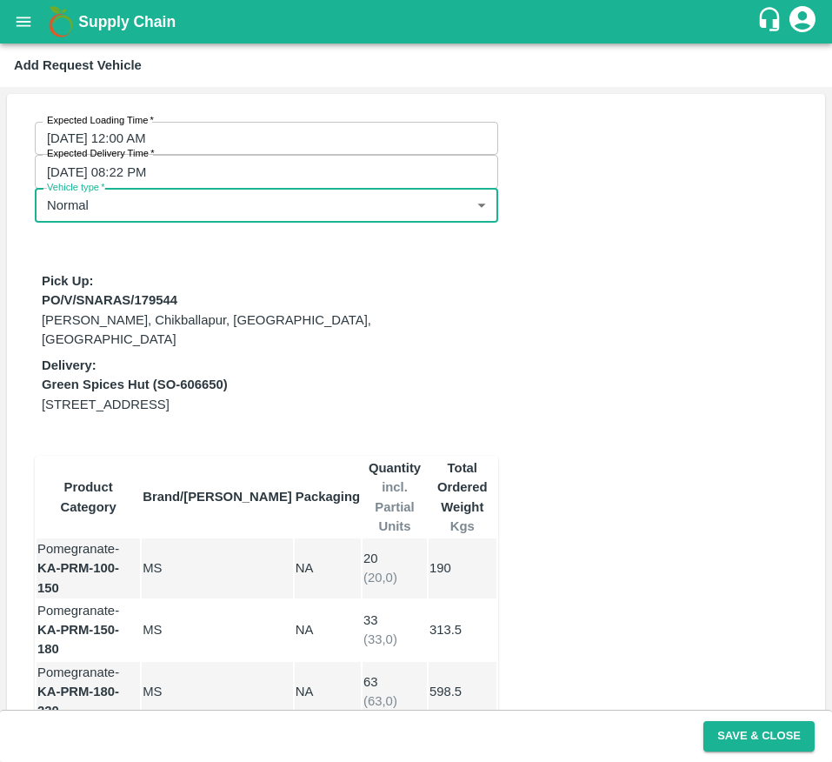
scroll to position [344, 0]
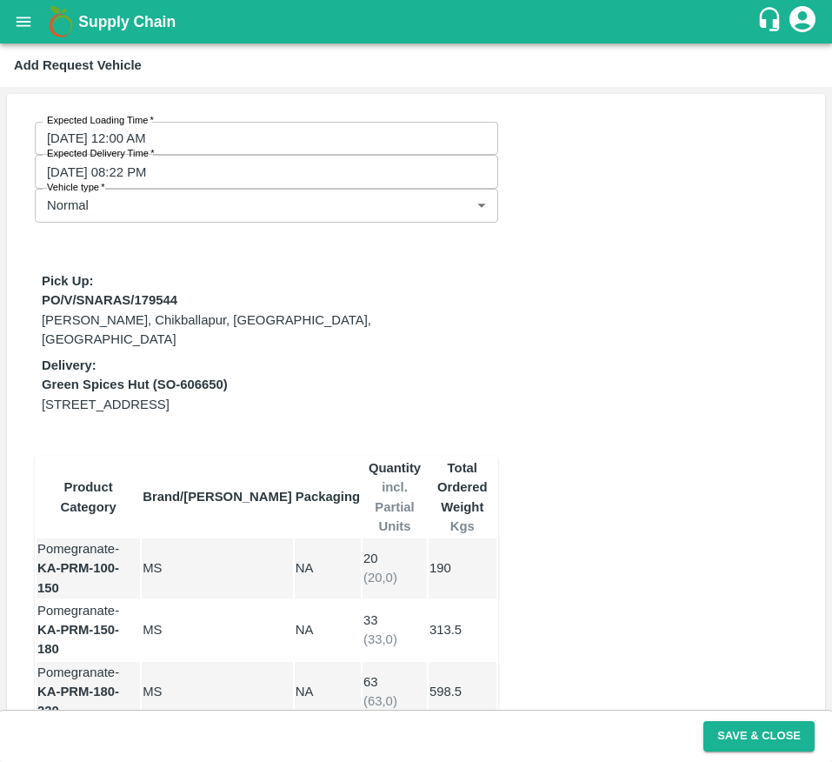
click at [757, 757] on div "Save & Close" at bounding box center [416, 736] width 832 height 52
click at [767, 748] on button "Save & Close" at bounding box center [759, 736] width 111 height 30
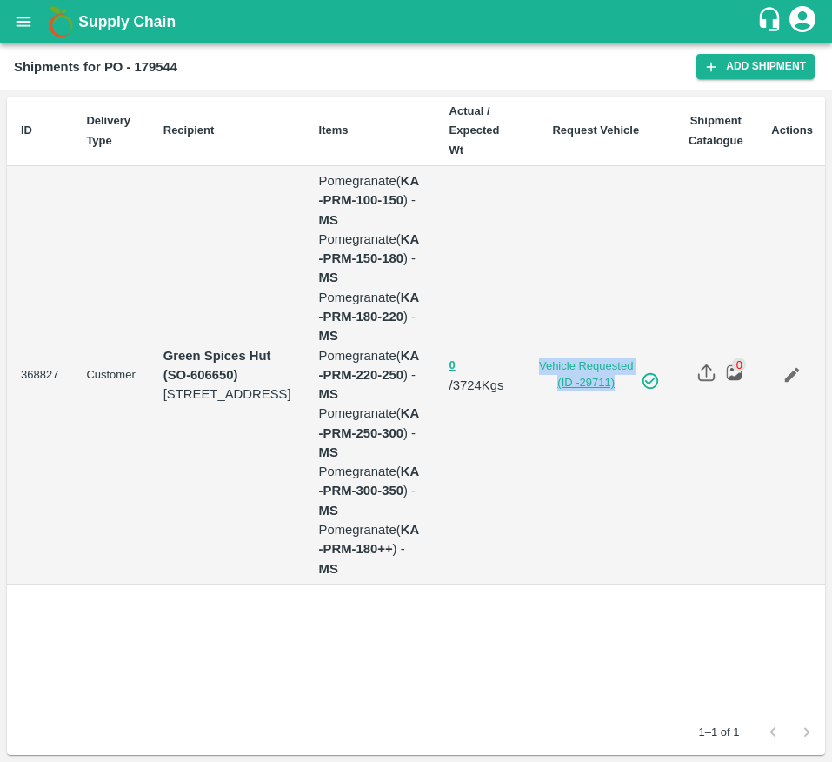
drag, startPoint x: 525, startPoint y: 356, endPoint x: 614, endPoint y: 387, distance: 94.1
click at [614, 387] on td "Vehicle Requested (ID -29711)" at bounding box center [596, 375] width 157 height 418
copy link "Vehicle Requested (ID -29711)"
